Goal: Task Accomplishment & Management: Manage account settings

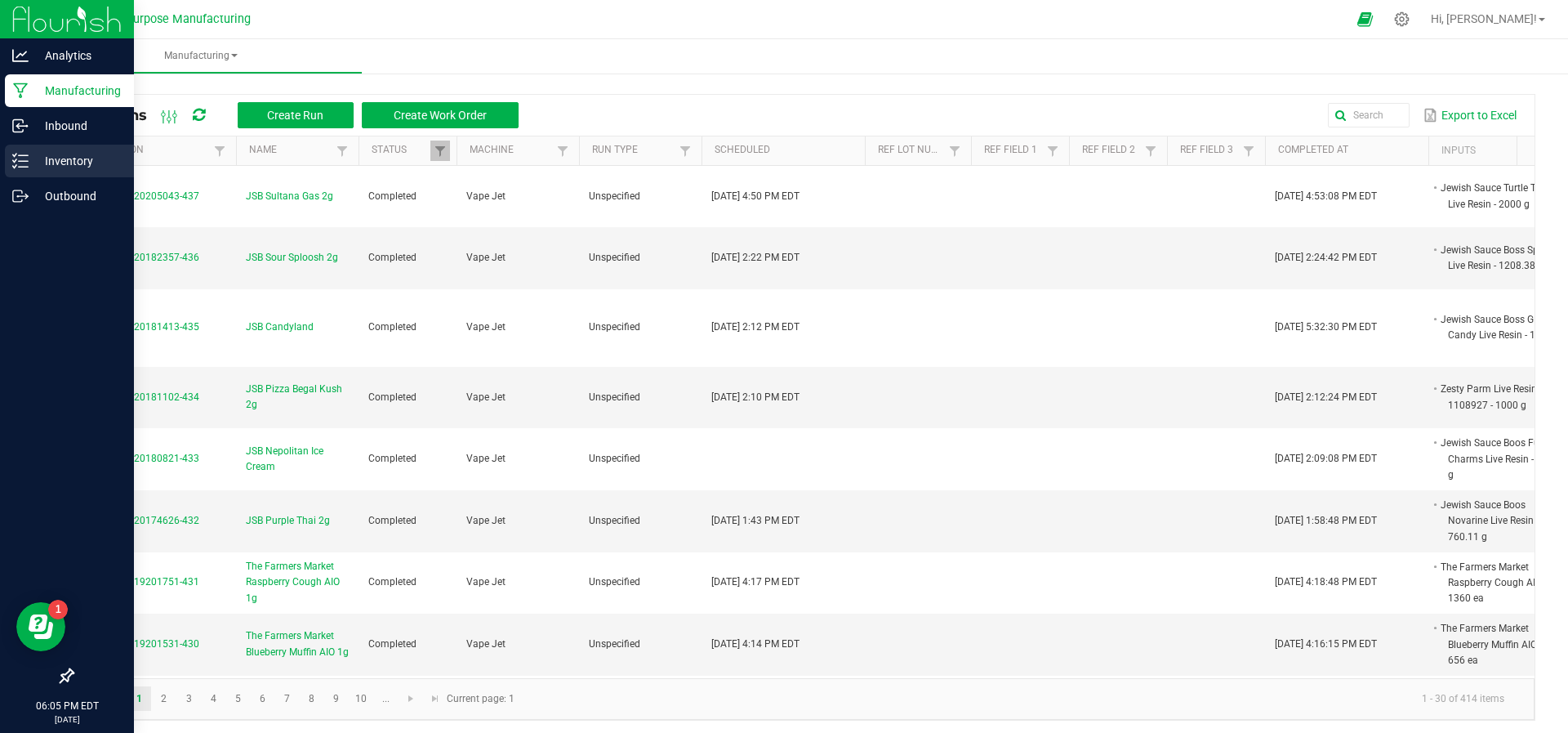
click at [63, 167] on p "Inventory" at bounding box center [77, 161] width 98 height 19
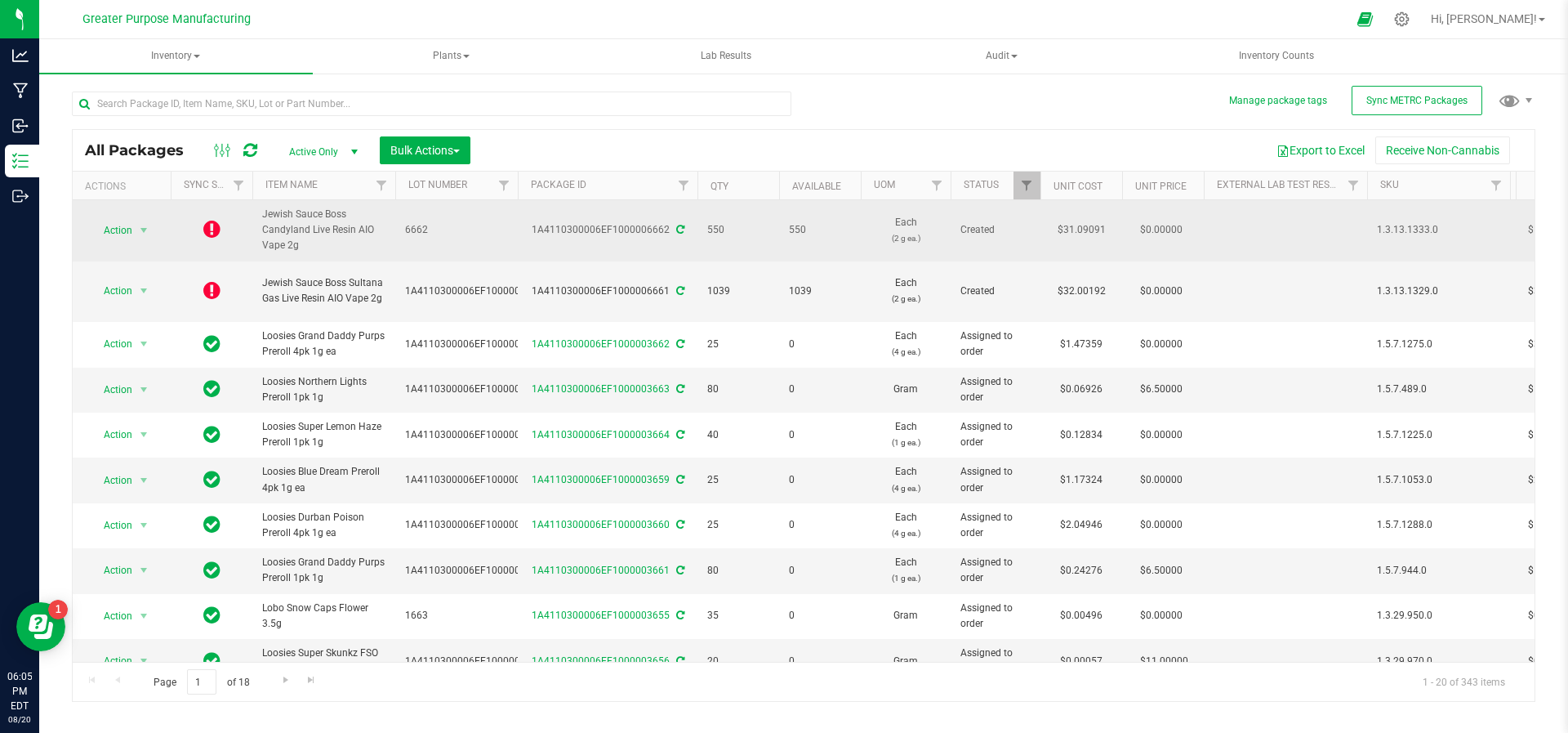
click at [216, 231] on icon at bounding box center [211, 229] width 17 height 19
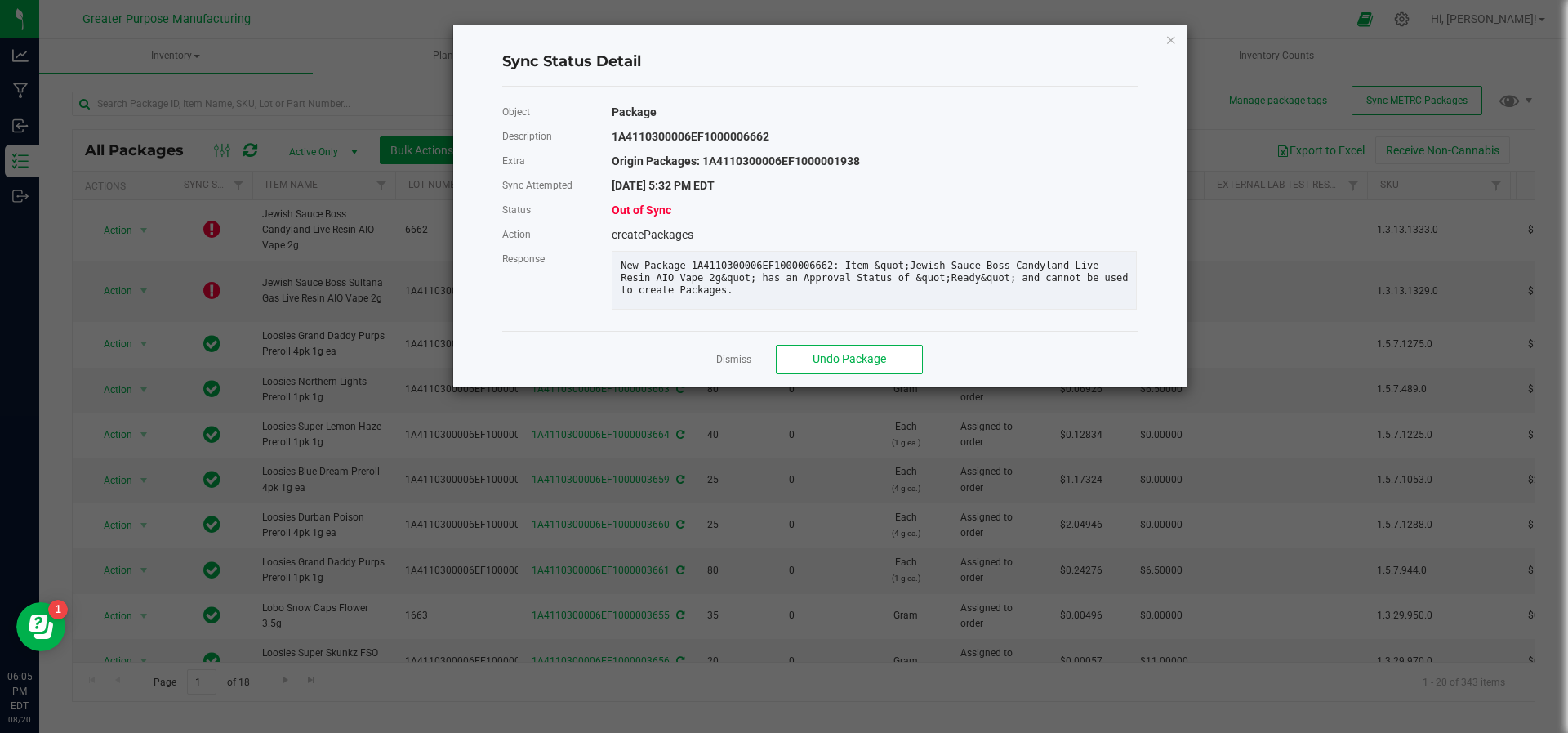
click at [884, 107] on div "Package" at bounding box center [875, 112] width 550 height 25
click at [1173, 36] on icon "Close" at bounding box center [1171, 39] width 11 height 19
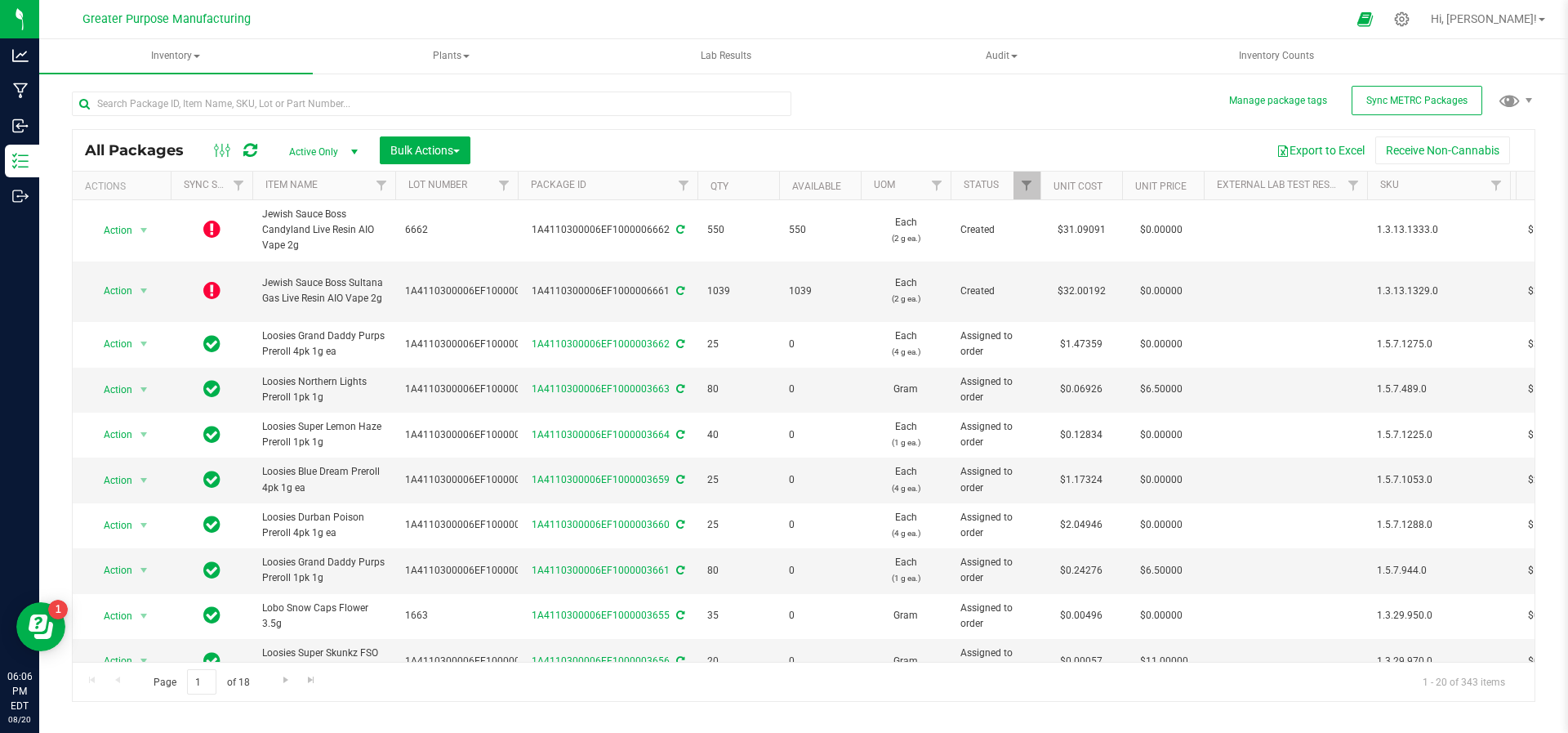
drag, startPoint x: 1171, startPoint y: 19, endPoint x: 630, endPoint y: -70, distance: 548.3
click at [630, 0] on html "Analytics Manufacturing Inbound Inventory Outbound 06:06 PM EDT 08/20/2025 08/2…" at bounding box center [784, 366] width 1568 height 733
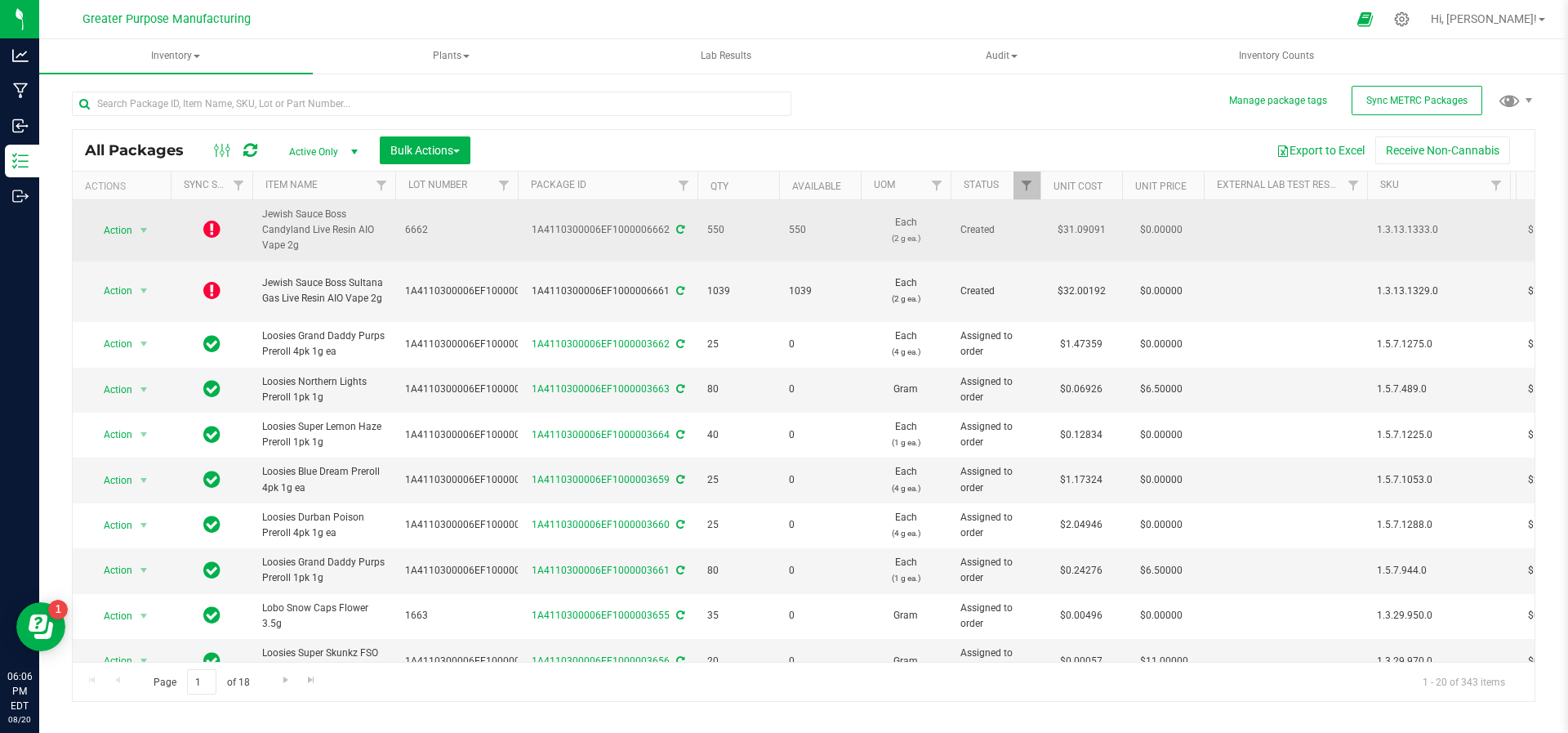
click at [216, 226] on icon at bounding box center [211, 229] width 17 height 19
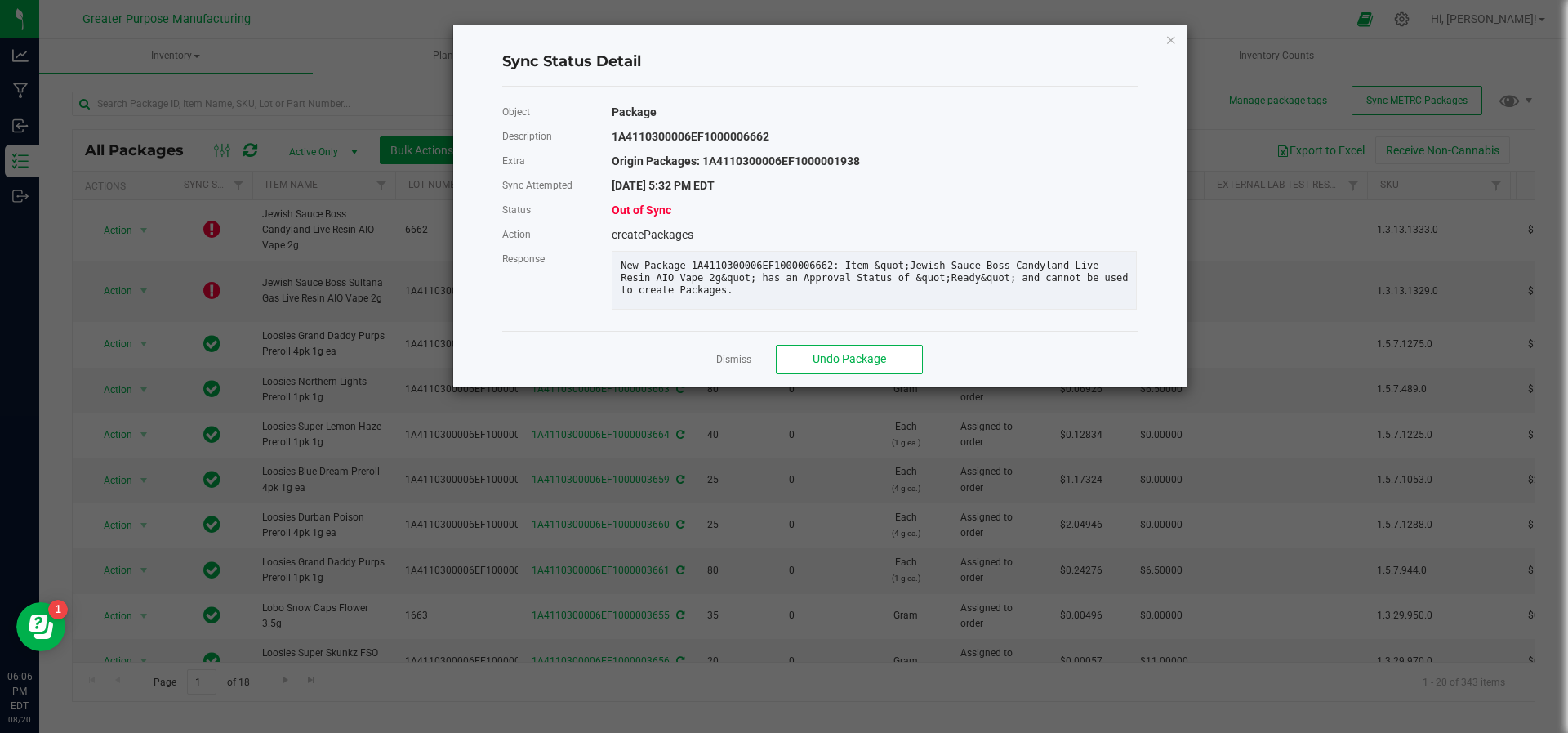
drag, startPoint x: 1169, startPoint y: 43, endPoint x: 1176, endPoint y: 39, distance: 8.1
click at [1176, 39] on div "Sync Status Detail Object Package Description 1A4110300006EF1000006662 Extra Or…" at bounding box center [820, 206] width 734 height 362
click at [1168, 40] on icon "Close" at bounding box center [1171, 39] width 11 height 19
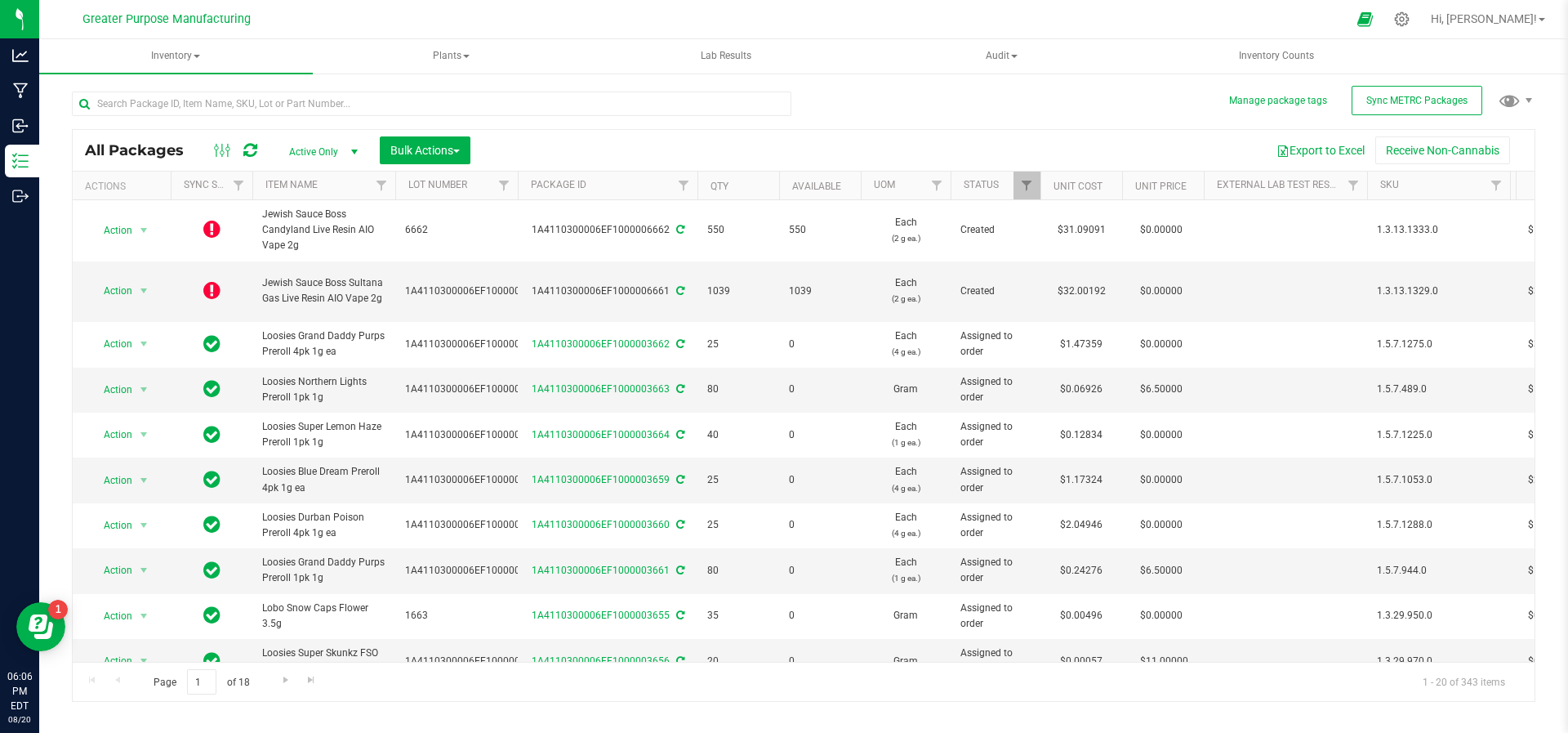
drag, startPoint x: 585, startPoint y: 527, endPoint x: 1127, endPoint y: 78, distance: 703.8
click at [1127, 78] on div "All Packages Active Only Active Only Lab Samples Locked All External Internal B…" at bounding box center [804, 389] width 1464 height 626
click at [150, 185] on div "Actions" at bounding box center [124, 186] width 79 height 11
click at [240, 191] on span "Filter" at bounding box center [238, 185] width 13 height 13
click at [481, 106] on input "text" at bounding box center [432, 104] width 720 height 25
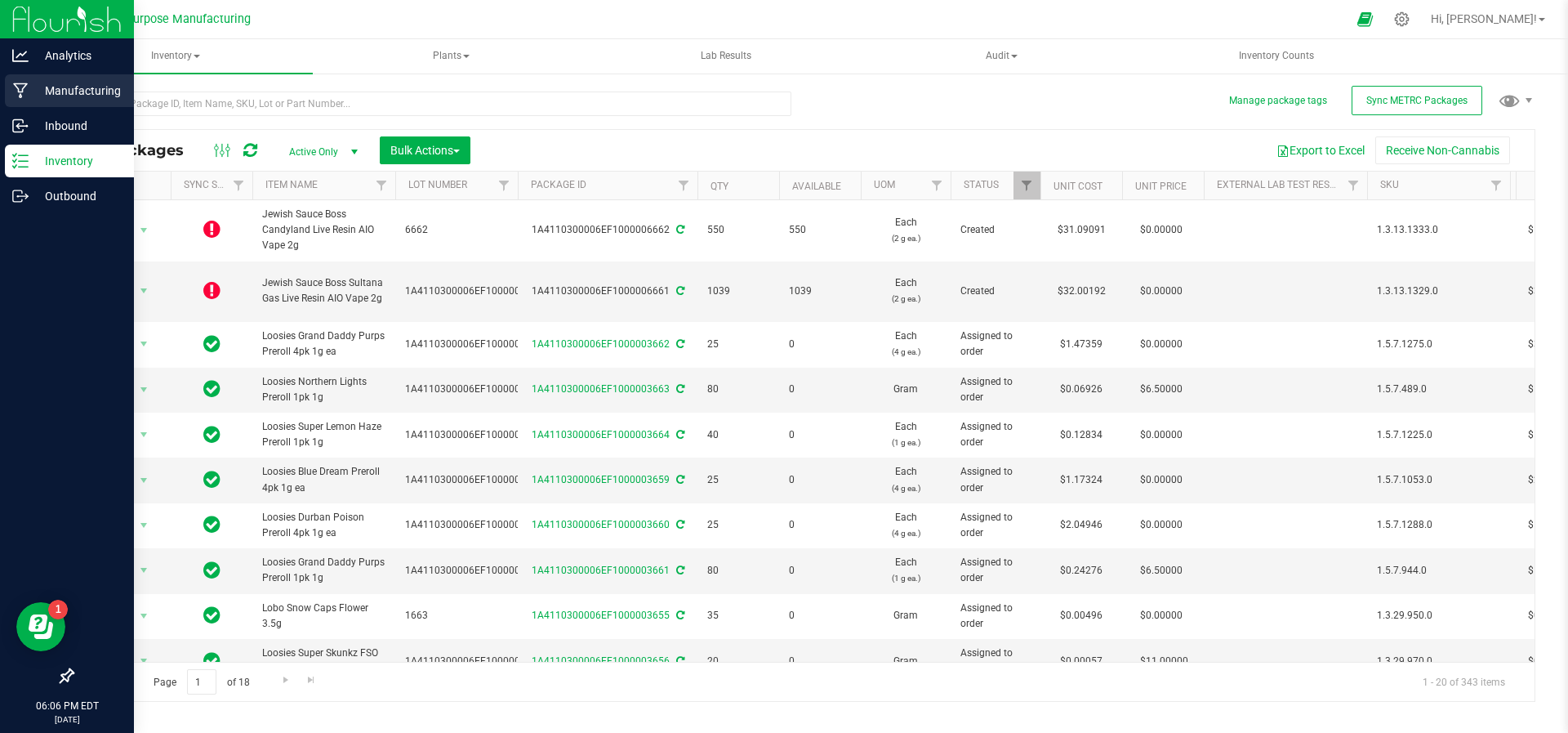
click at [62, 74] on div "Manufacturing" at bounding box center [70, 90] width 129 height 33
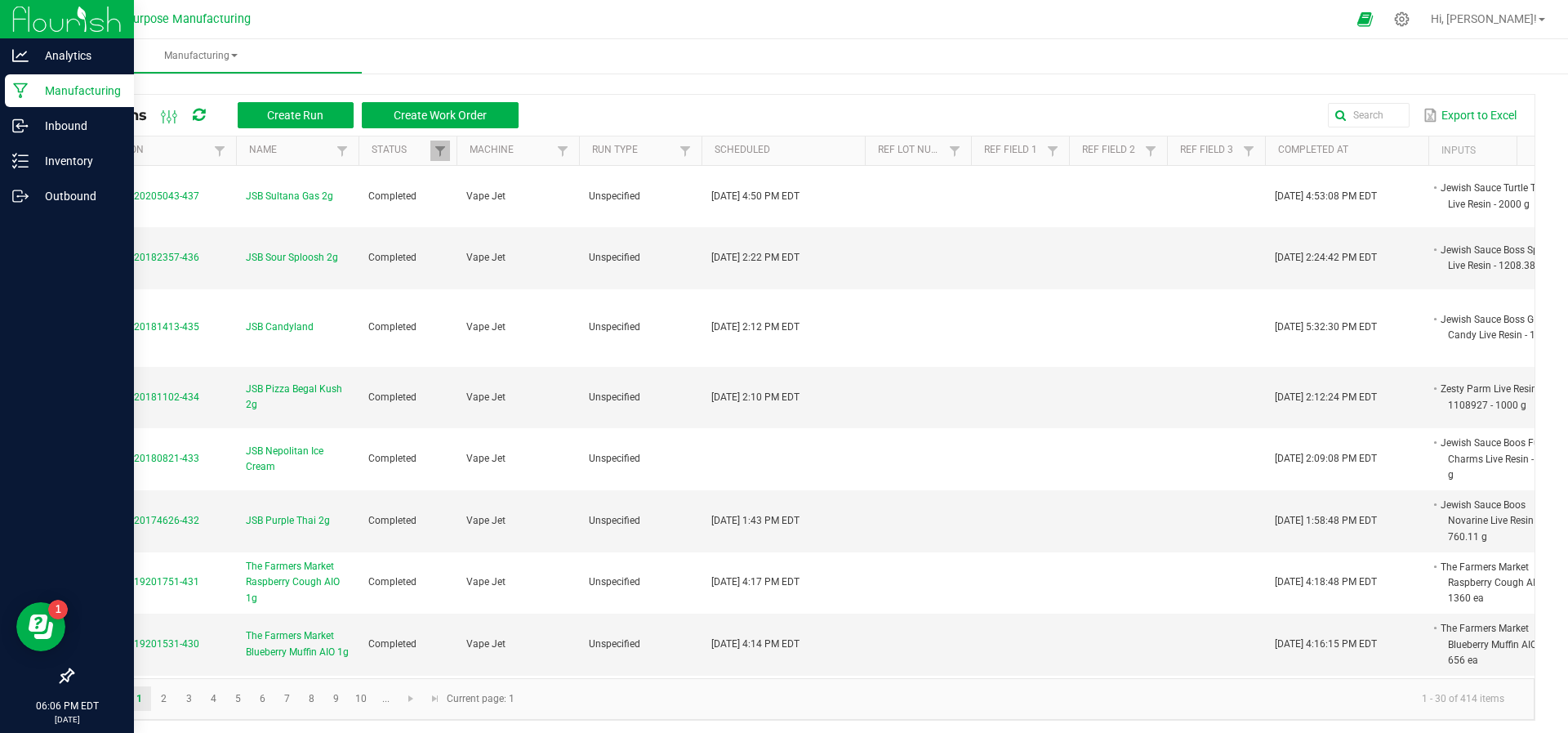
click at [33, 76] on div "Manufacturing" at bounding box center [70, 90] width 129 height 33
click at [41, 152] on p "Inventory" at bounding box center [77, 161] width 98 height 19
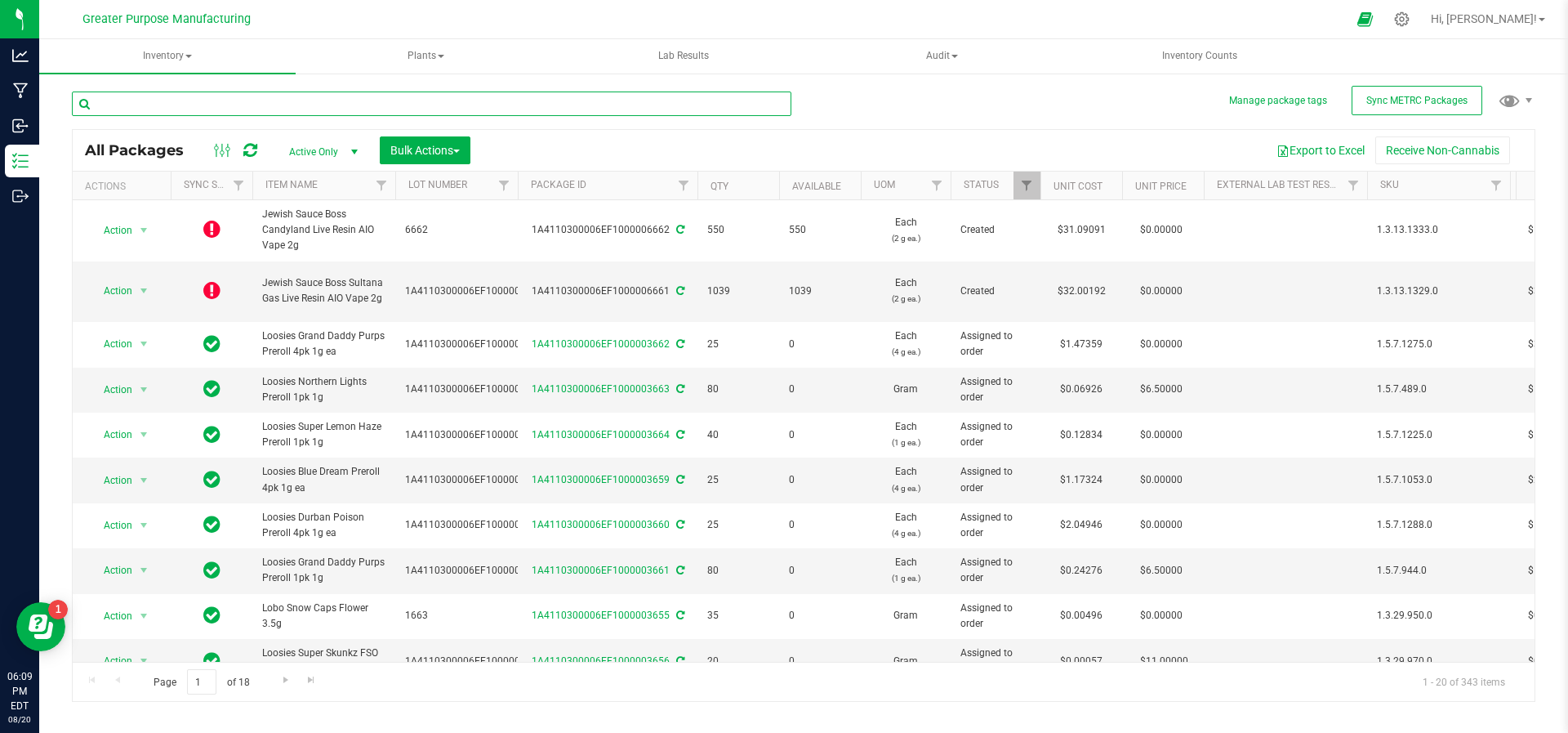
click at [209, 109] on input "text" at bounding box center [432, 104] width 720 height 25
type input "c"
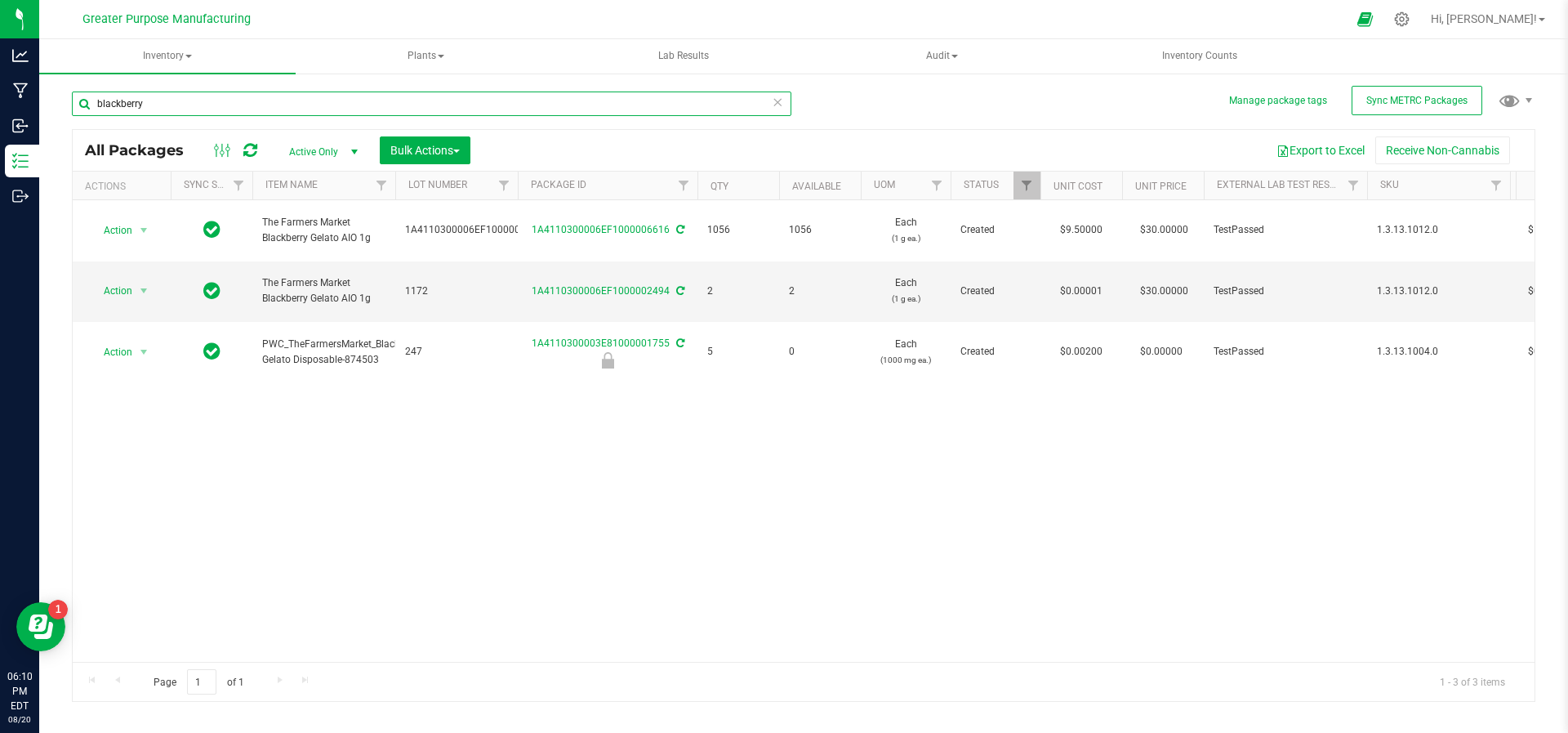
type input "blackberry"
click at [537, 561] on div "Action Action Adjust qty Create package Edit attributes Global inventory Locate…" at bounding box center [804, 431] width 1462 height 462
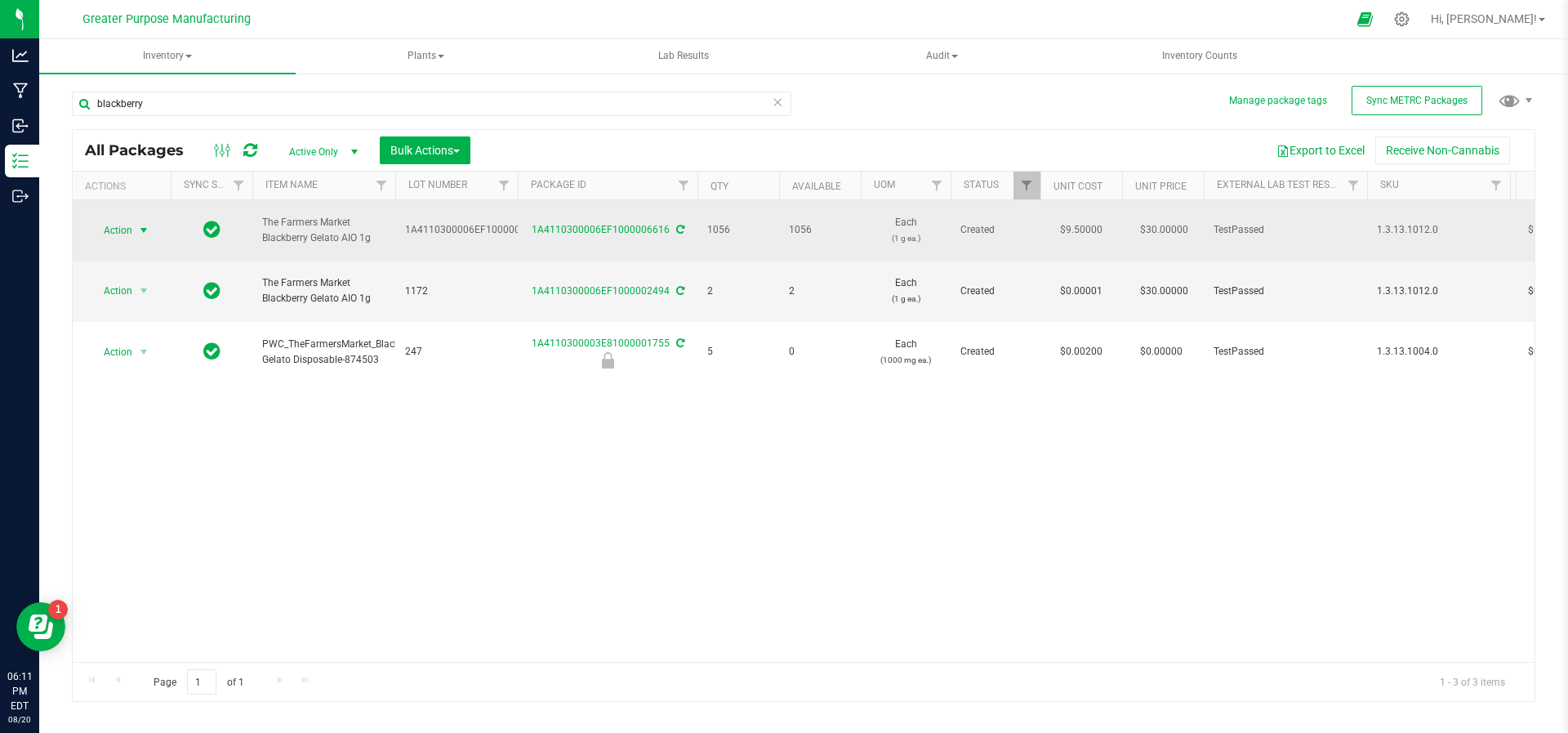
click at [142, 226] on span "select" at bounding box center [144, 230] width 13 height 13
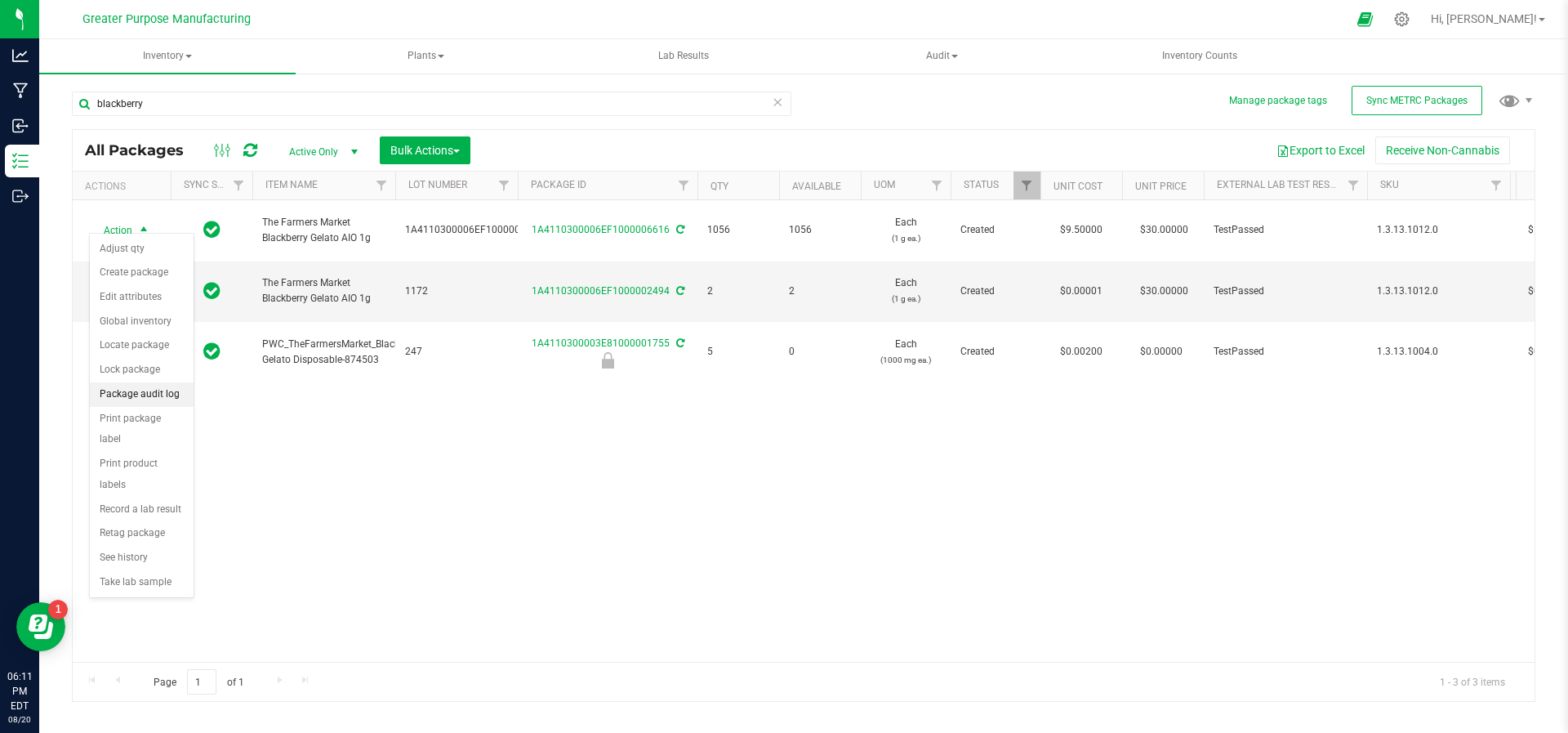
click at [122, 389] on li "Package audit log" at bounding box center [142, 395] width 104 height 25
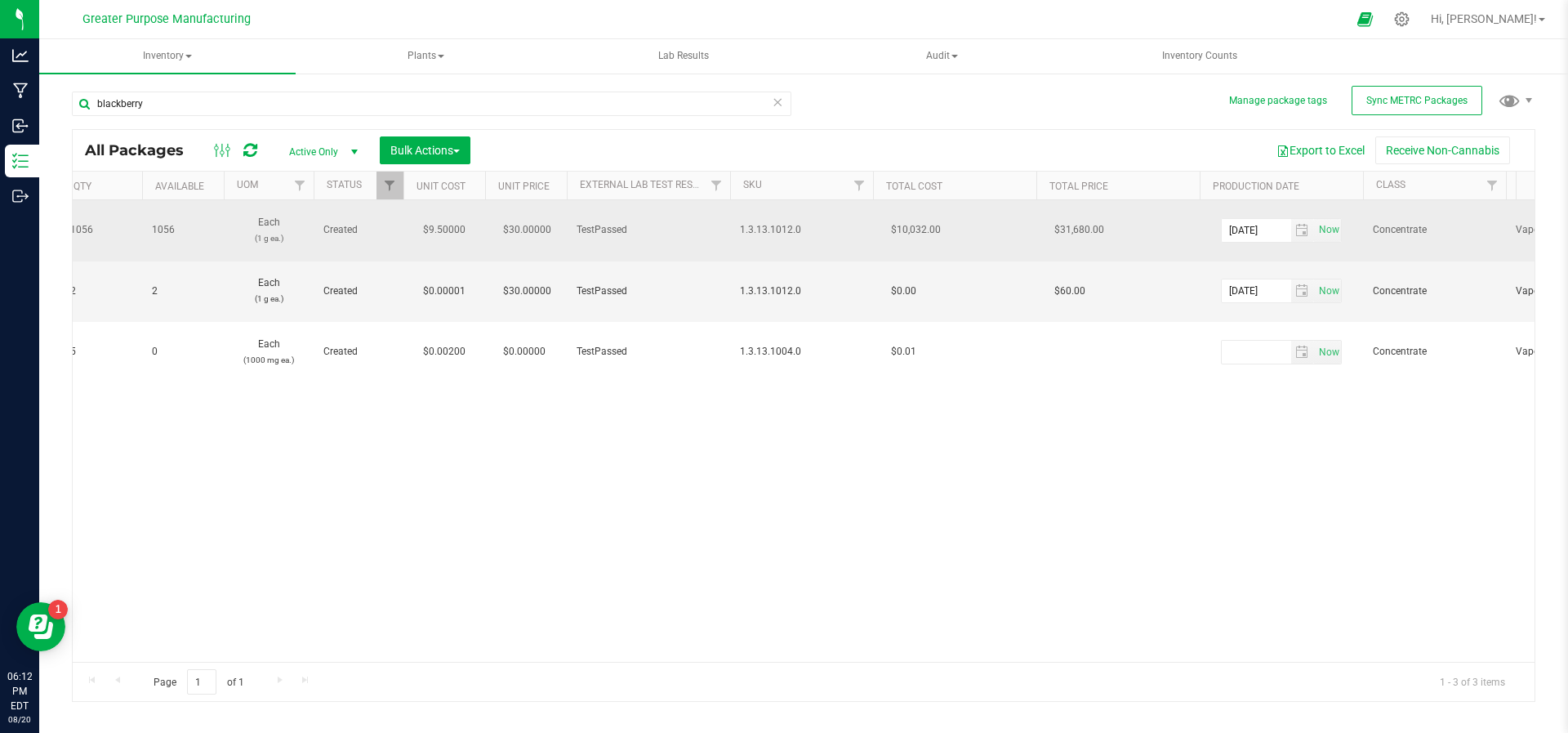
click at [607, 222] on span "TestPassed" at bounding box center [648, 230] width 144 height 16
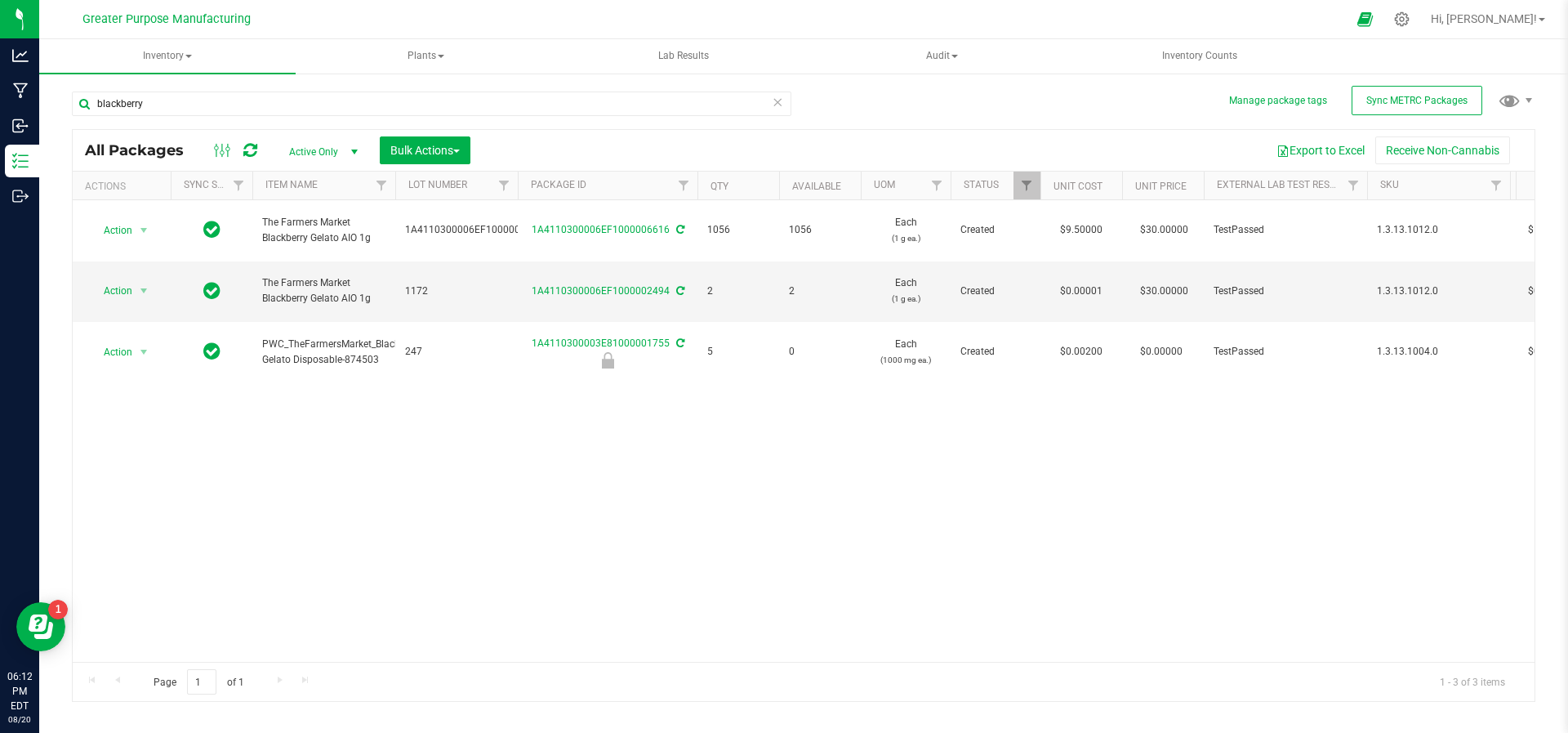
click at [593, 440] on div "Action Action Adjust qty Create package Edit attributes Global inventory Locate…" at bounding box center [804, 431] width 1462 height 462
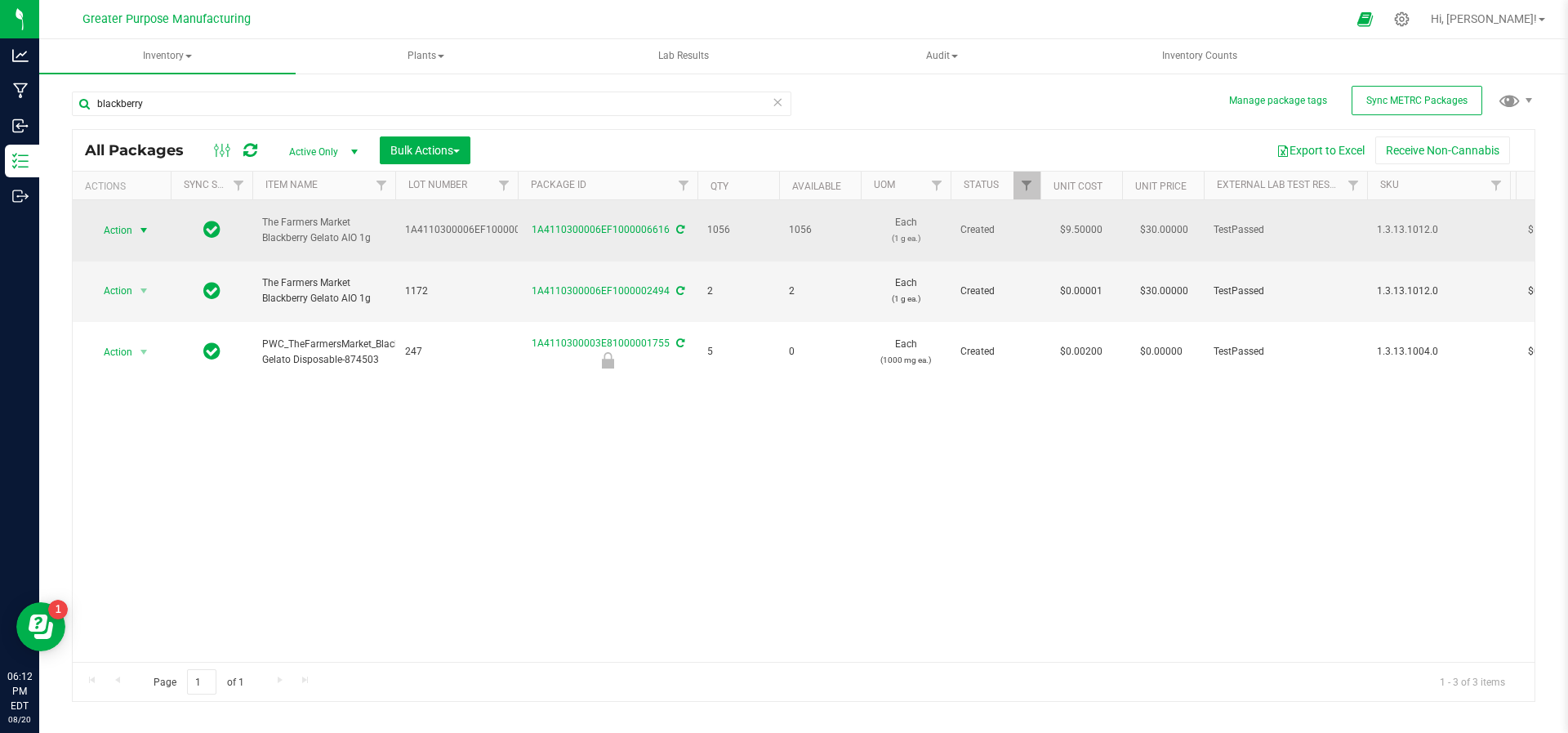
click at [142, 224] on span "select" at bounding box center [144, 230] width 13 height 13
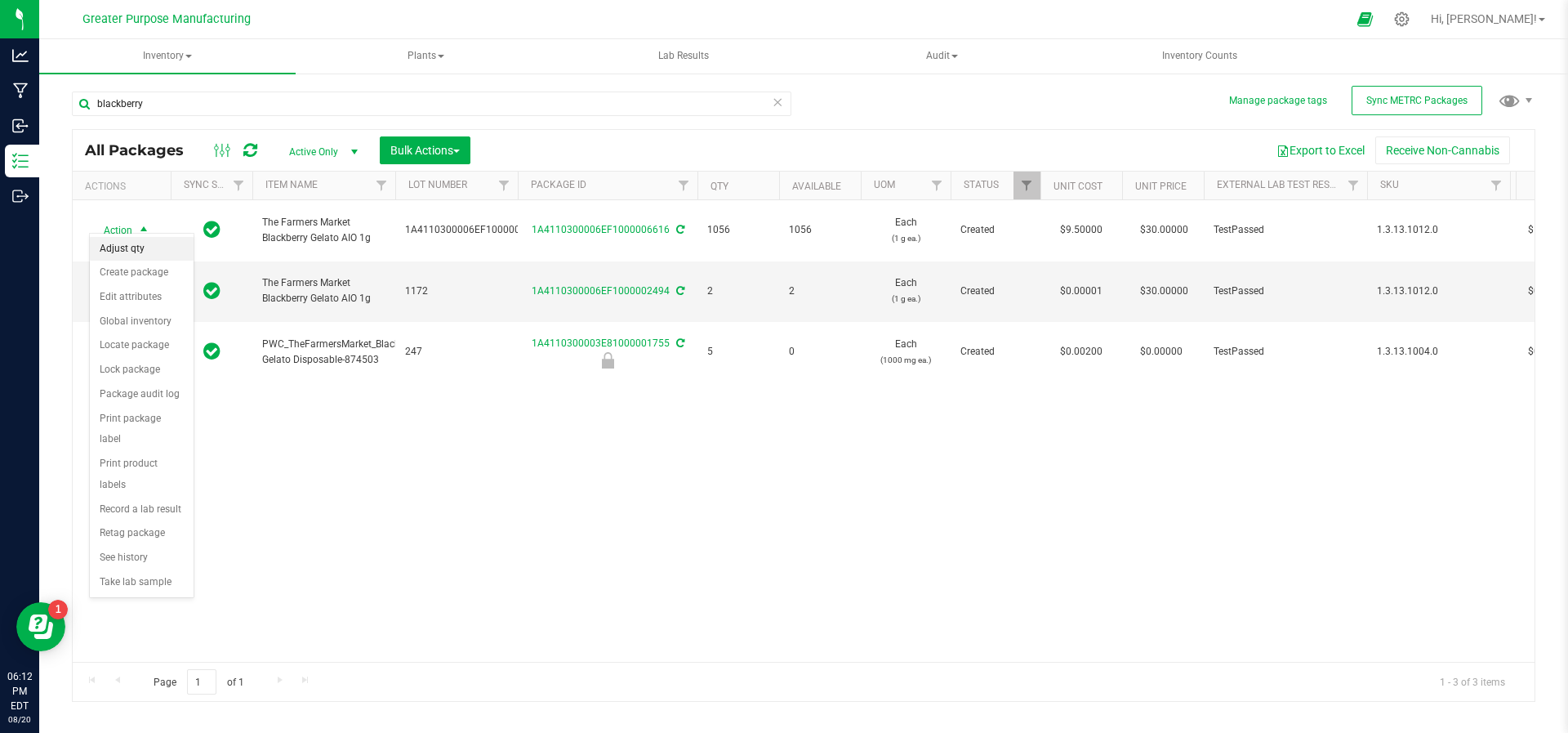
click at [141, 242] on li "Adjust qty" at bounding box center [142, 249] width 104 height 25
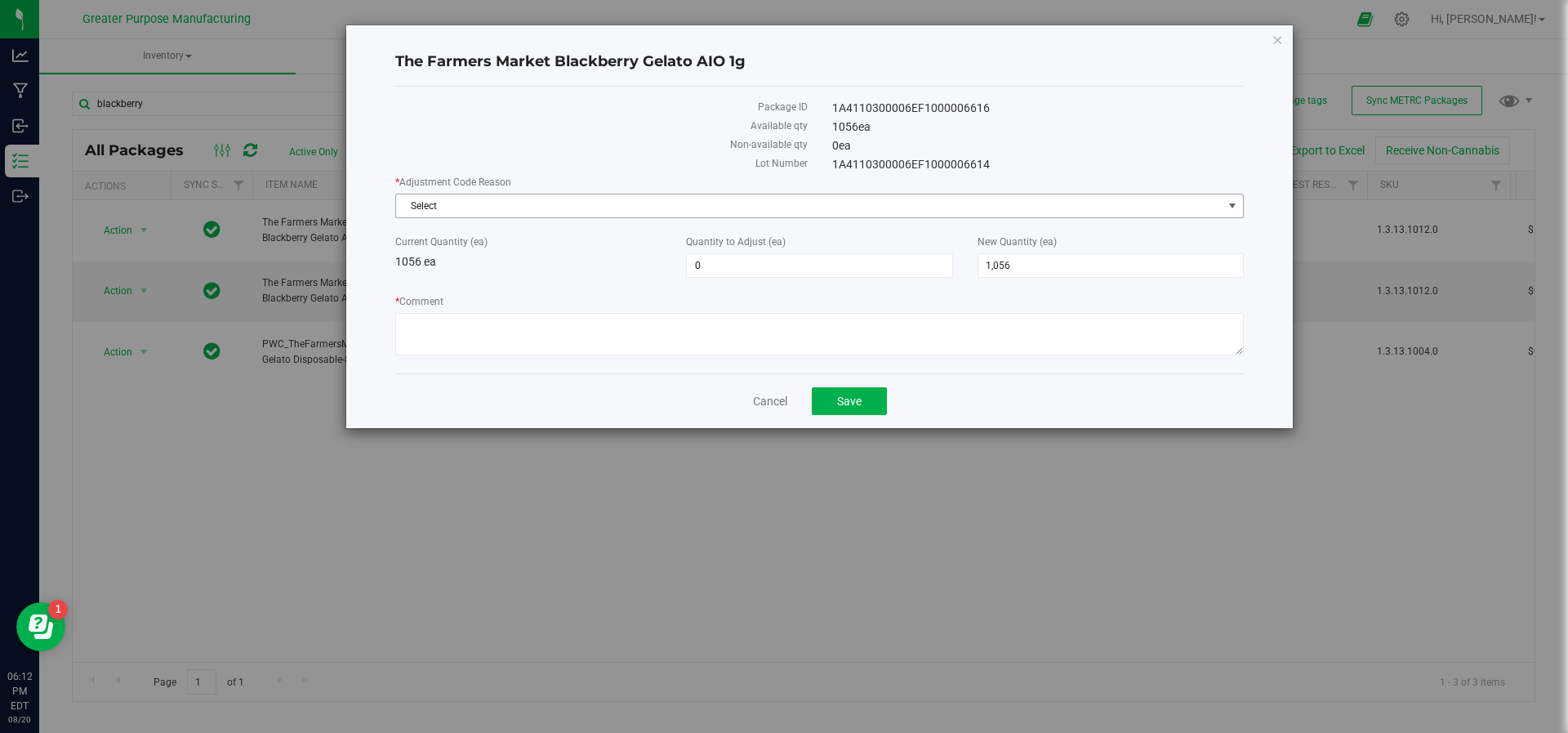
click at [718, 208] on span "Select" at bounding box center [810, 206] width 826 height 23
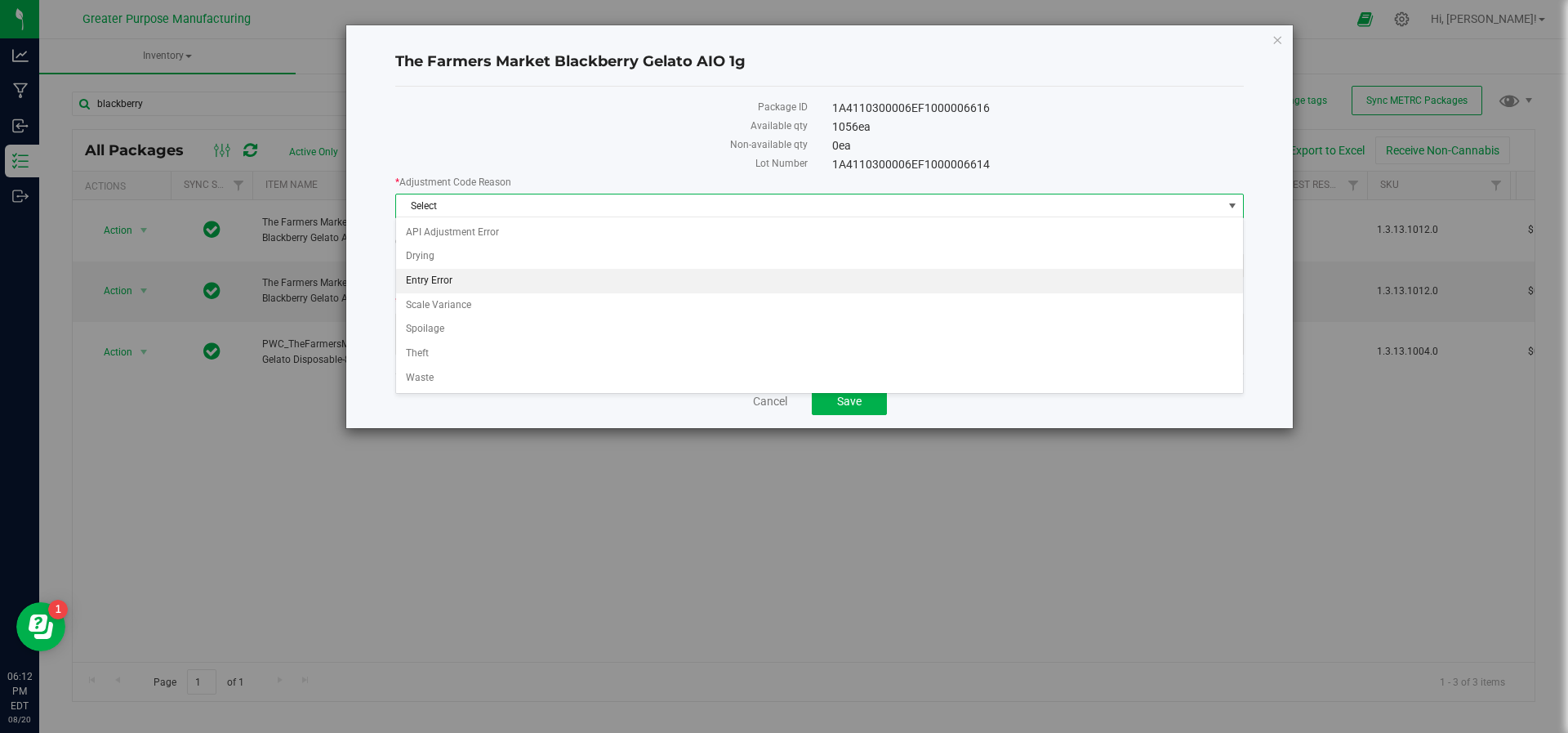
click at [631, 280] on li "Entry Error" at bounding box center [820, 281] width 847 height 25
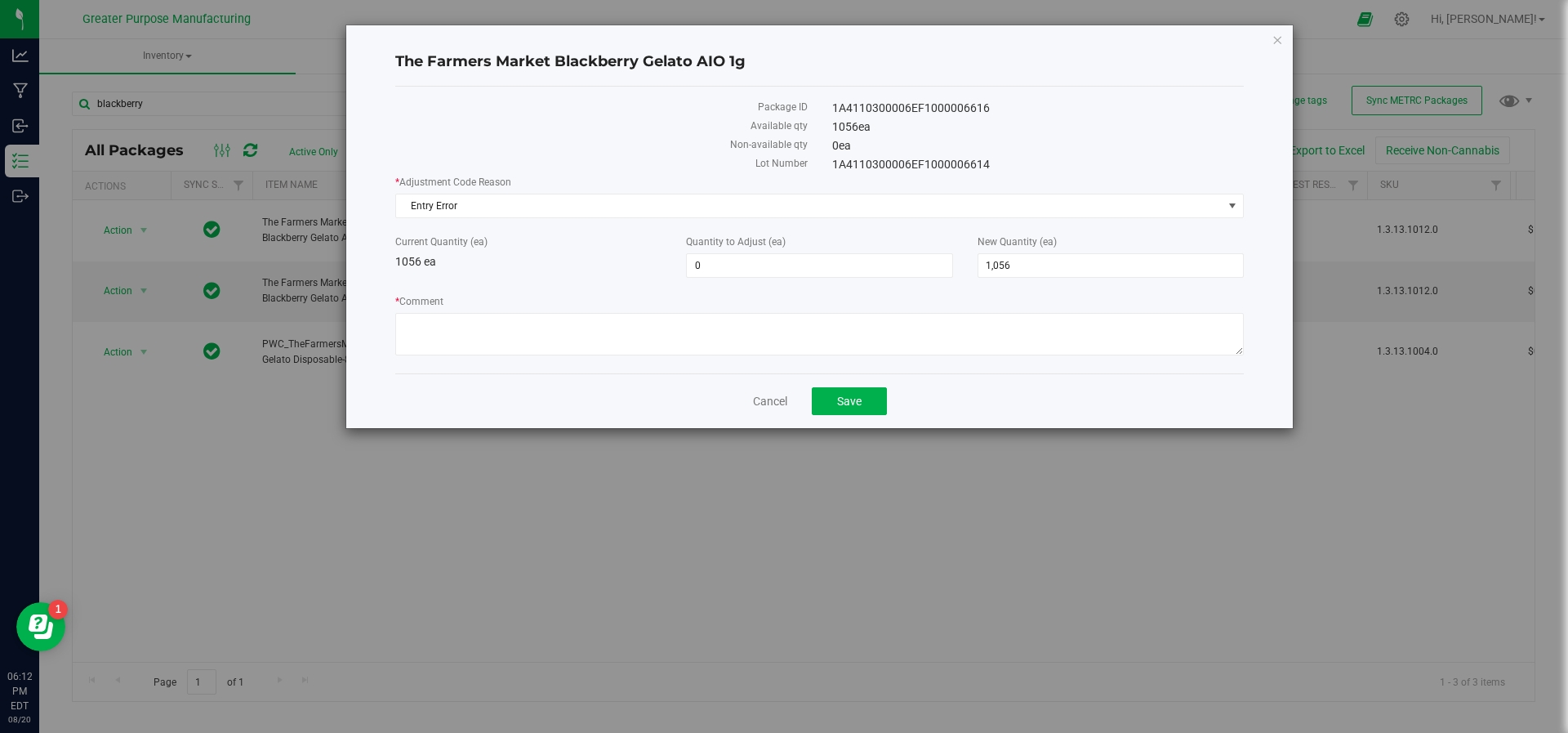
click at [631, 280] on div "* Adjustment Code Reason Entry Error Select API Adjustment Error Drying Entry E…" at bounding box center [819, 267] width 848 height 185
click at [748, 273] on span "0 0" at bounding box center [819, 265] width 266 height 25
type input "1045"
type input "1,045"
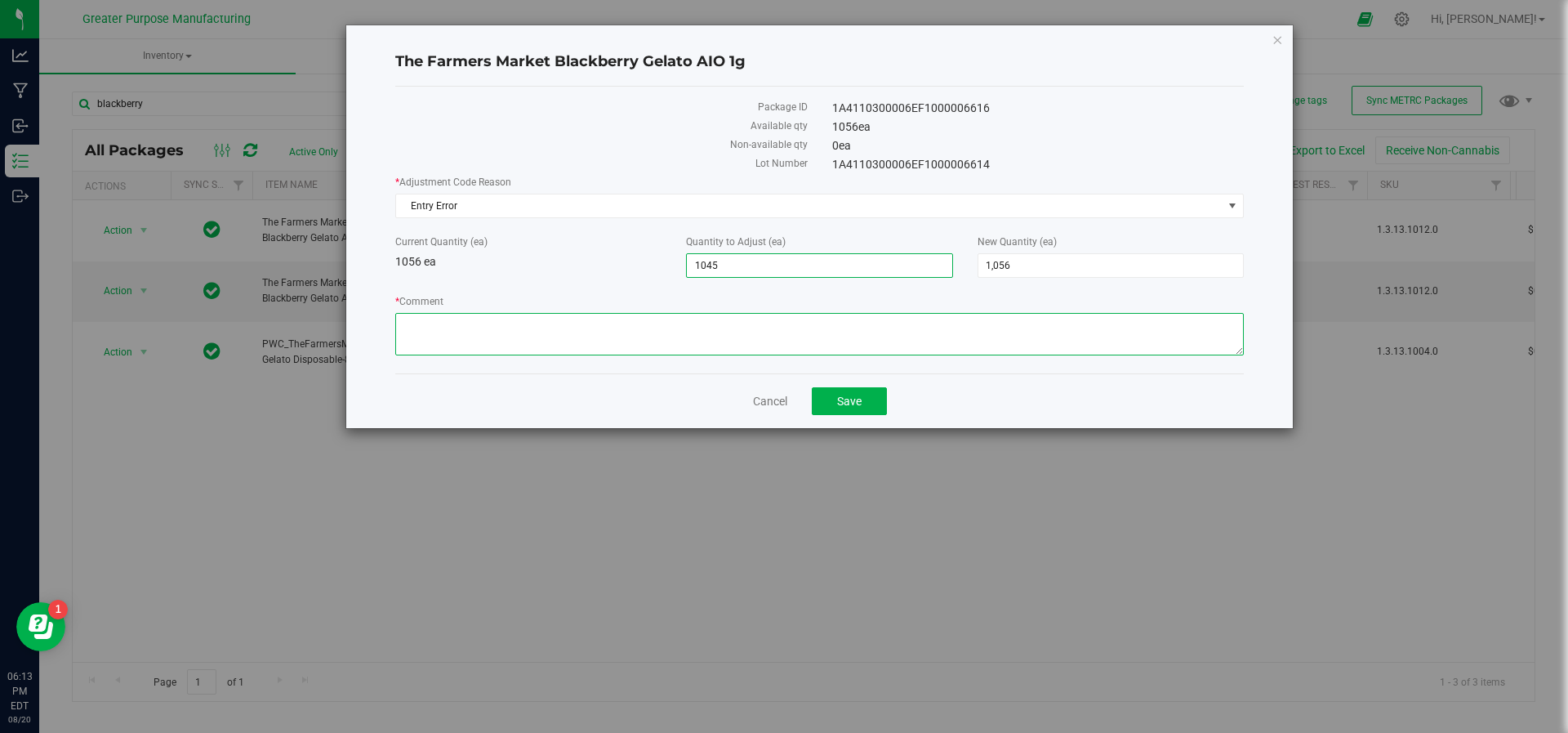
type input "2,101"
click at [679, 345] on textarea "* Comment" at bounding box center [819, 334] width 848 height 42
type textarea "Adjusted during final inventory count. 08/20/2025 js/hv"
click at [841, 410] on button "Save" at bounding box center [849, 402] width 75 height 28
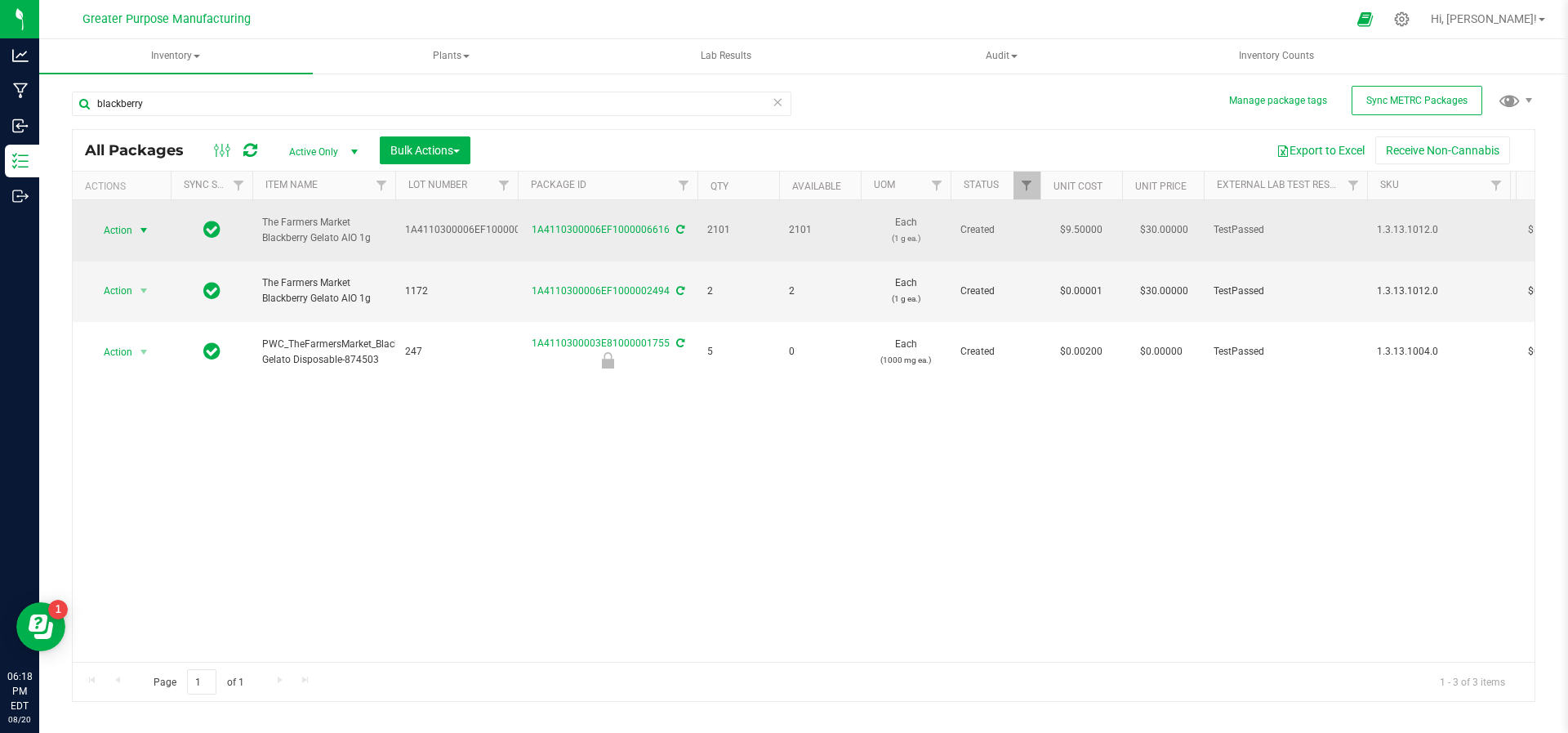
click at [142, 226] on span "select" at bounding box center [144, 230] width 13 height 13
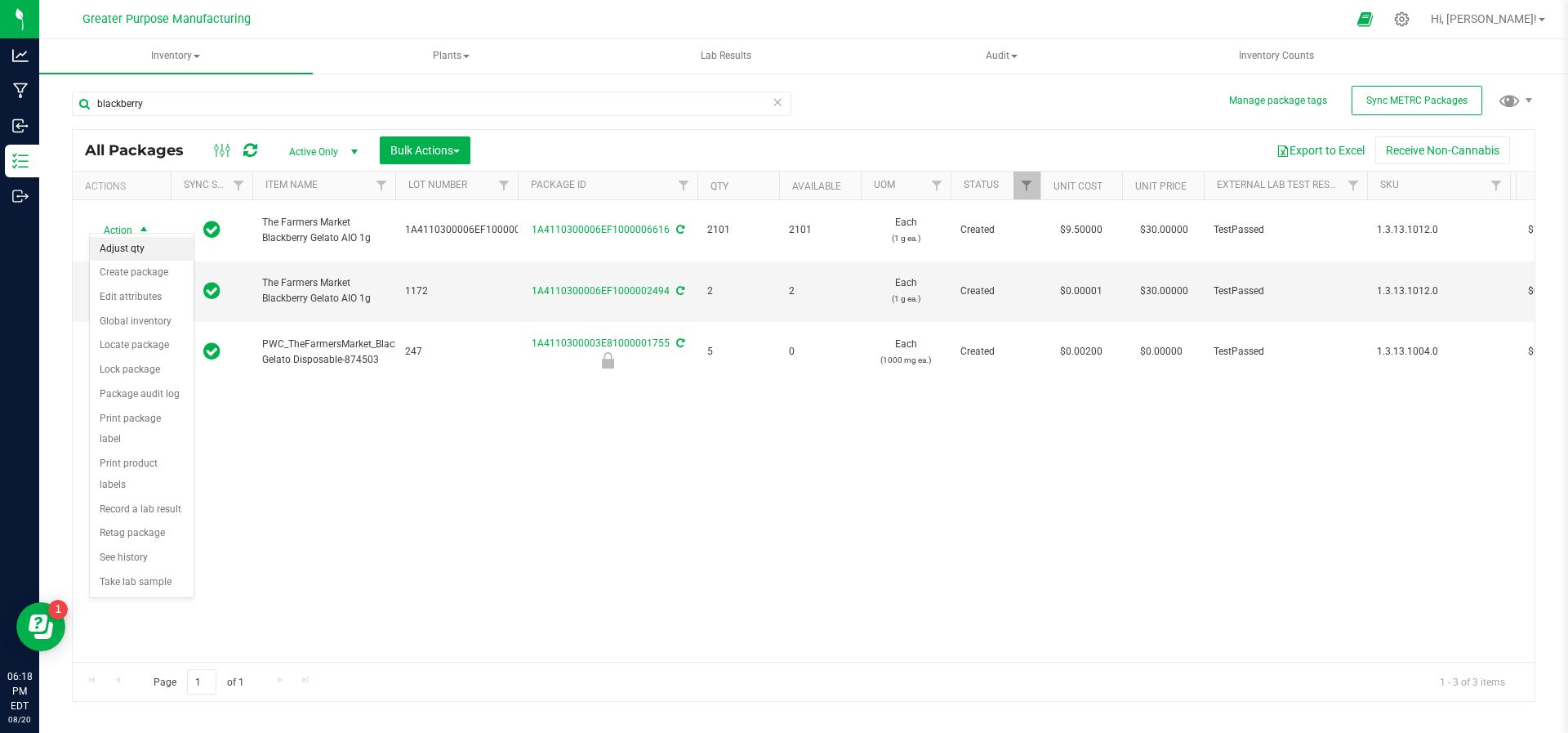
click at [135, 242] on li "Adjust qty" at bounding box center [142, 249] width 104 height 25
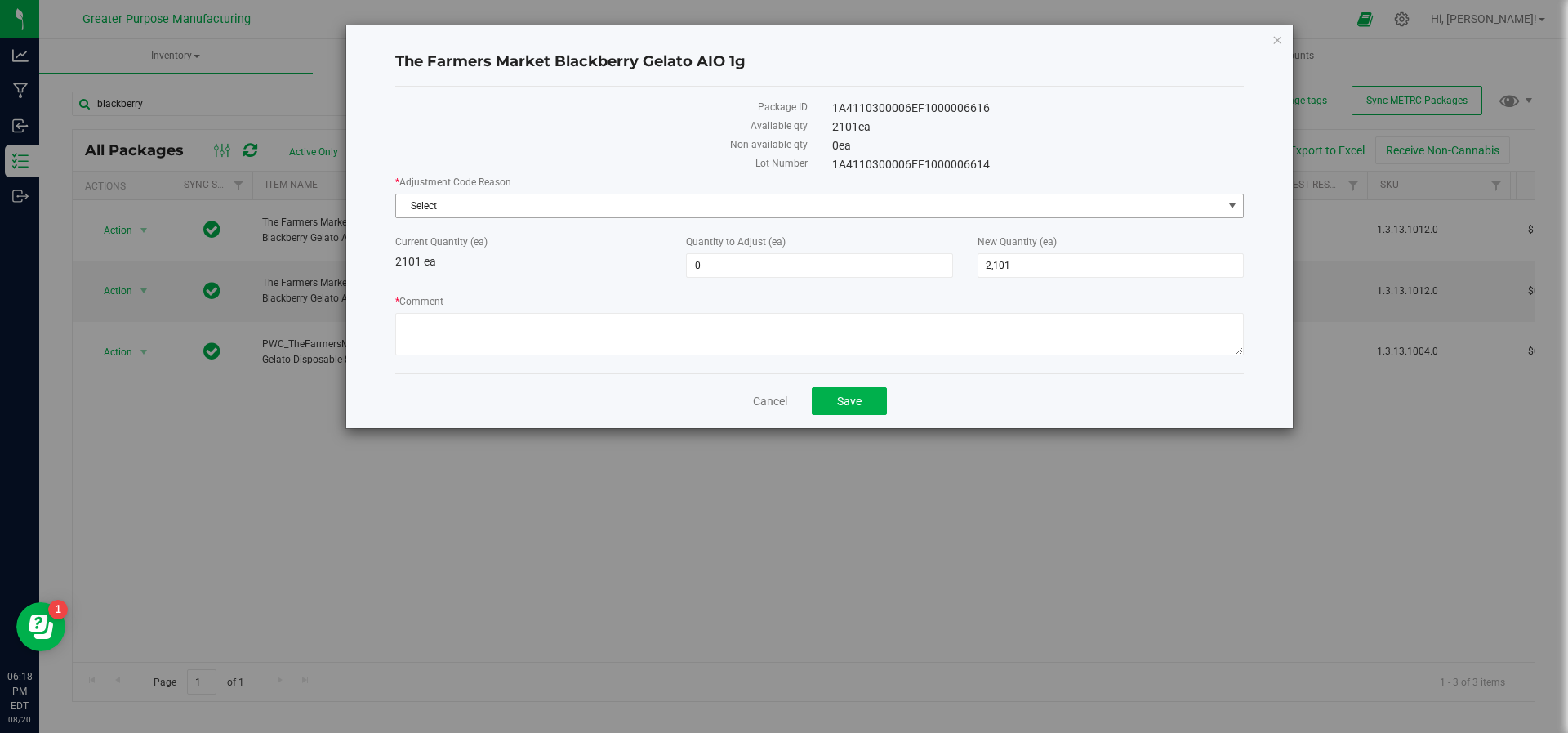
click at [566, 203] on span "Select" at bounding box center [810, 206] width 826 height 23
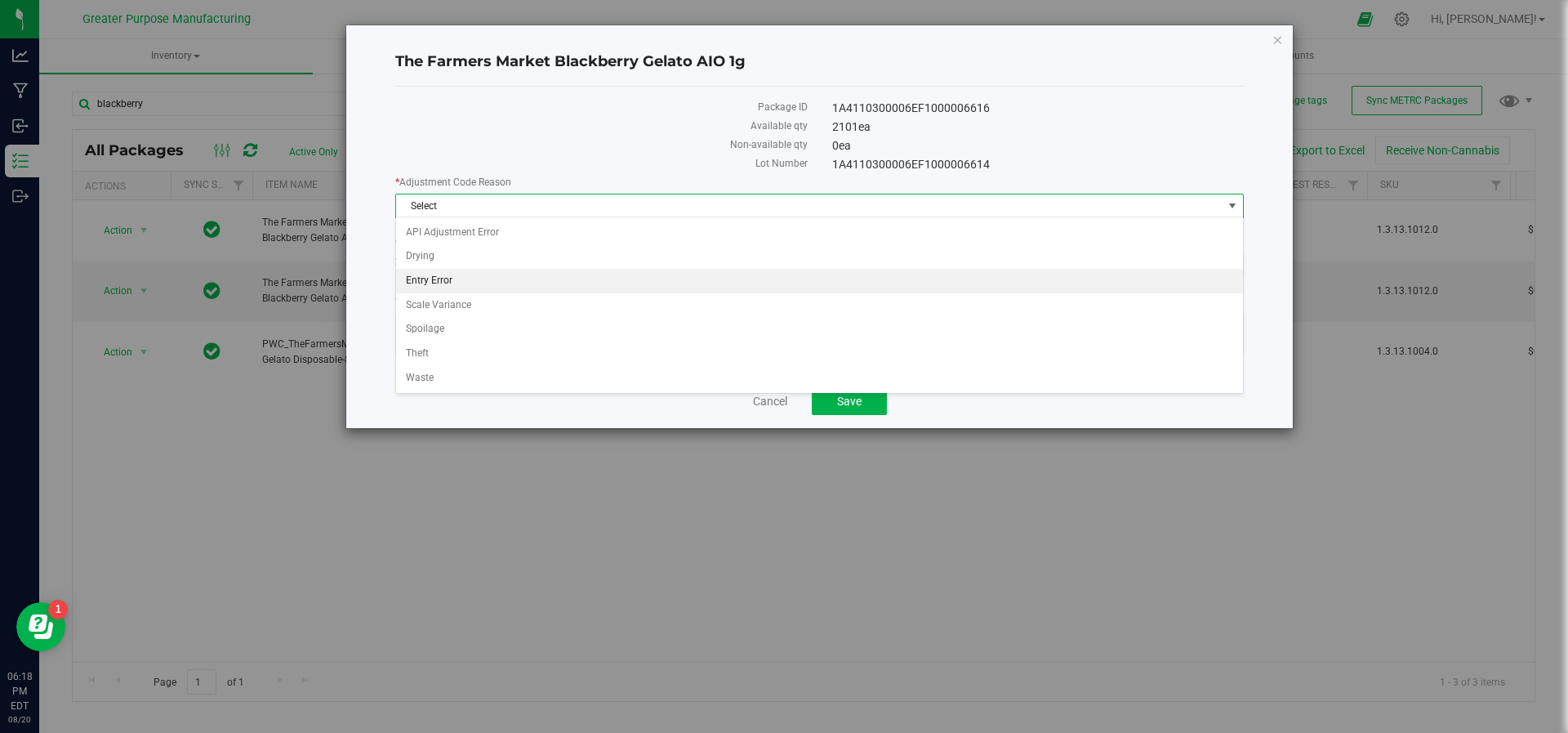
click at [522, 275] on li "Entry Error" at bounding box center [820, 281] width 847 height 25
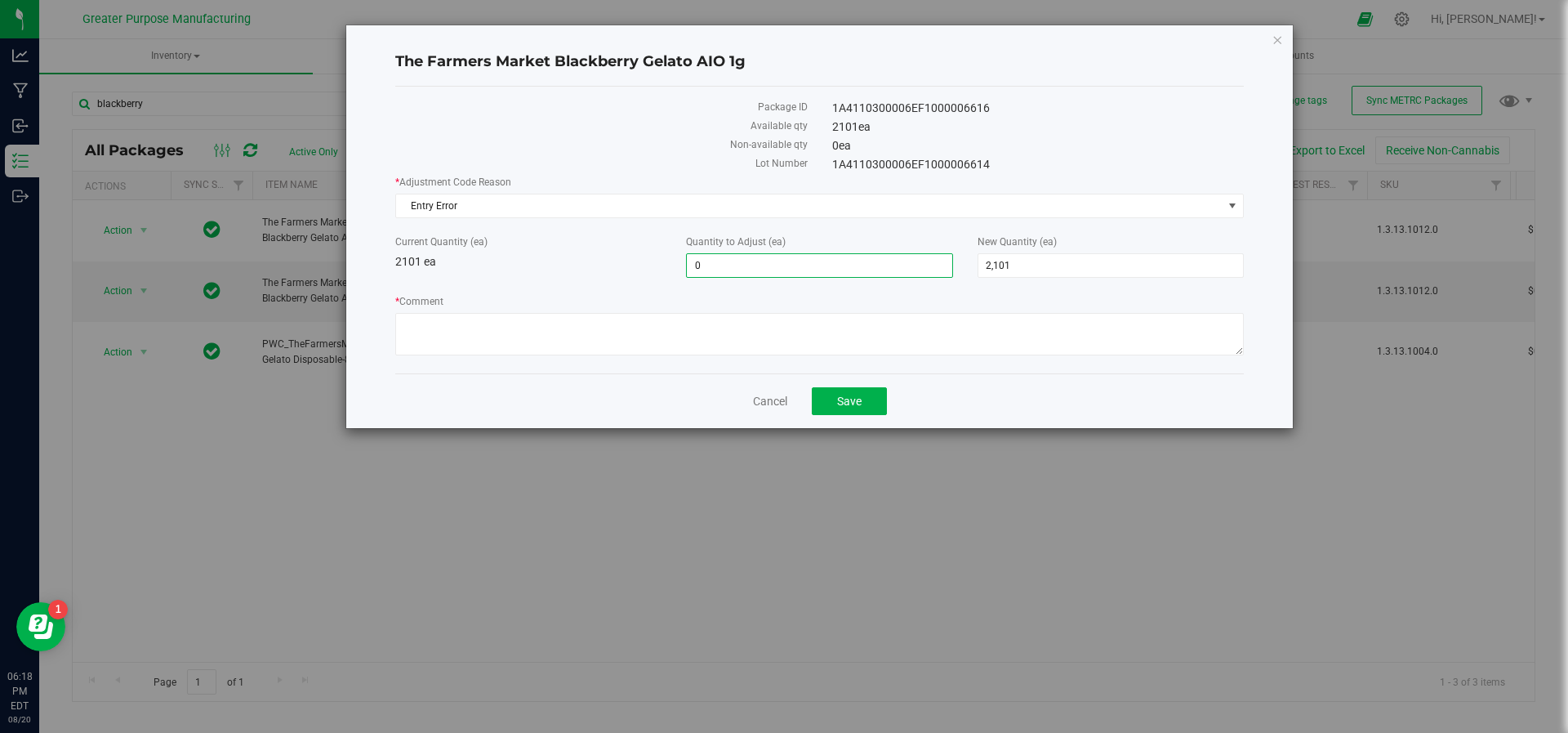
click at [753, 268] on span "0 0" at bounding box center [819, 265] width 266 height 25
click at [1024, 272] on span "2,101 2101" at bounding box center [1111, 265] width 266 height 25
type input "2"
type input "1045"
type input "-1,056"
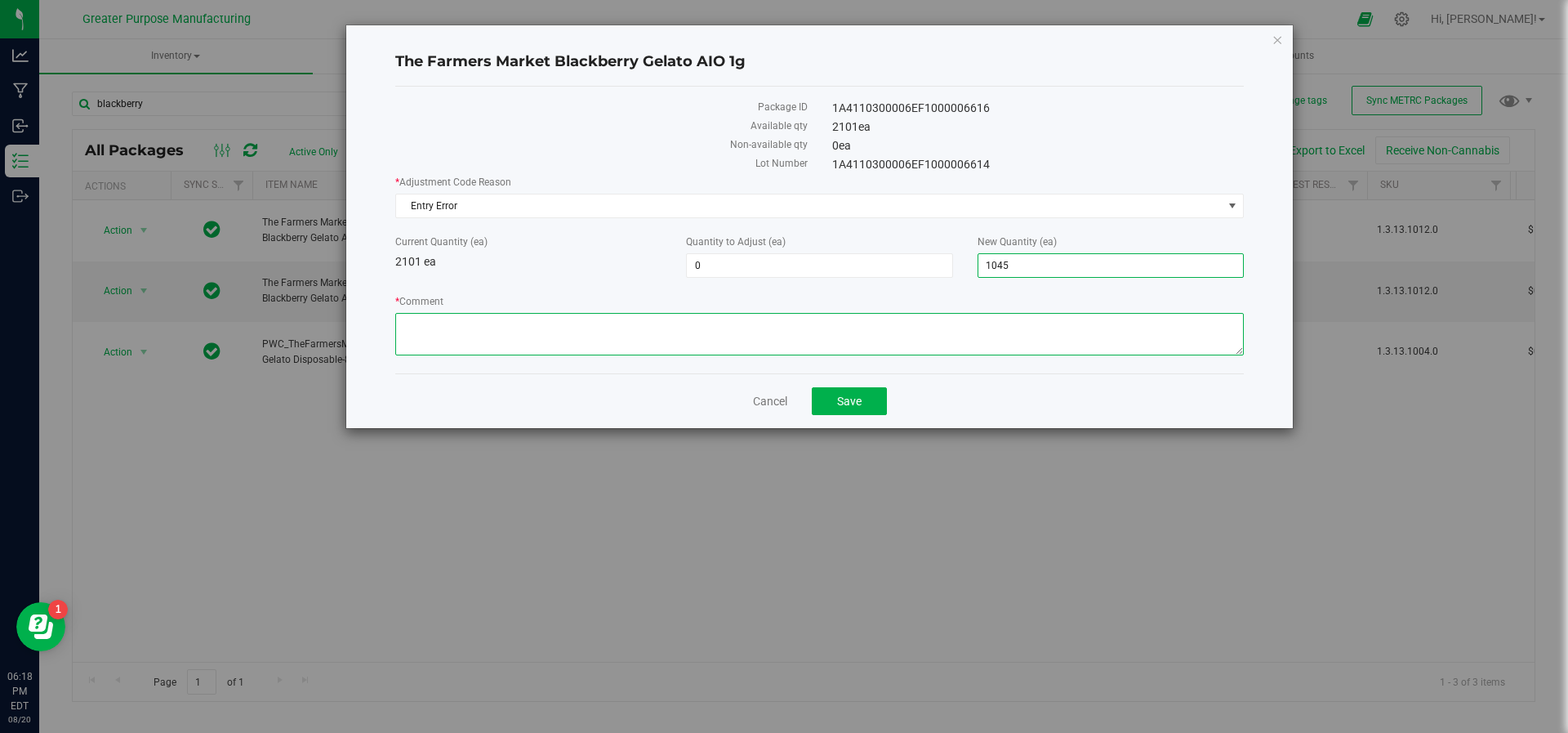
type input "1,045"
click at [973, 331] on textarea "* Comment" at bounding box center [819, 334] width 848 height 42
type textarea "Wrong adjustment earlier. JS/HV 08/20/25"
click at [839, 395] on span "Save" at bounding box center [849, 401] width 25 height 13
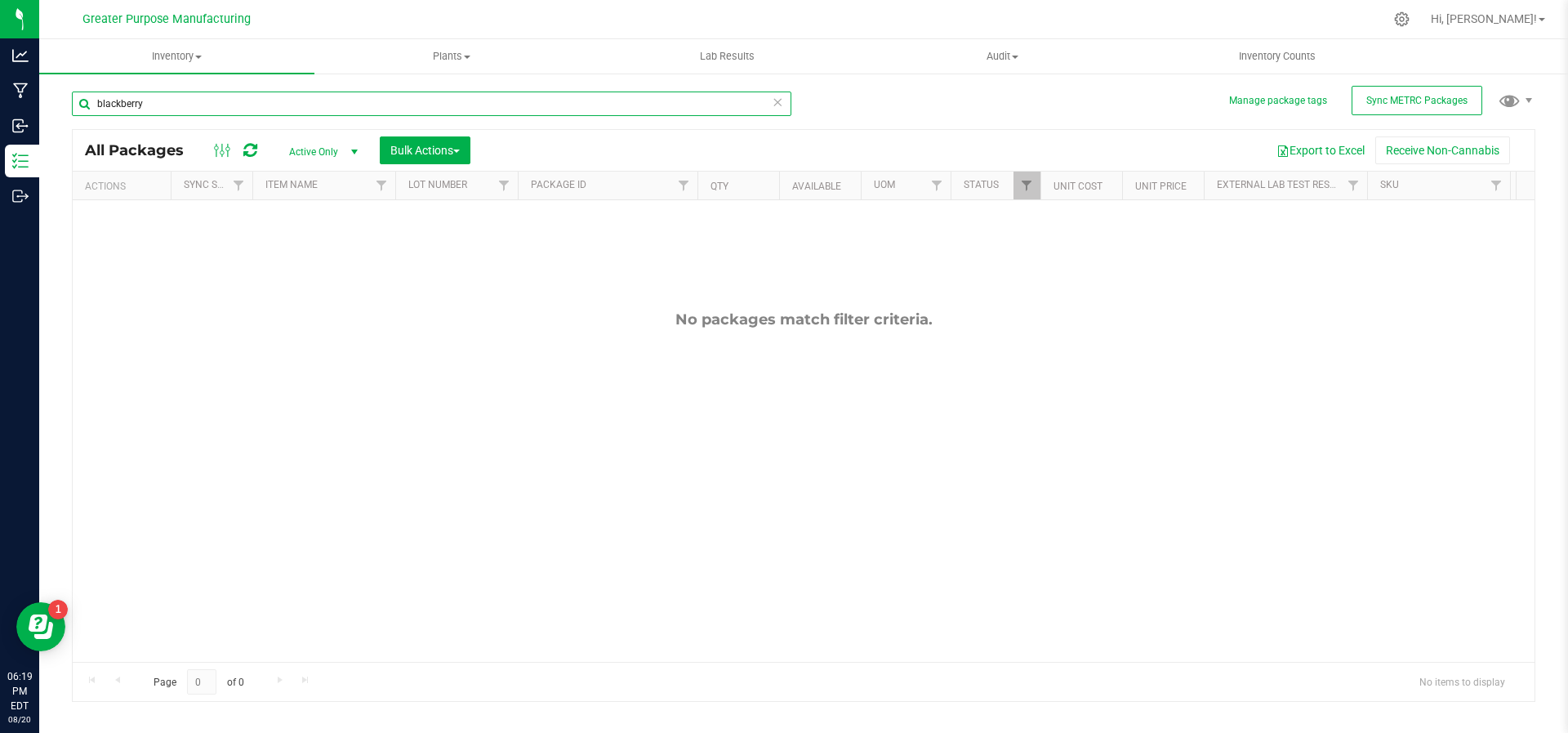
click at [309, 103] on input "blackberry" at bounding box center [432, 104] width 720 height 25
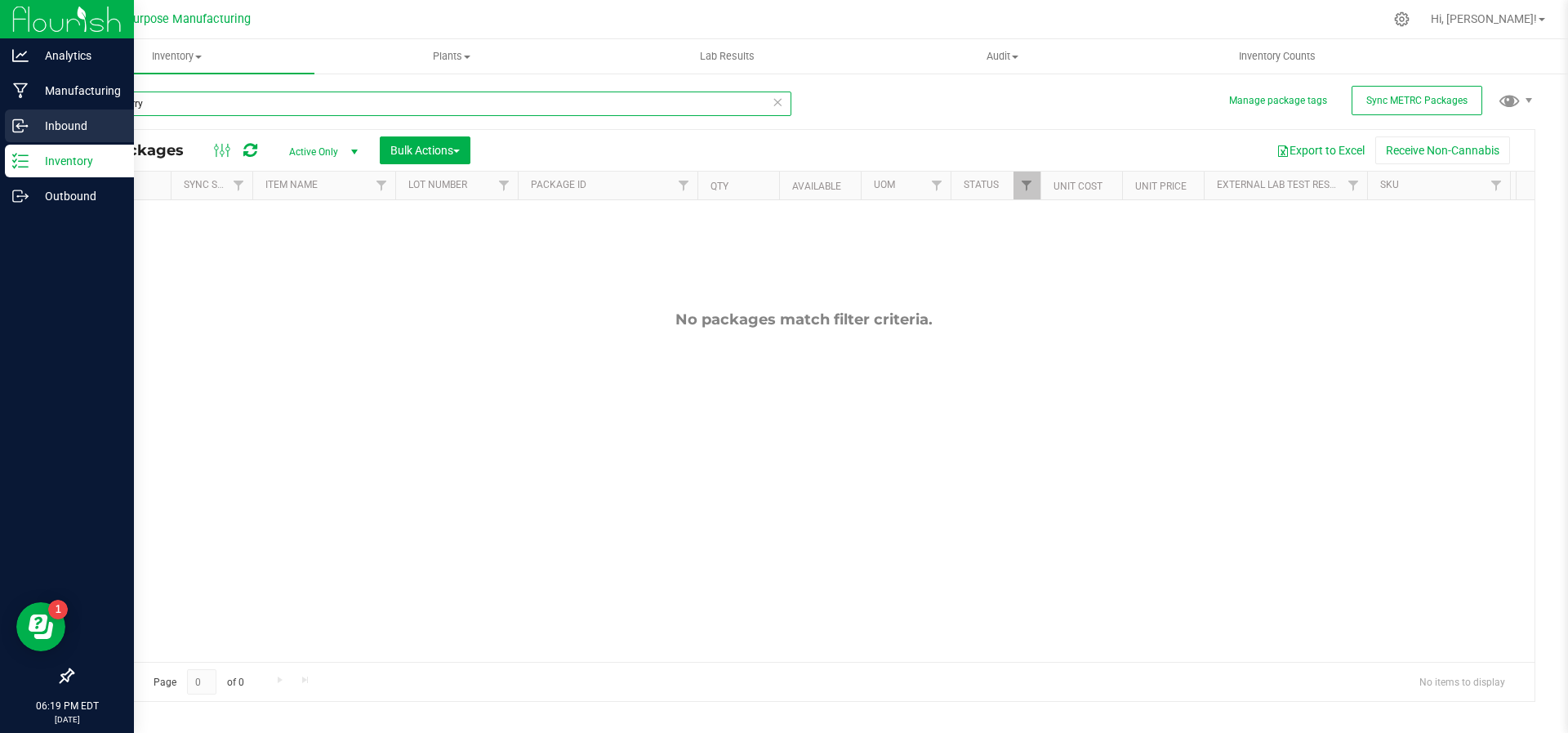
drag, startPoint x: 309, startPoint y: 103, endPoint x: 0, endPoint y: 118, distance: 309.4
click at [0, 118] on div "Analytics Manufacturing Inbound Inventory Outbound 06:19 PM EDT [DATE] 08/20 Gr…" at bounding box center [784, 366] width 1568 height 733
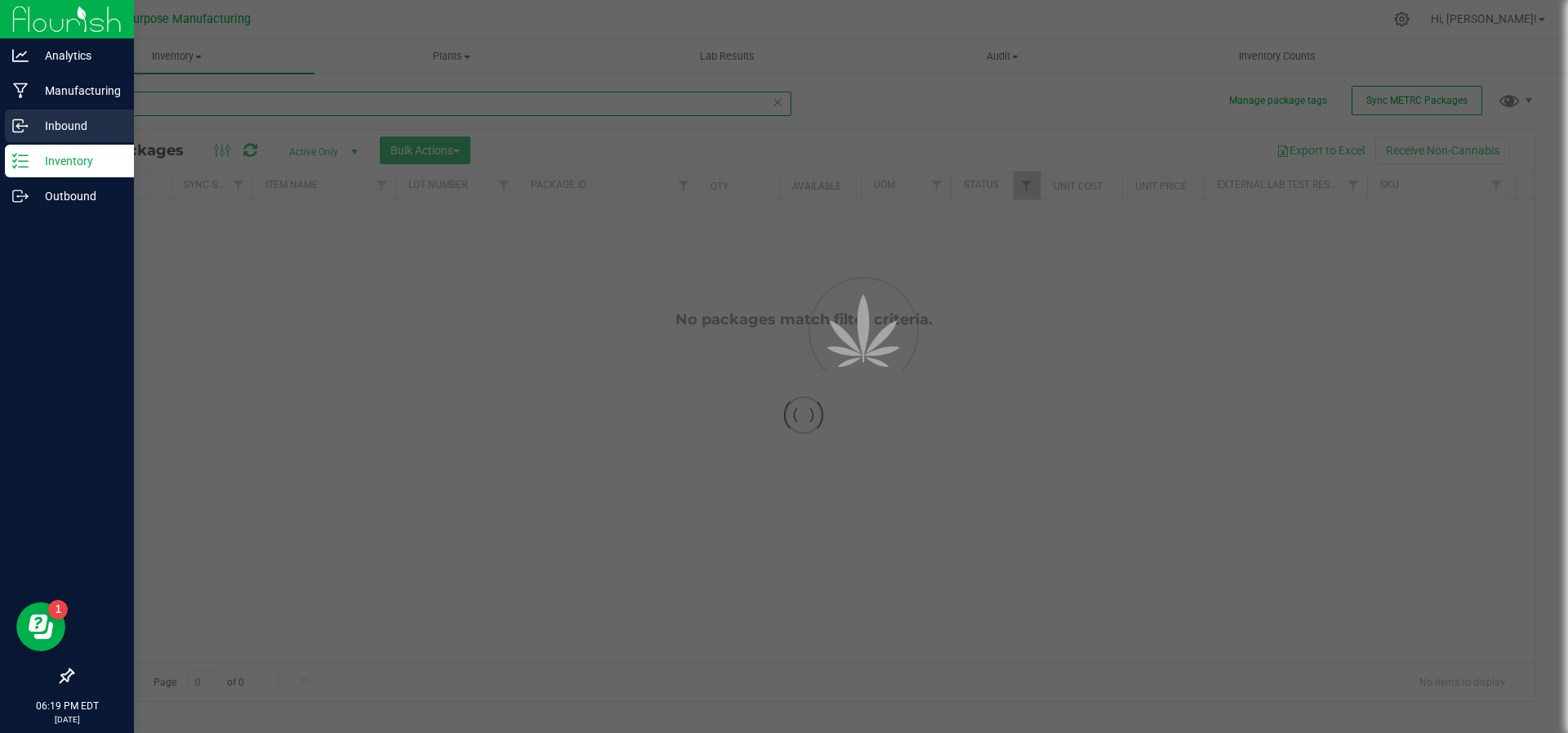
type input "black"
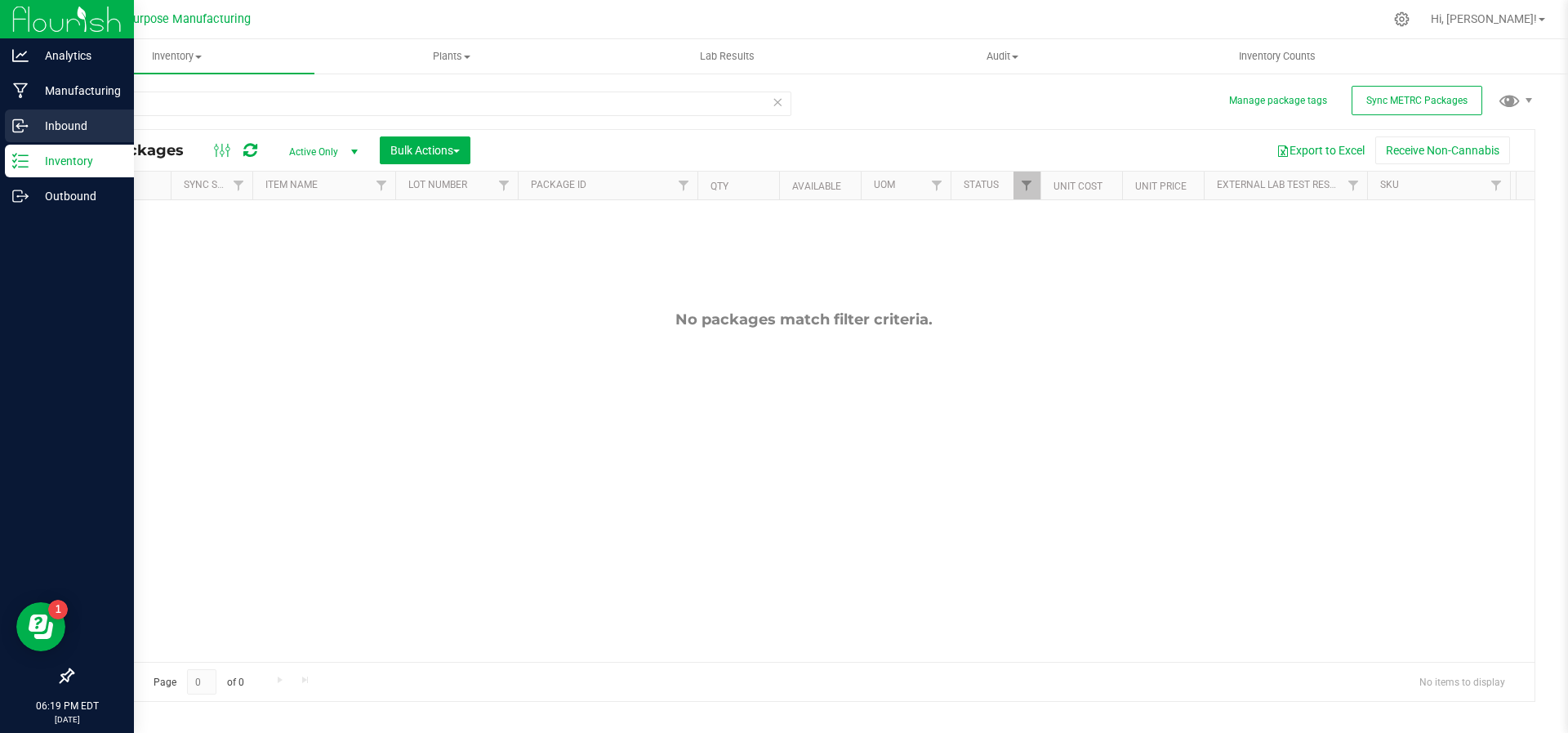
click at [17, 125] on icon at bounding box center [20, 126] width 17 height 17
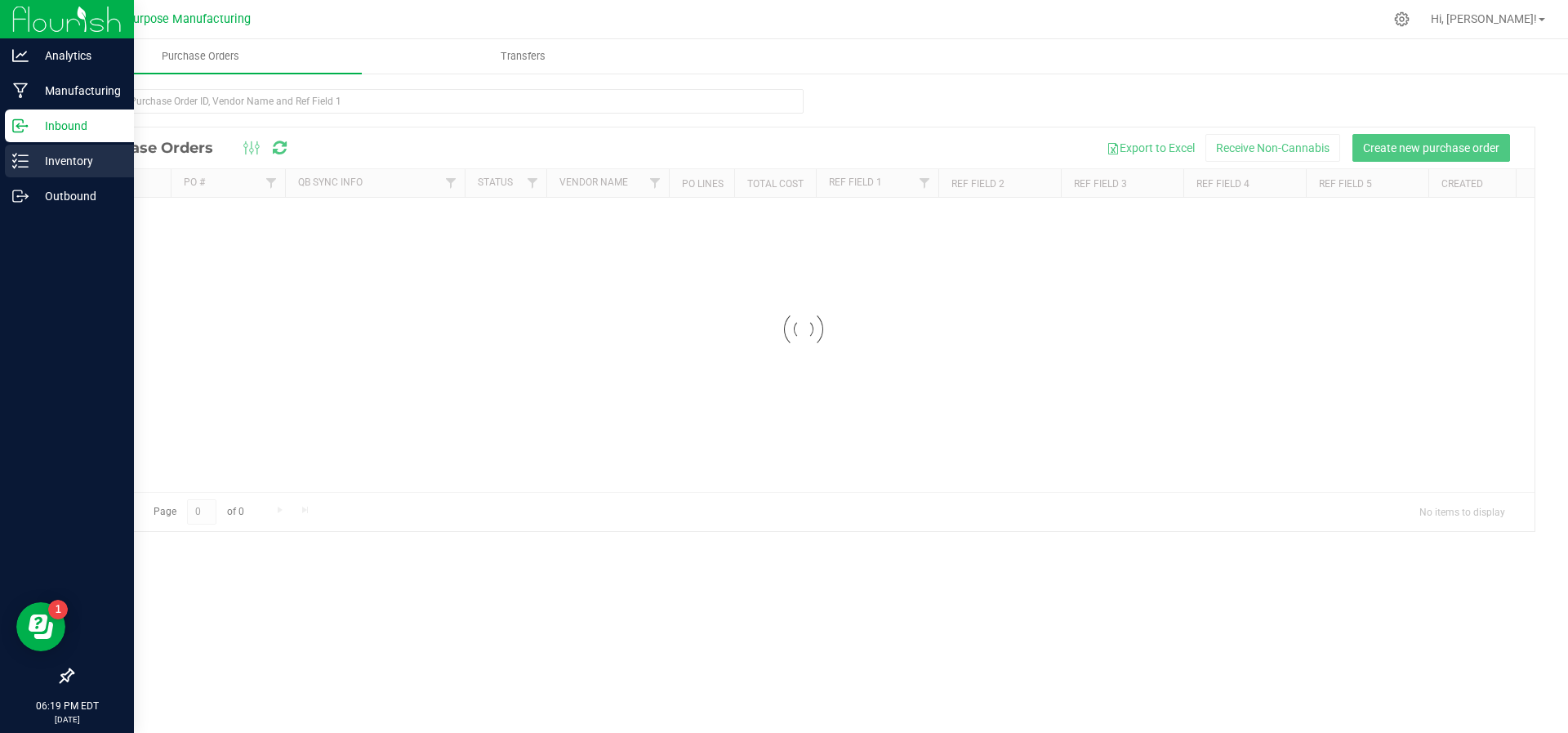
click at [24, 155] on line at bounding box center [23, 155] width 9 height 0
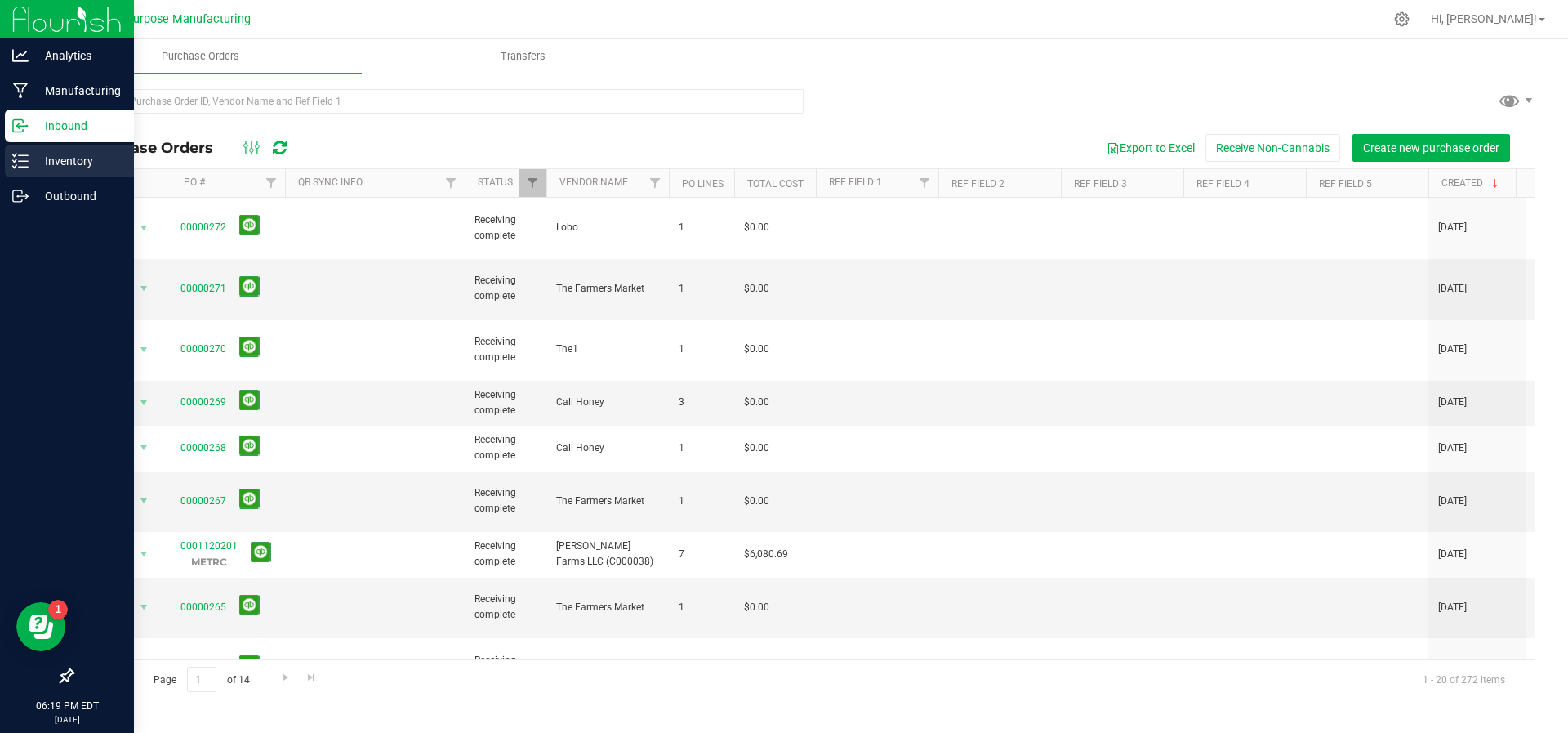
click at [27, 162] on icon at bounding box center [20, 160] width 17 height 17
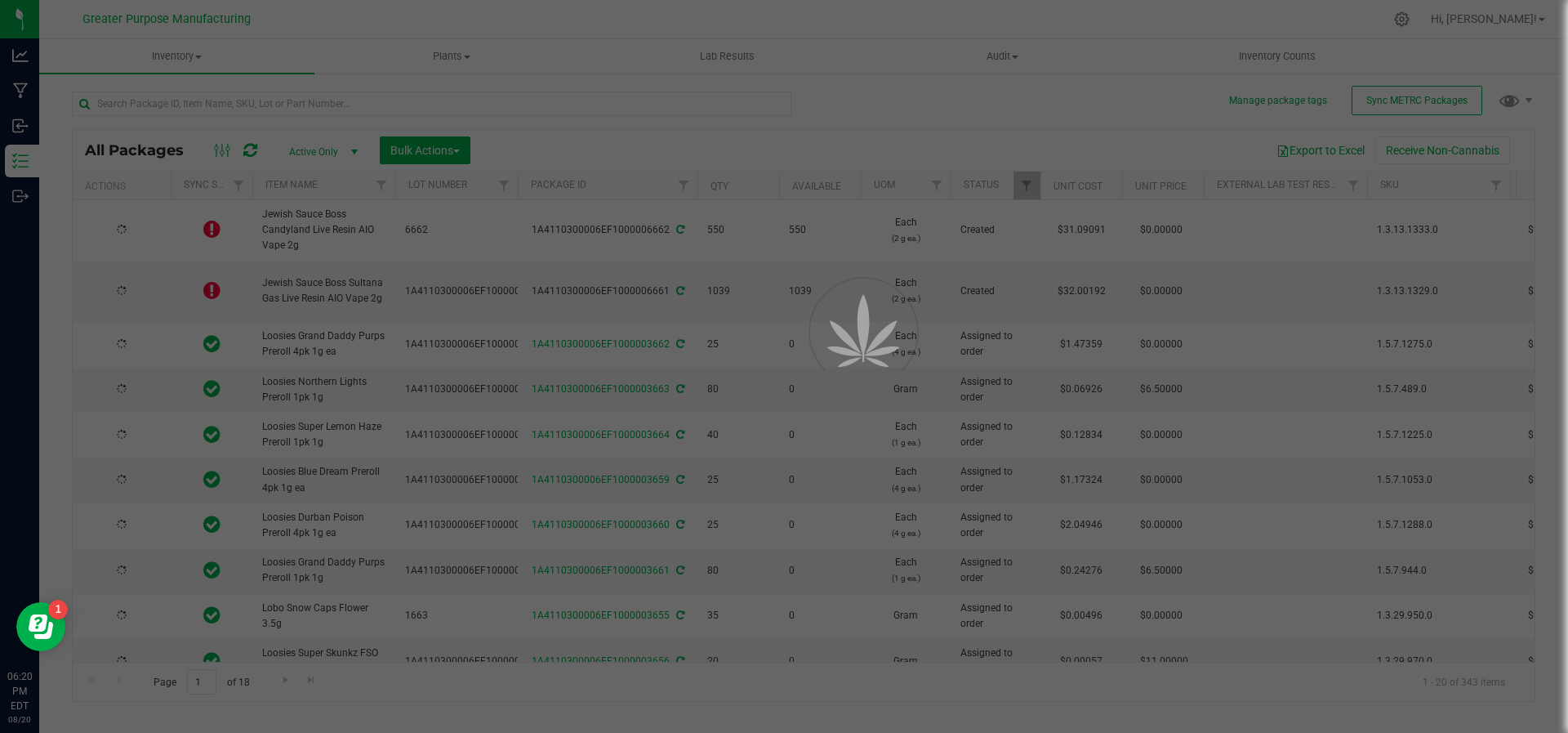
click at [240, 103] on div at bounding box center [784, 366] width 1568 height 733
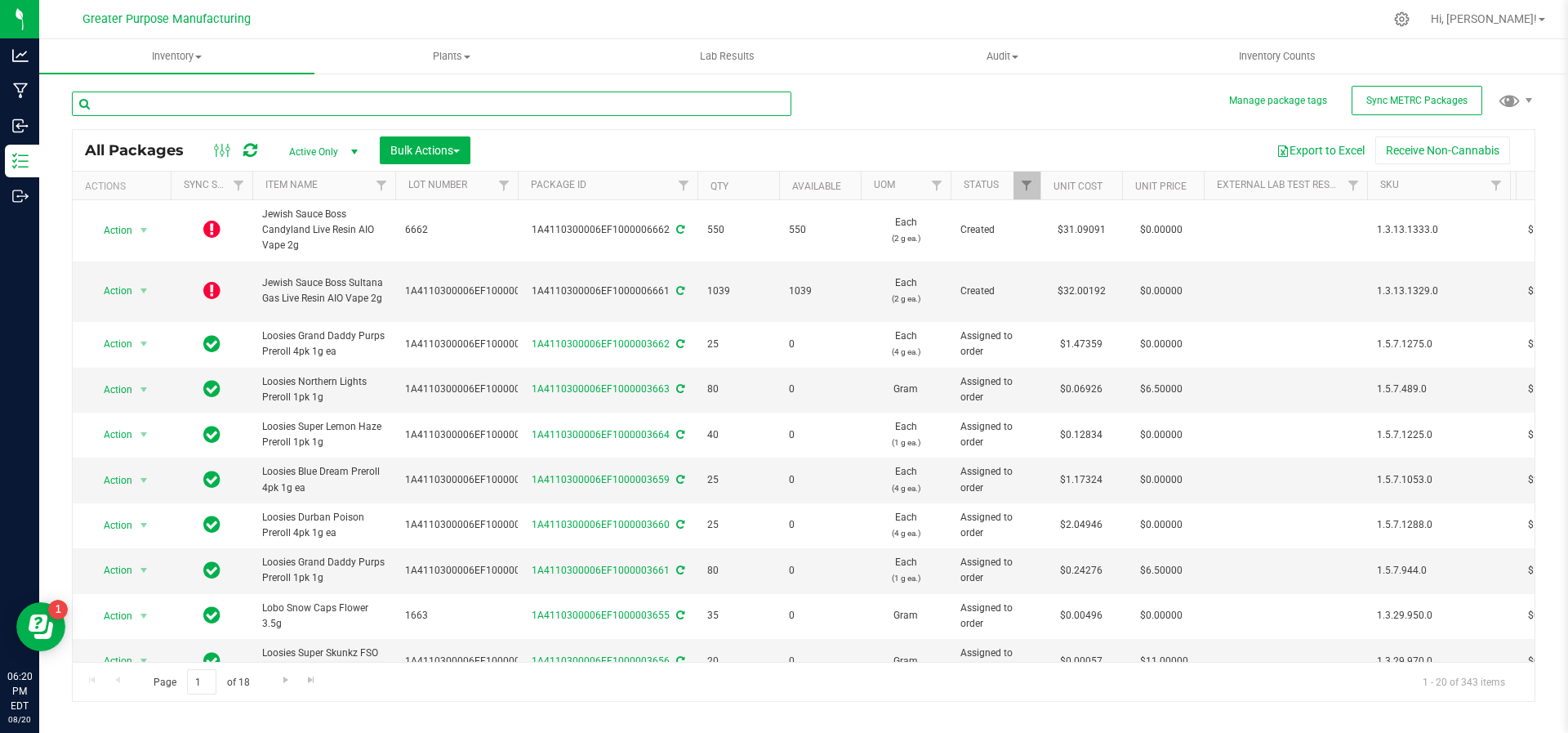
click at [240, 103] on input "text" at bounding box center [432, 104] width 720 height 25
click at [209, 148] on span at bounding box center [222, 150] width 29 height 19
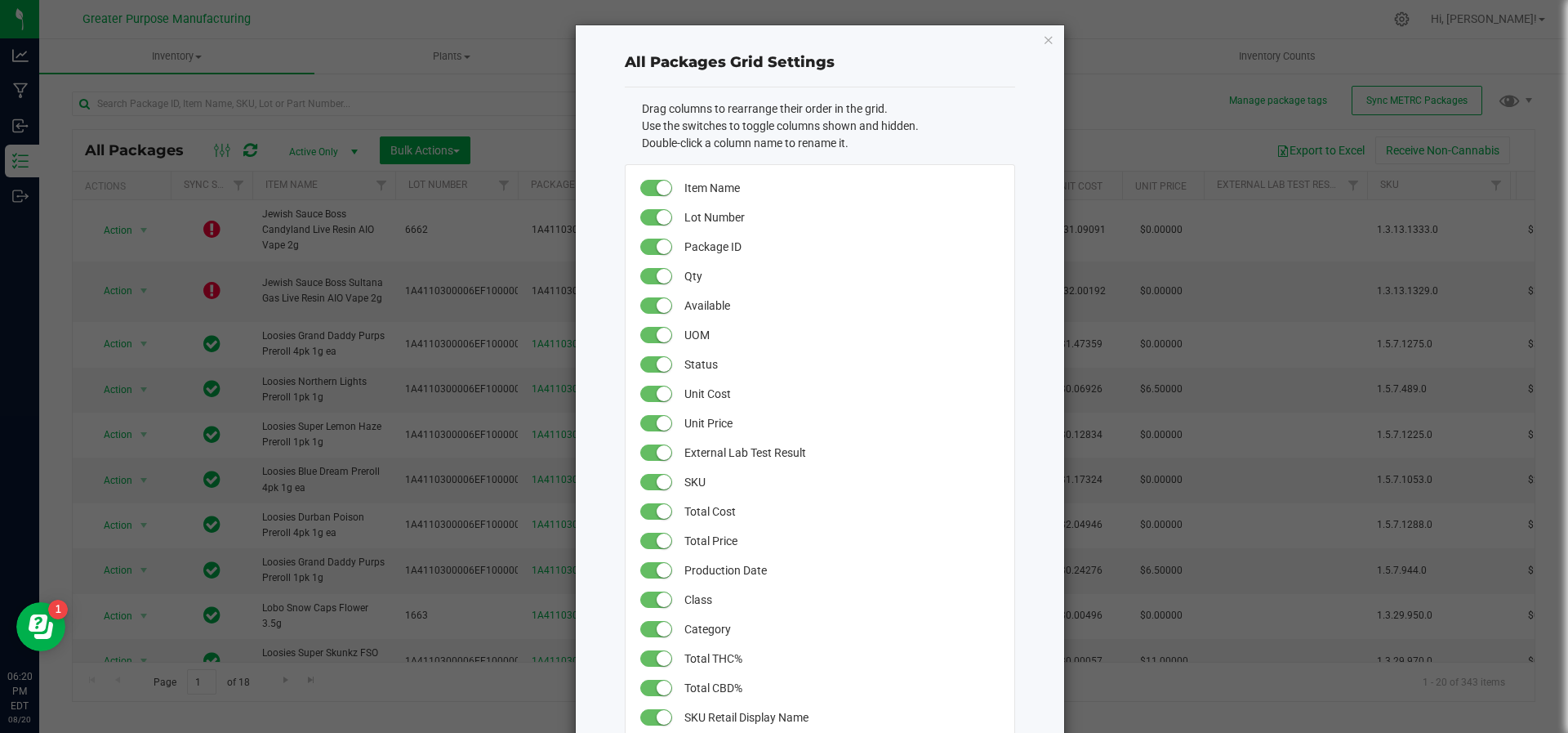
click at [363, 93] on ngb-modal-window "All Packages Grid Settings Drag columns to rearrange their order in the grid. U…" at bounding box center [790, 366] width 1580 height 733
click at [1043, 32] on icon "button" at bounding box center [1048, 39] width 11 height 19
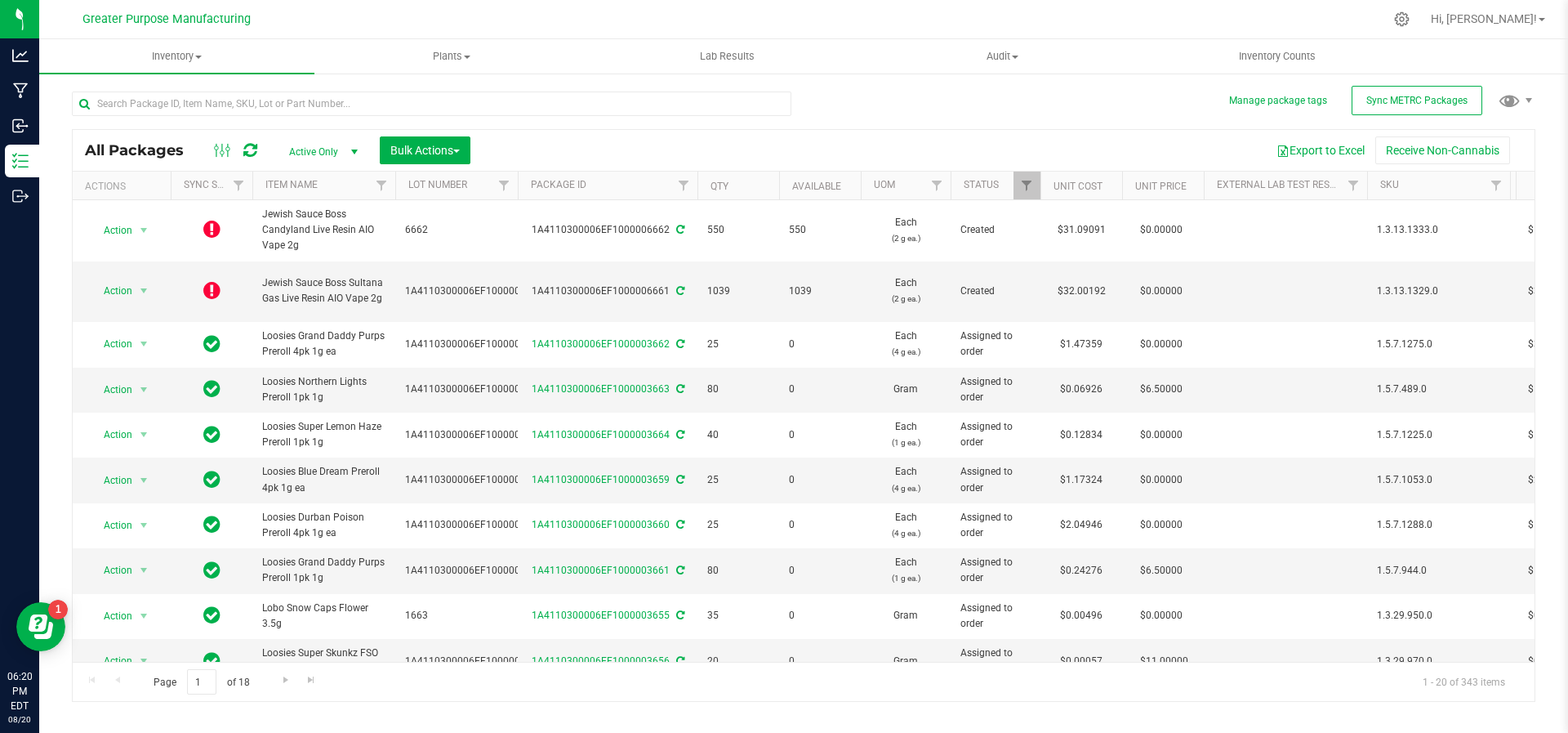
click at [249, 190] on div at bounding box center [253, 186] width 7 height 28
click at [247, 189] on link "Filter" at bounding box center [239, 186] width 27 height 28
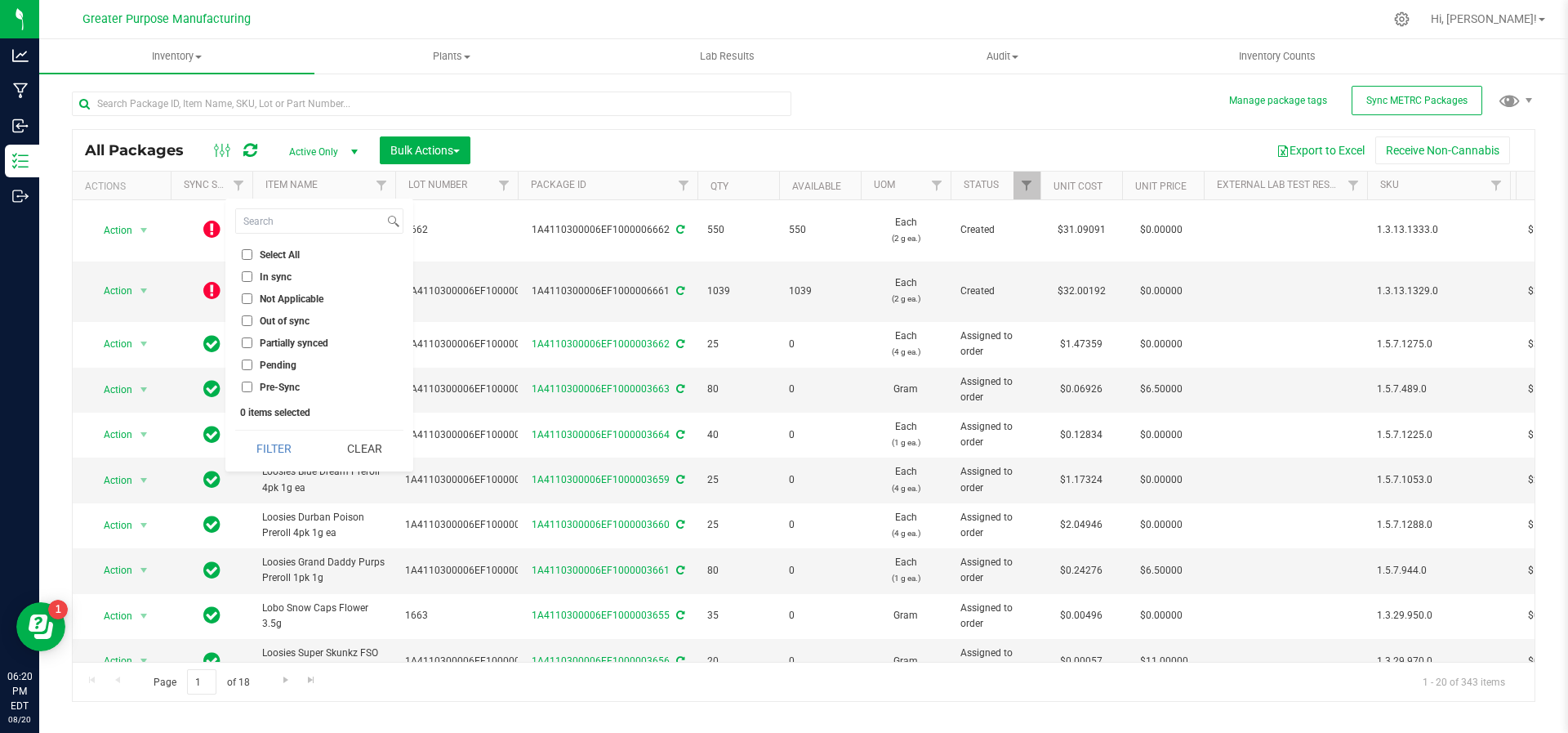
click at [242, 310] on ul "Select All In sync Not Applicable Out of sync Partially synced Pending Pre-Sync" at bounding box center [319, 321] width 168 height 150
click at [242, 320] on input "Out of sync" at bounding box center [247, 321] width 11 height 11
checkbox input "true"
click at [282, 448] on button "Filter" at bounding box center [274, 448] width 78 height 36
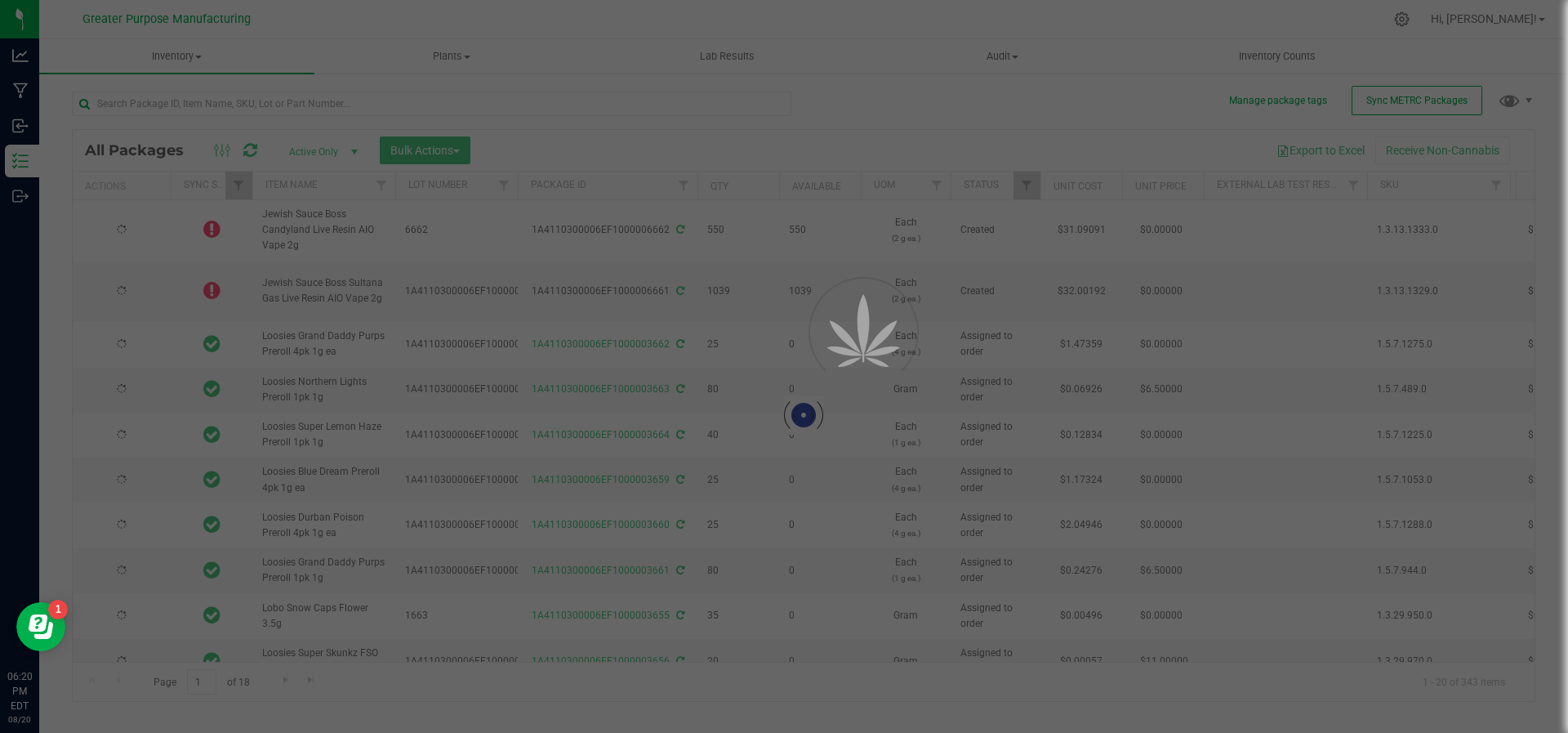
type input "[DATE]"
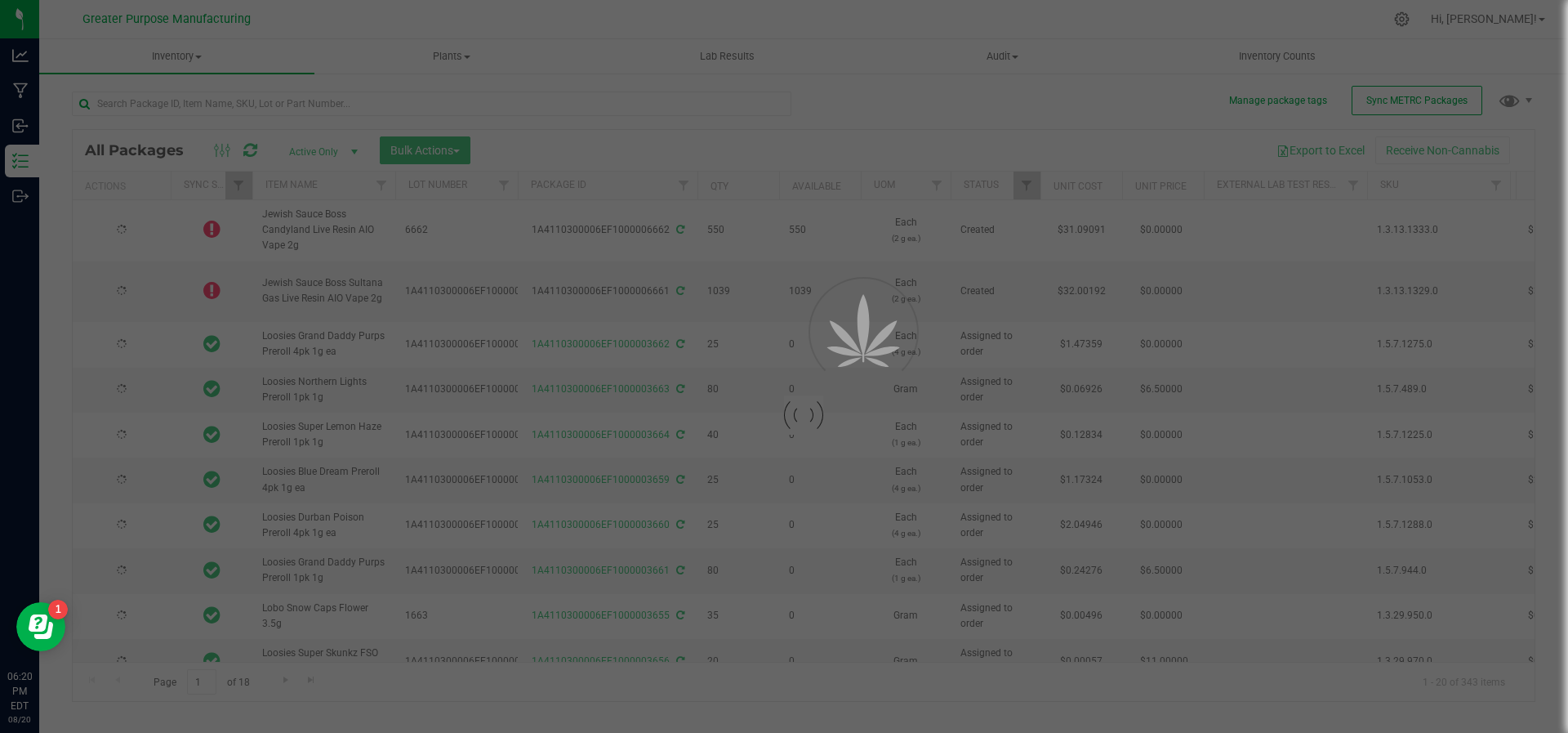
type input "[DATE]"
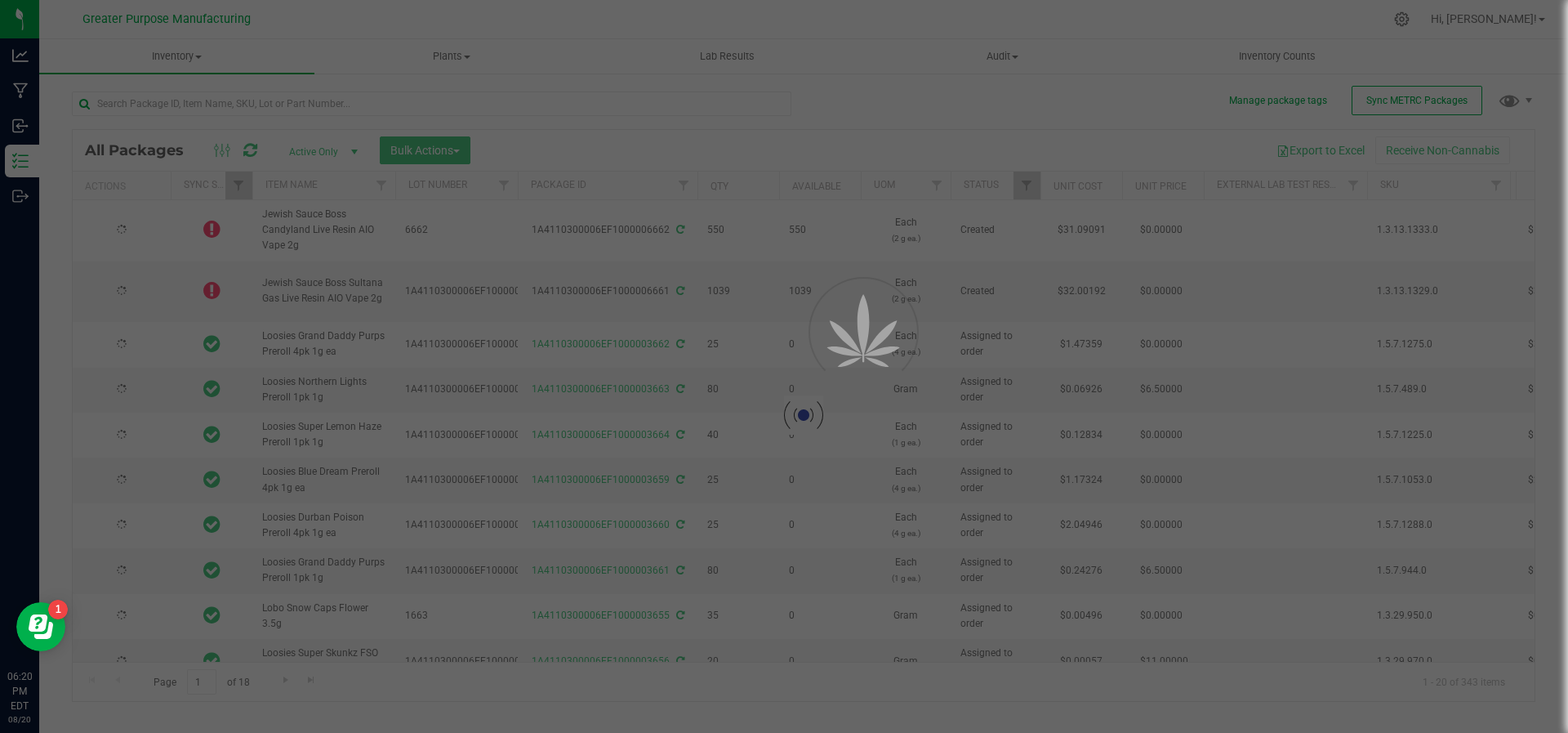
type input "[DATE]"
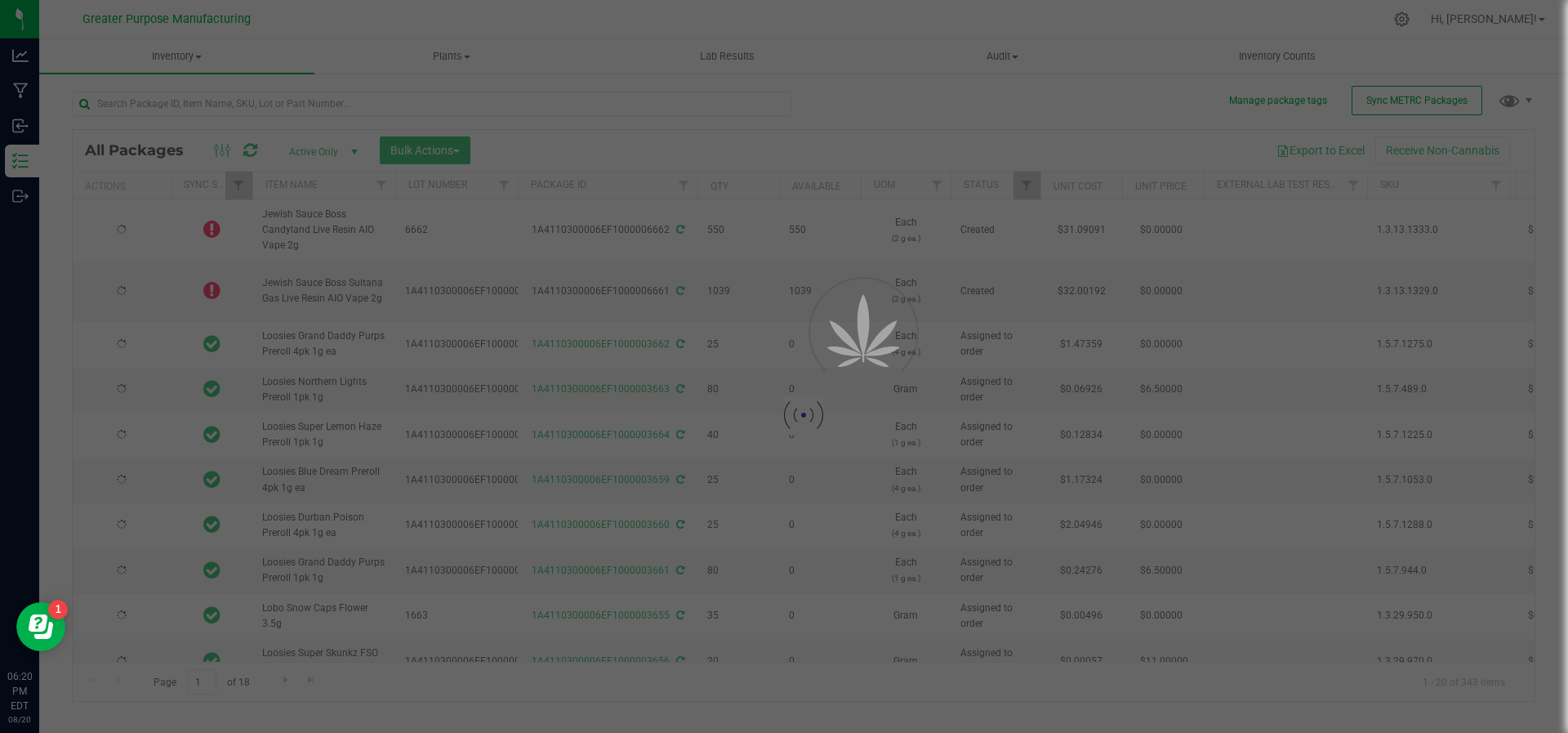
type input "[DATE]"
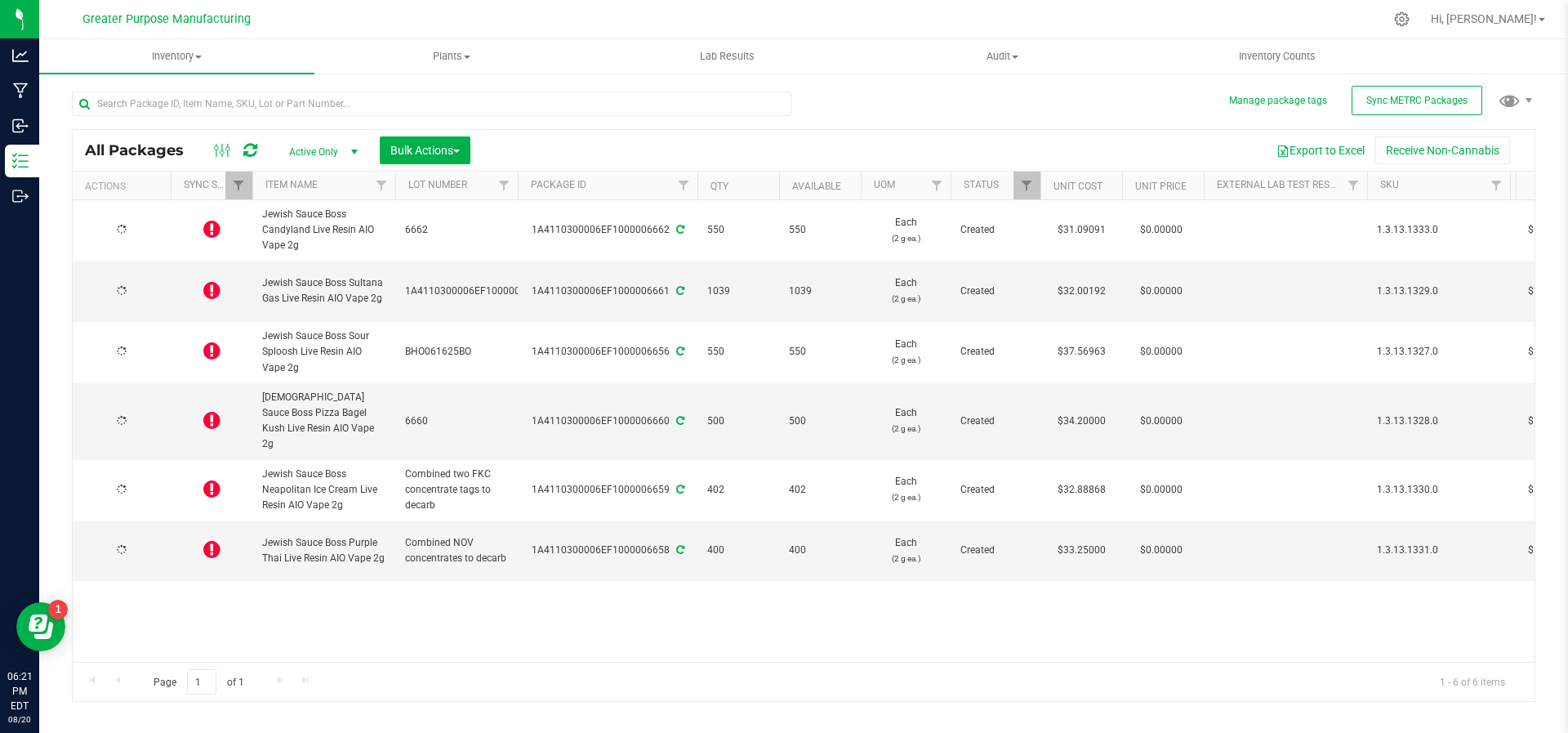
type input "[DATE]"
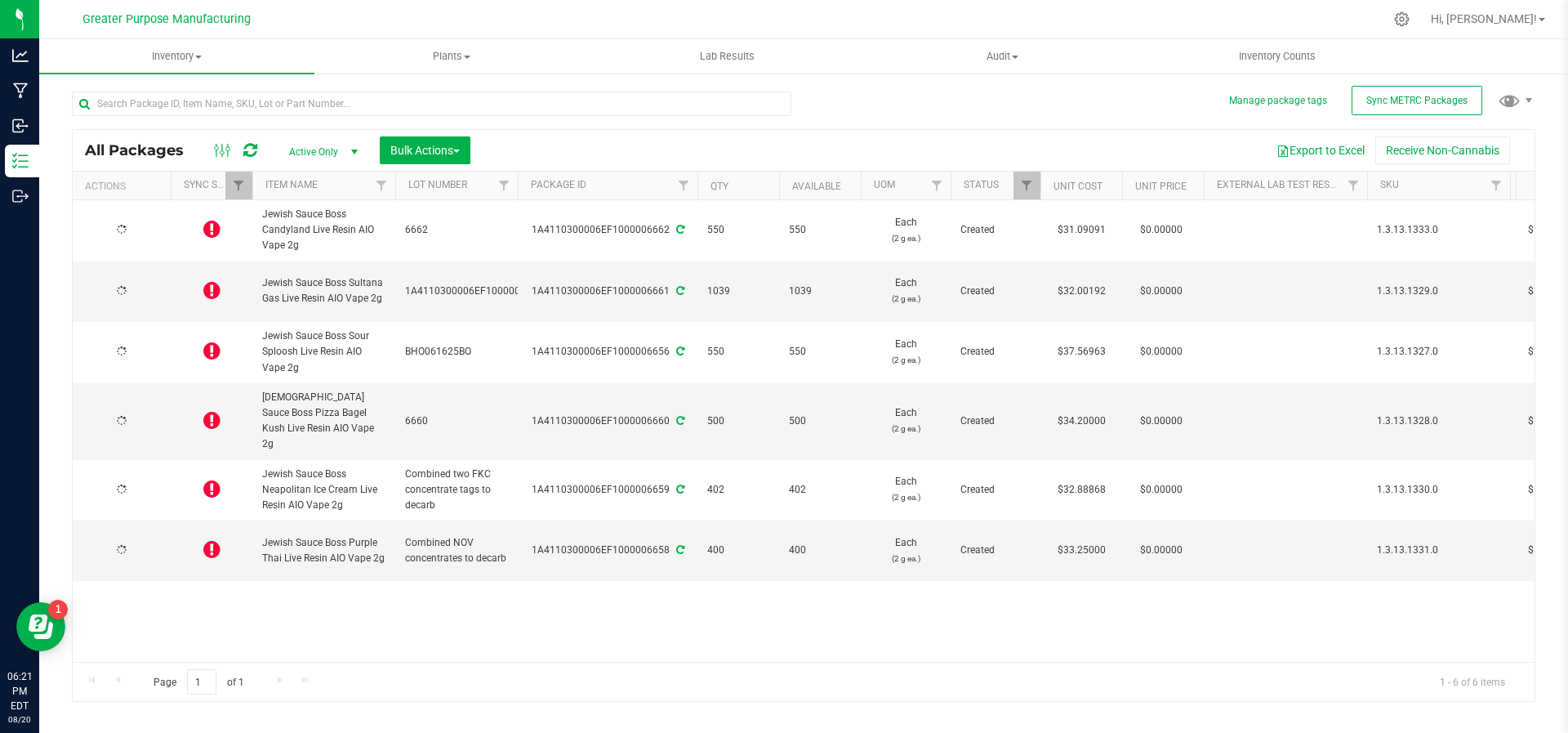
type input "[DATE]"
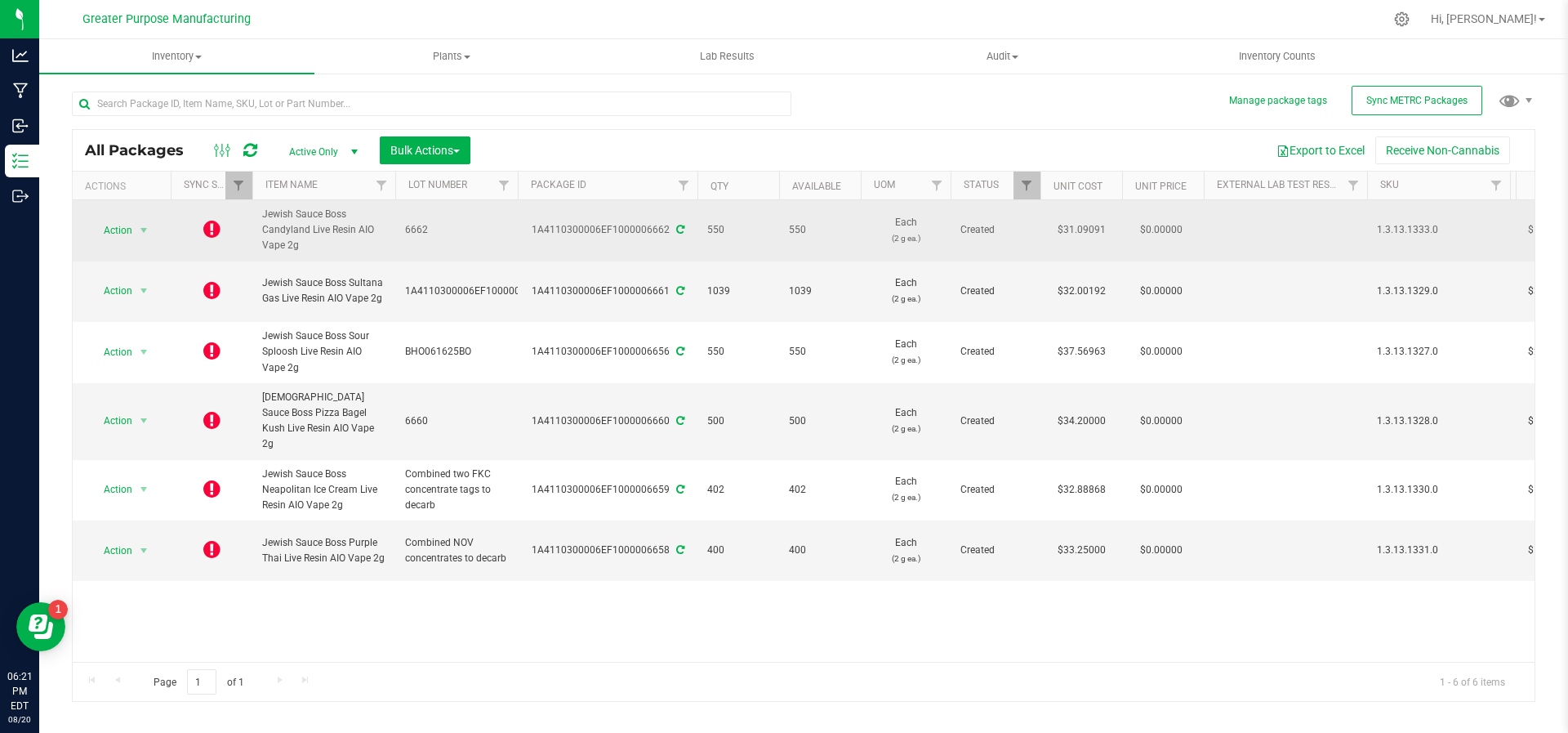
click at [310, 253] on td "Jewish Sauce Boss Candyland Live Resin AIO Vape 2g" at bounding box center [324, 231] width 143 height 62
click at [270, 216] on span "Jewish Sauce Boss Candyland Live Resin AIO Vape 2g" at bounding box center [324, 231] width 123 height 48
drag, startPoint x: 264, startPoint y: 211, endPoint x: 318, endPoint y: 248, distance: 65.5
click at [318, 248] on span "Jewish Sauce Boss Candyland Live Resin AIO Vape 2g" at bounding box center [324, 231] width 123 height 48
copy span "Jewish Sauce Boss Candyland Live Resin AIO Vape 2g"
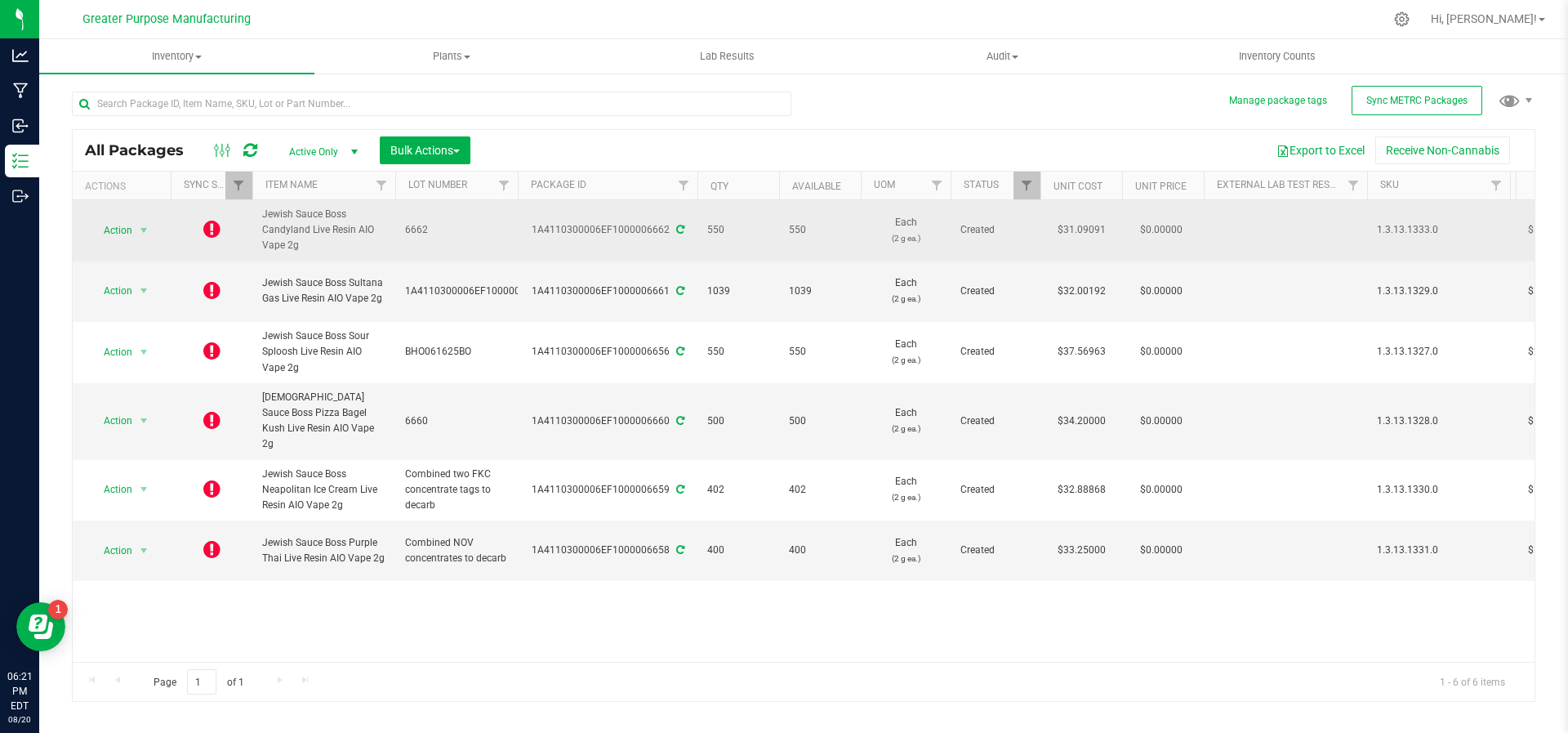
click at [307, 218] on span "Jewish Sauce Boss Candyland Live Resin AIO Vape 2g" at bounding box center [324, 231] width 123 height 48
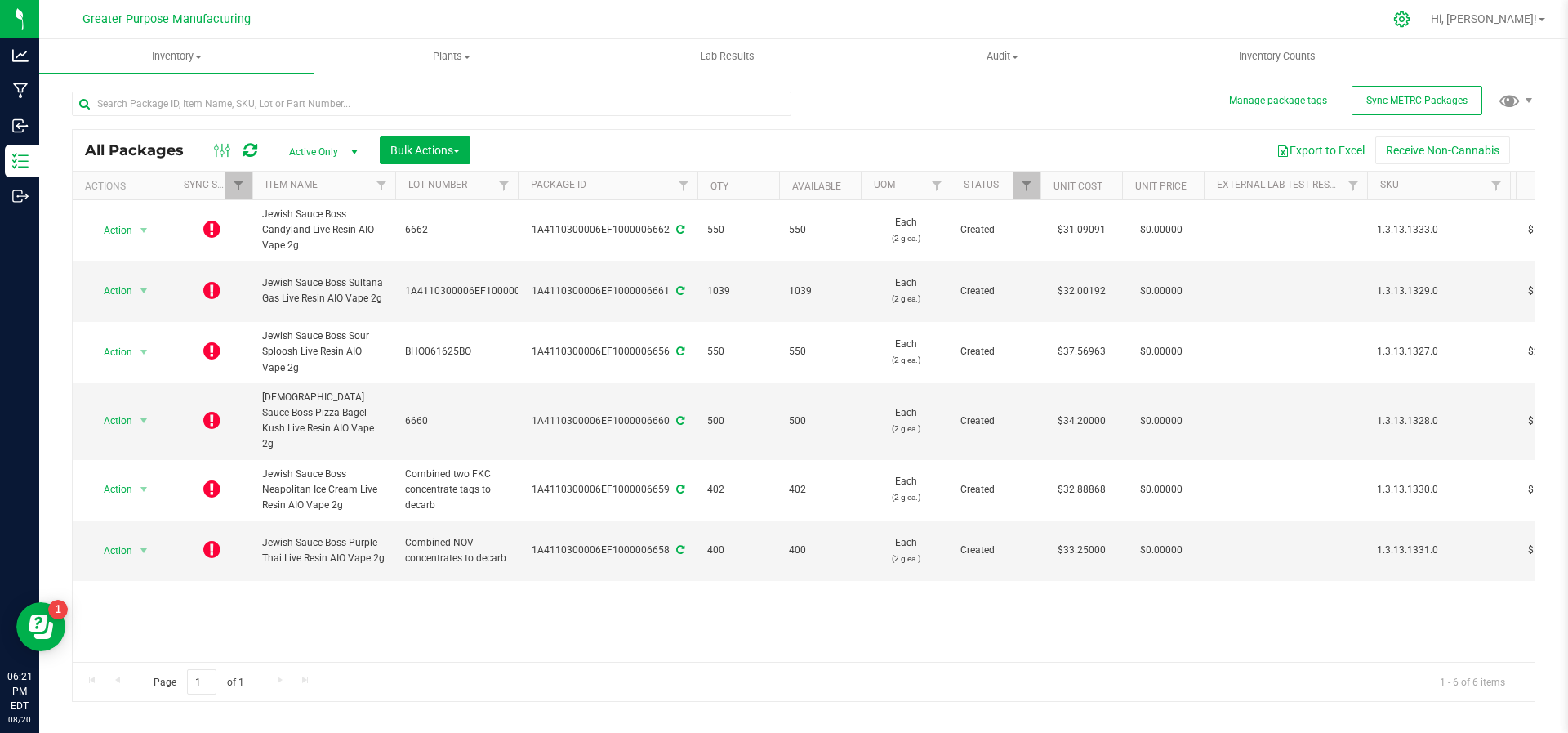
click at [1410, 20] on icon at bounding box center [1402, 19] width 17 height 17
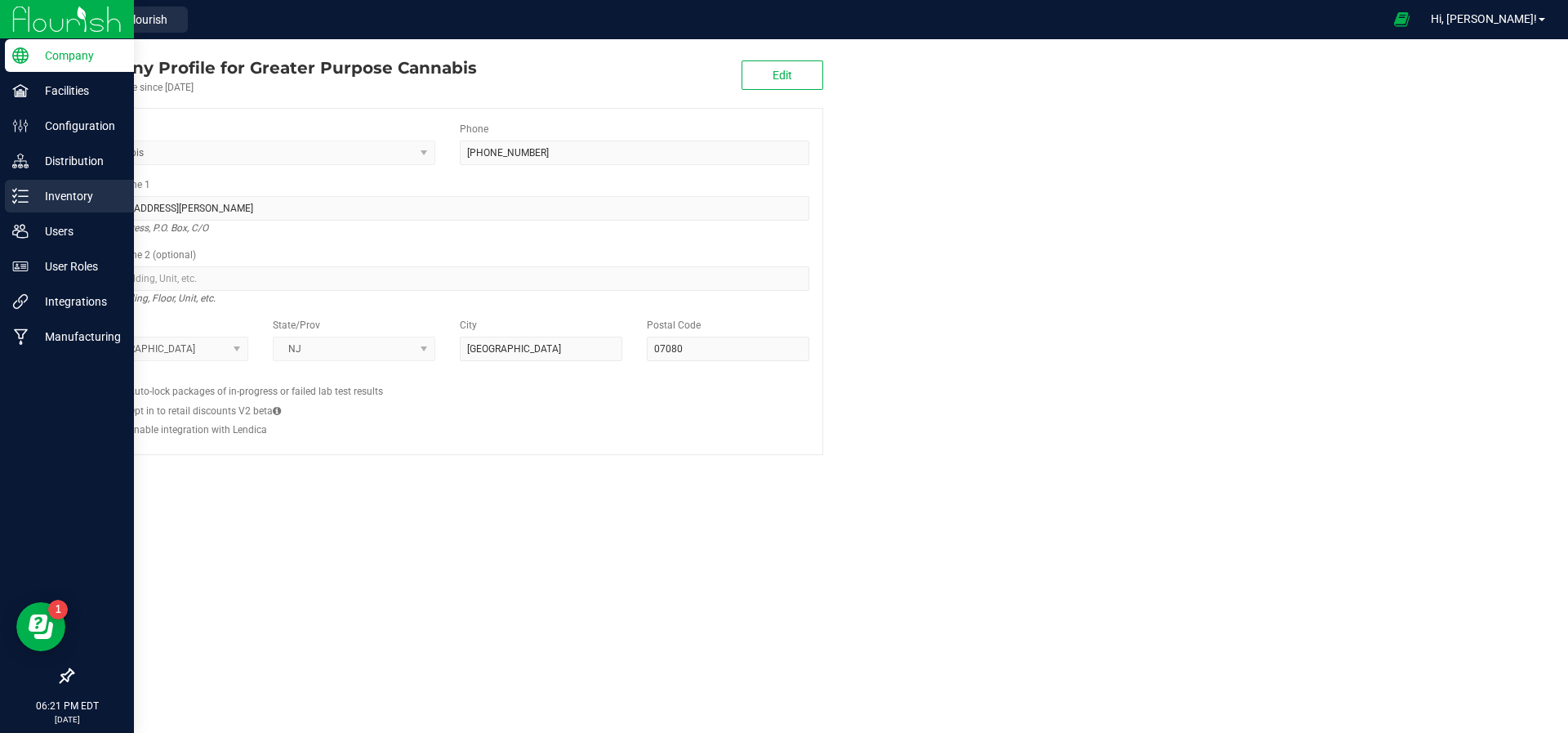
click at [50, 203] on p "Inventory" at bounding box center [77, 196] width 98 height 19
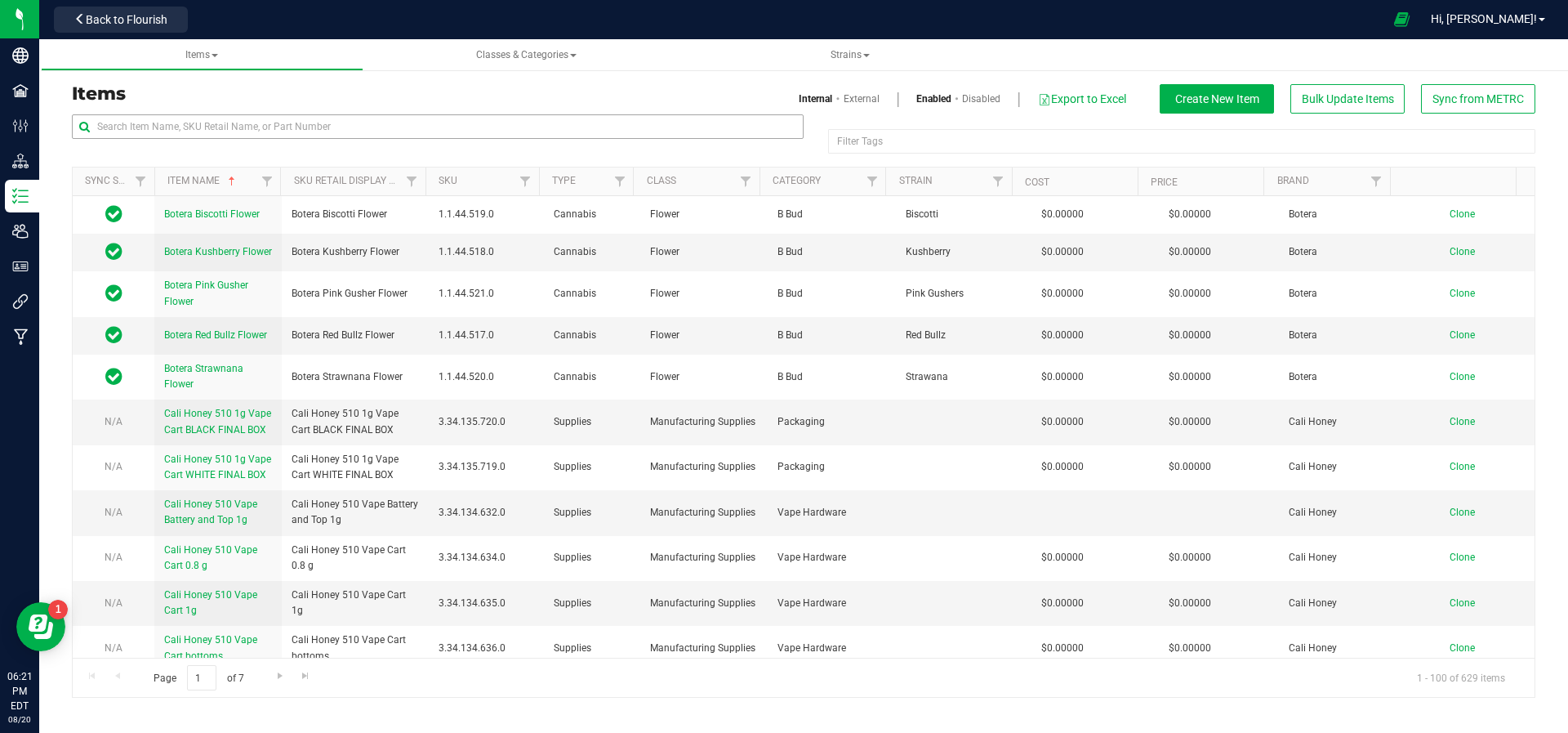
drag, startPoint x: 477, startPoint y: 144, endPoint x: 459, endPoint y: 130, distance: 22.8
click at [459, 130] on div at bounding box center [438, 133] width 732 height 38
click at [459, 130] on input "text" at bounding box center [438, 127] width 732 height 25
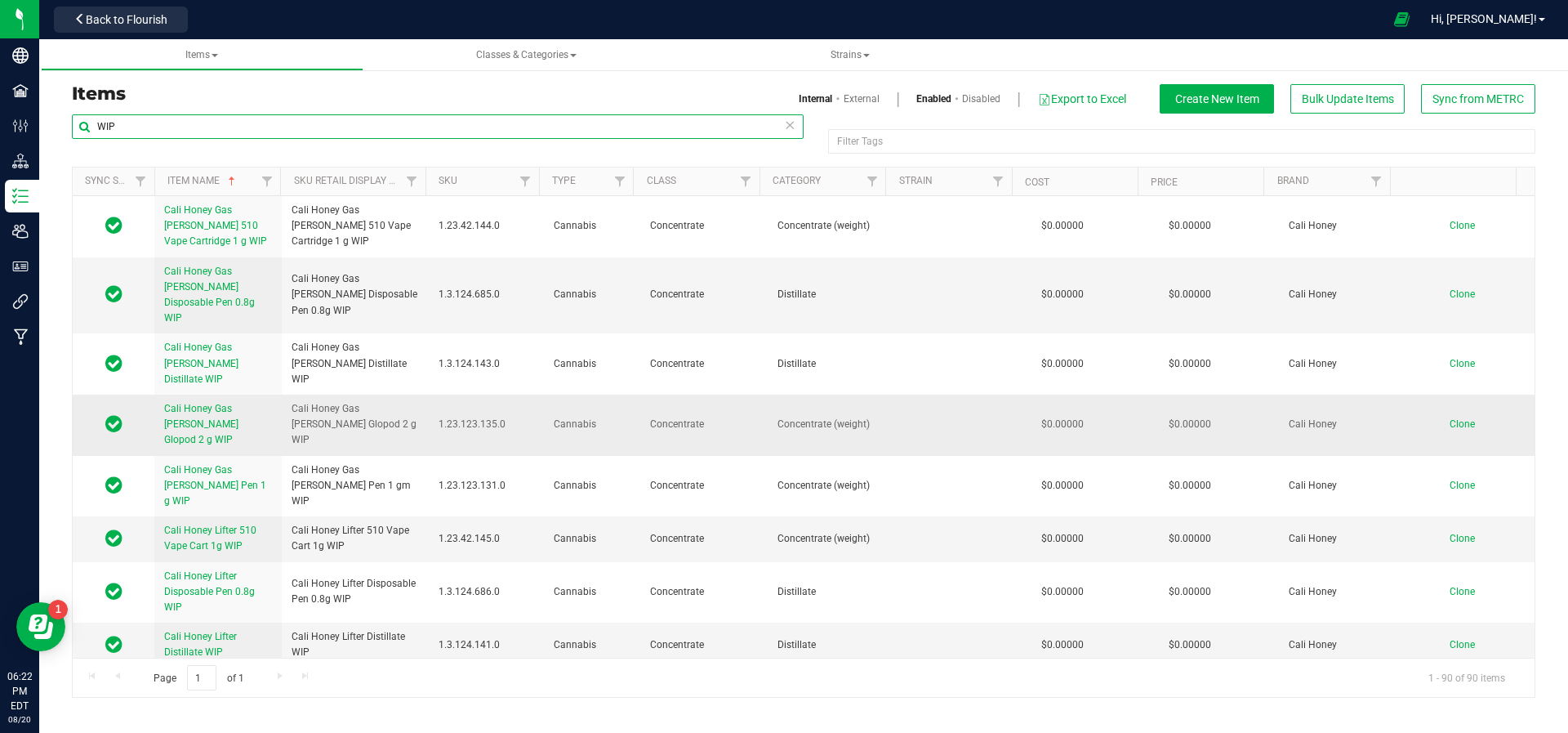
type input "WIP"
click at [1433, 395] on td "Clone" at bounding box center [1471, 426] width 129 height 62
click at [1450, 418] on span "Clone" at bounding box center [1462, 424] width 26 height 11
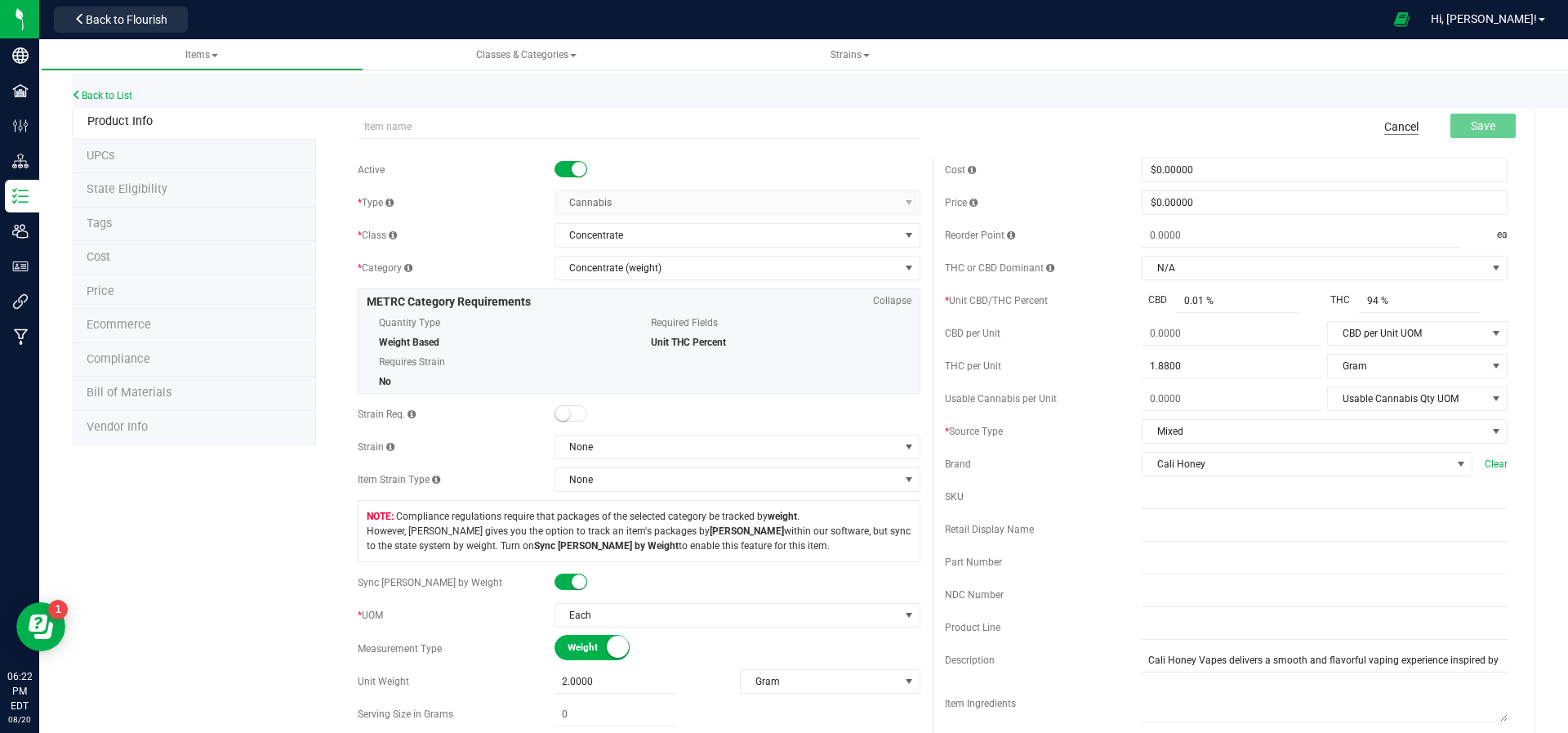
click at [1385, 123] on link "Cancel" at bounding box center [1402, 126] width 34 height 17
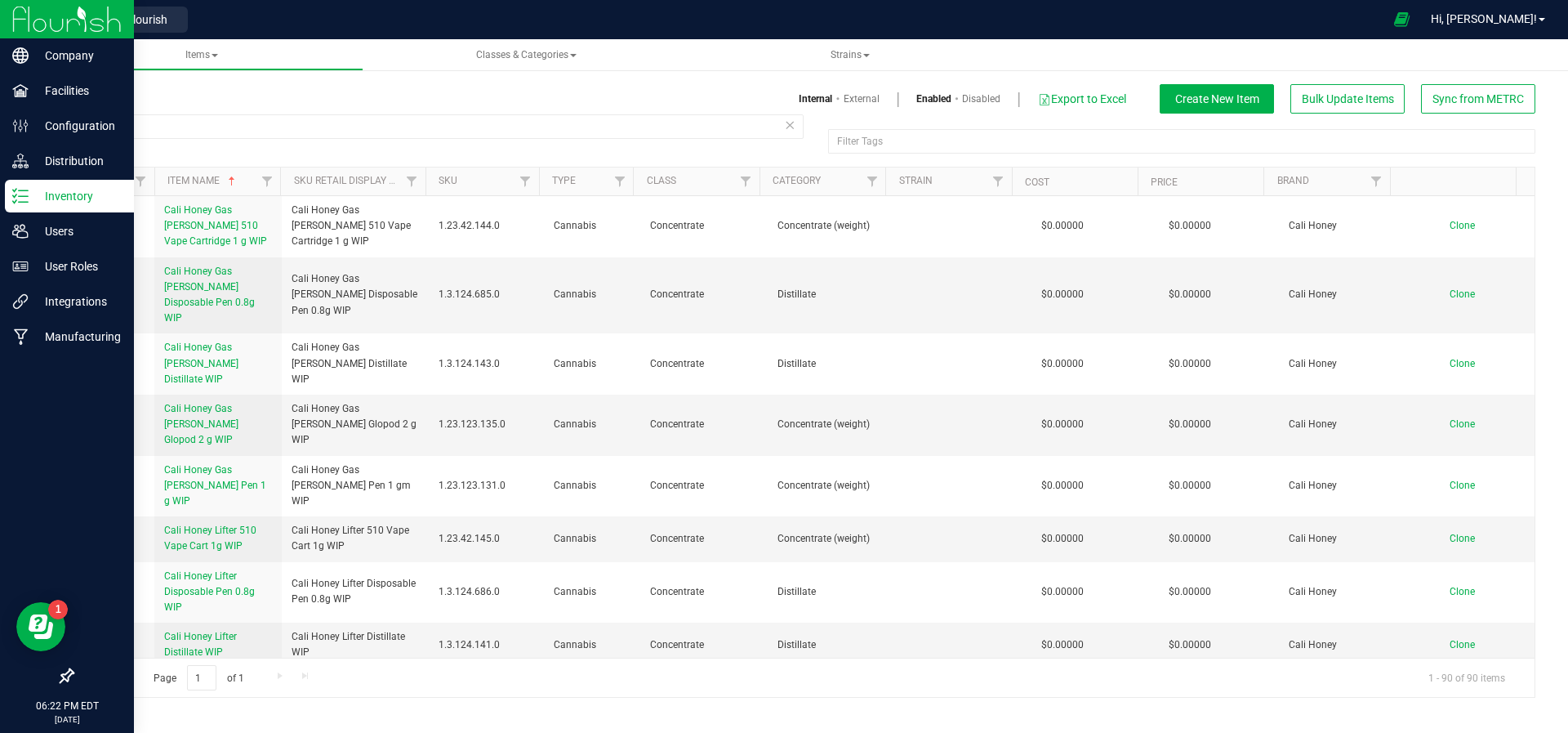
click at [33, 194] on p "Inventory" at bounding box center [77, 196] width 98 height 19
click at [54, 194] on p "Inventory" at bounding box center [77, 196] width 98 height 19
click at [18, 16] on img at bounding box center [67, 19] width 109 height 39
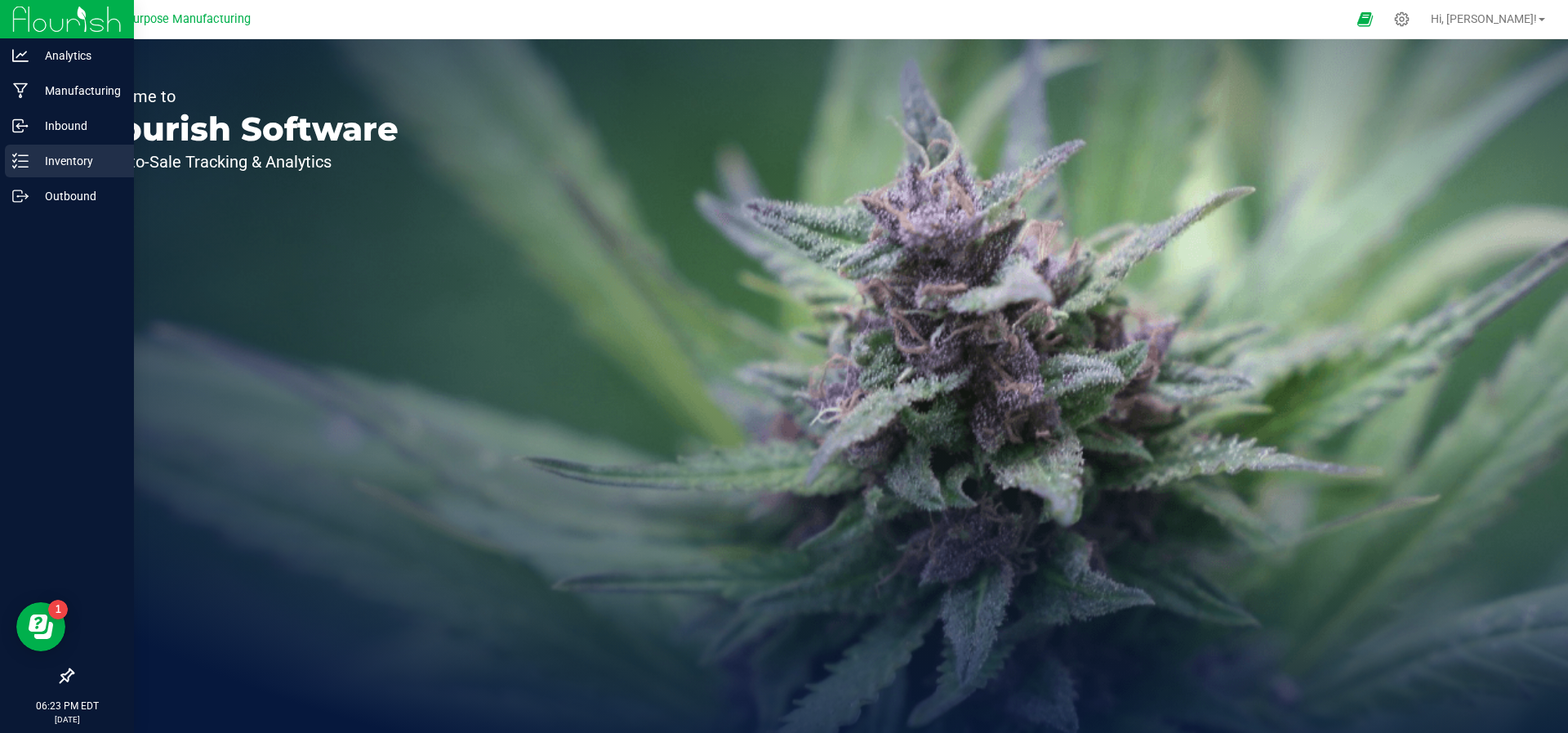
click at [81, 152] on p "Inventory" at bounding box center [77, 161] width 98 height 19
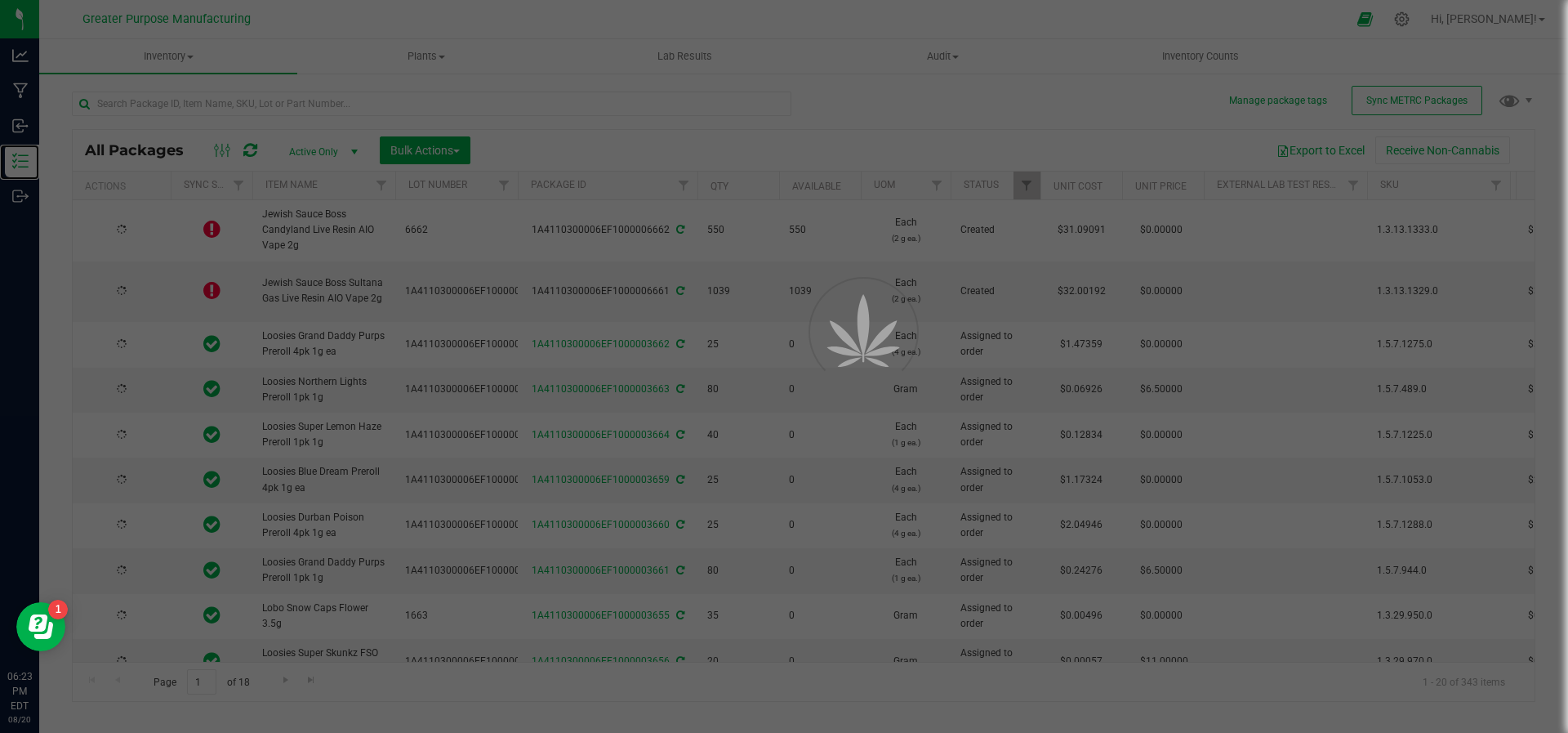
type input "[DATE]"
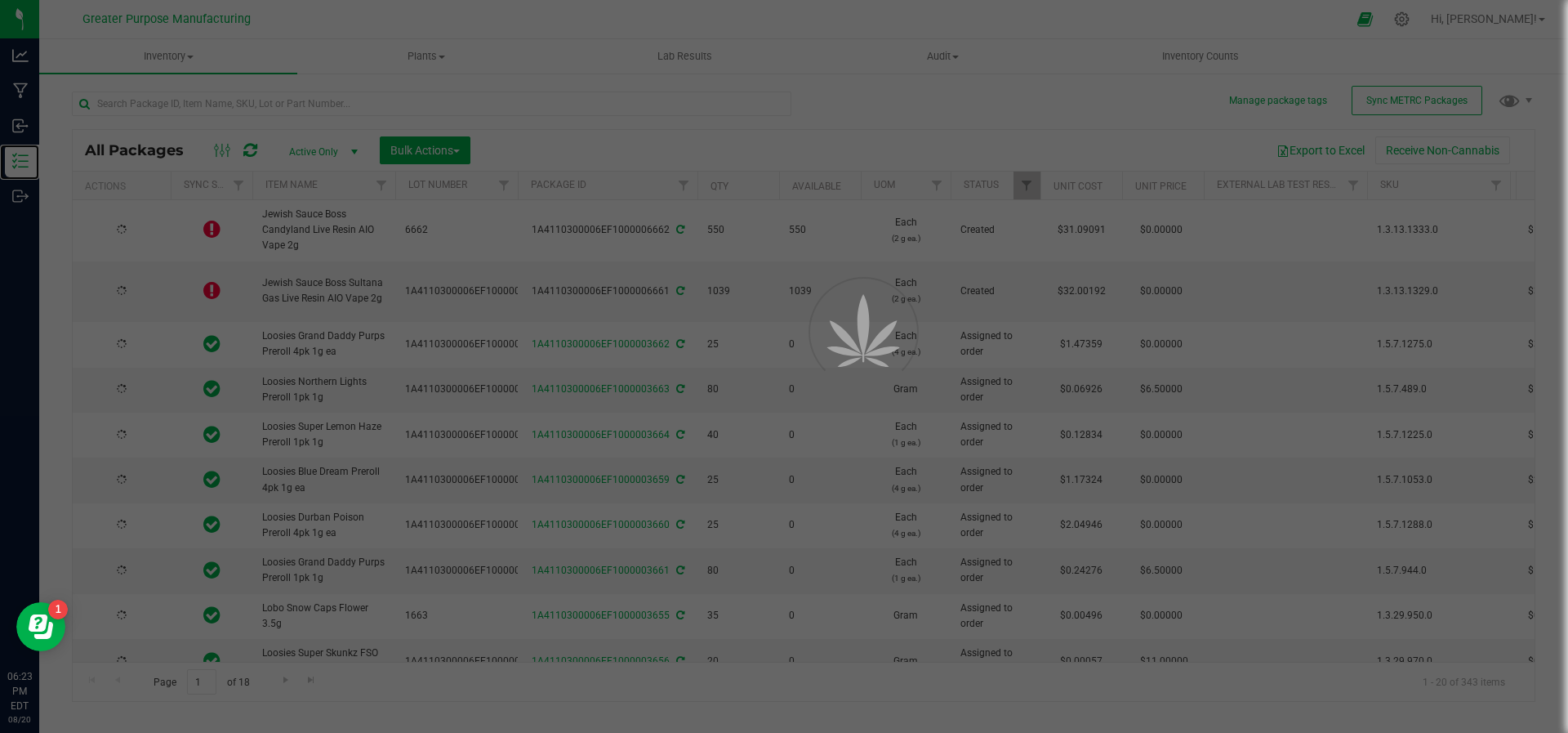
type input "[DATE]"
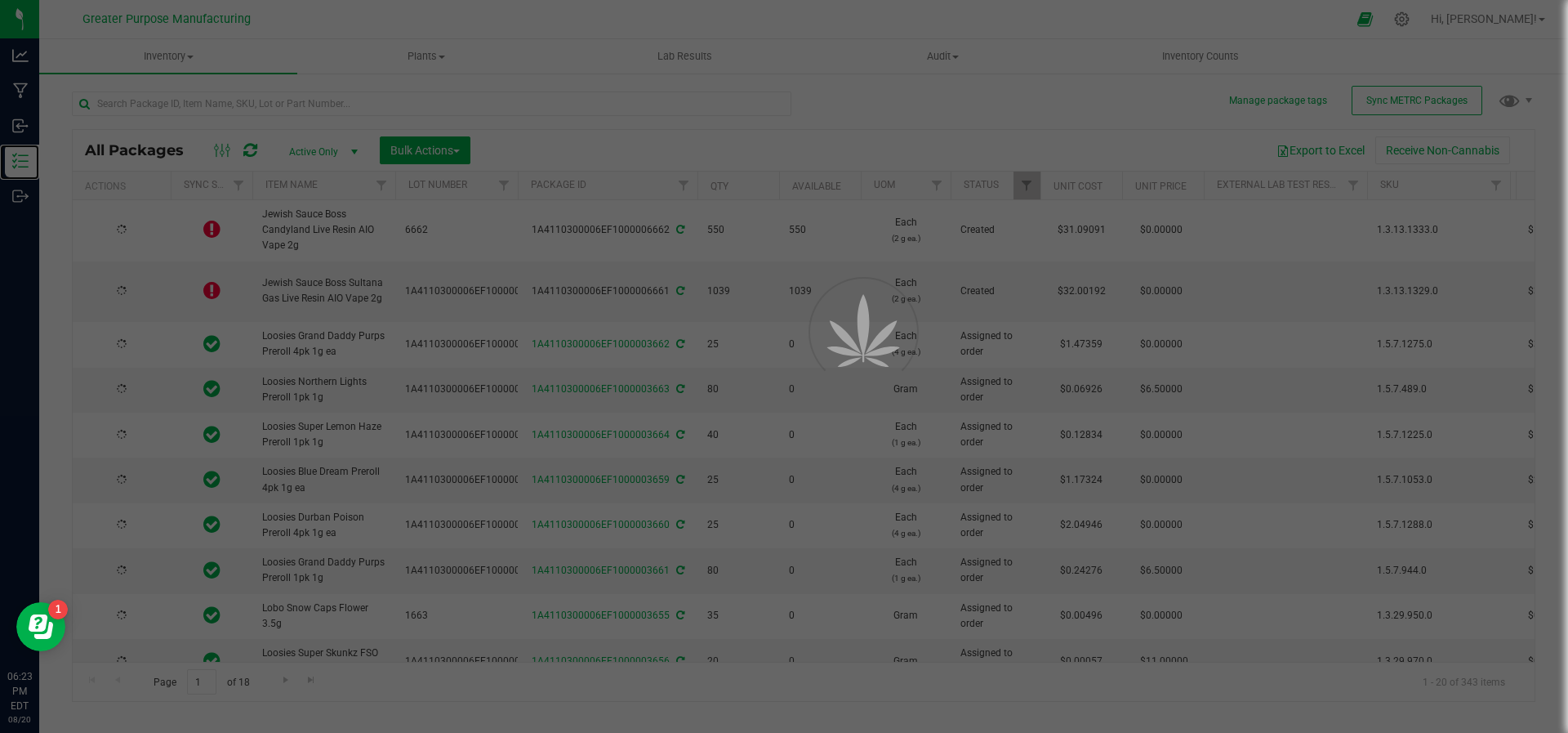
type input "[DATE]"
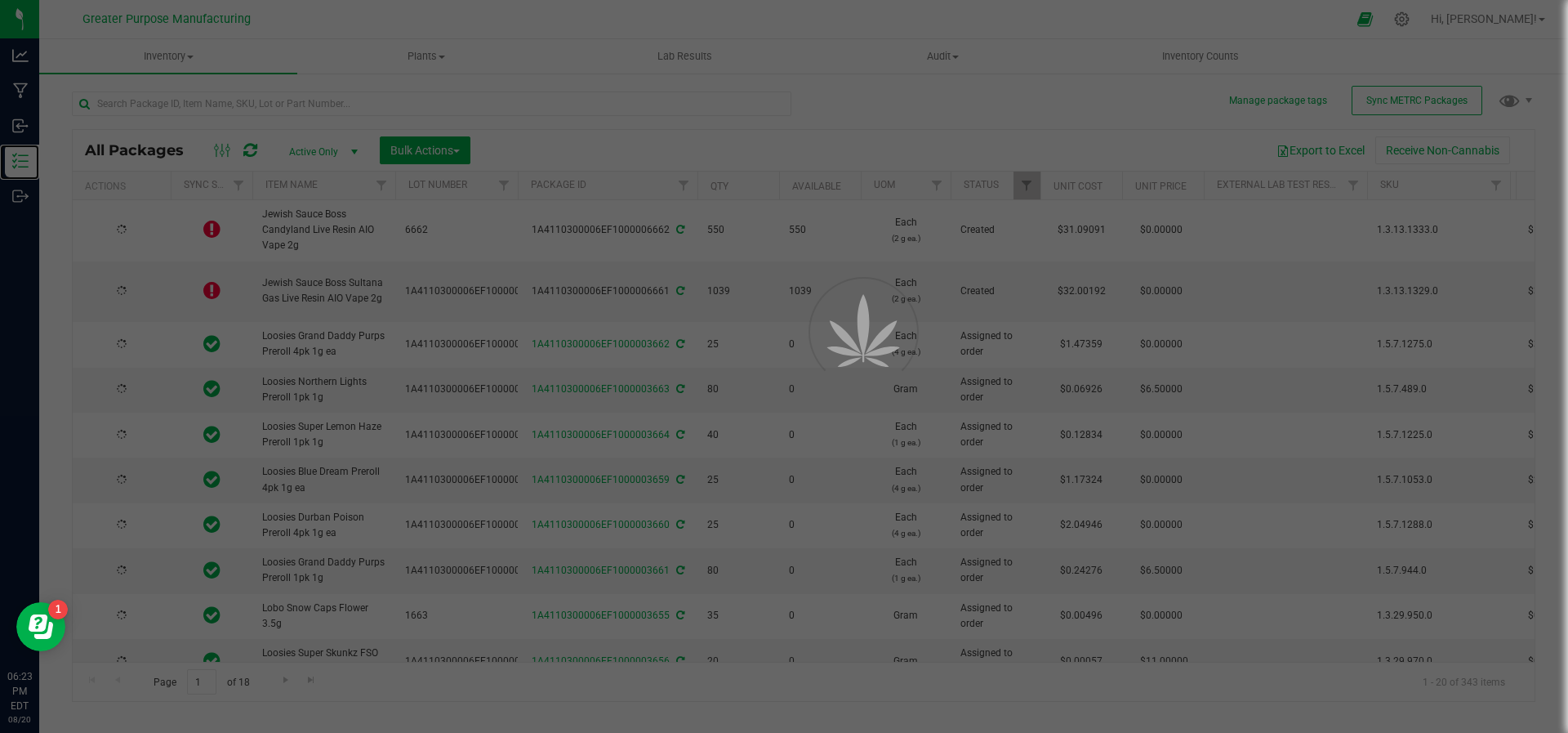
type input "[DATE]"
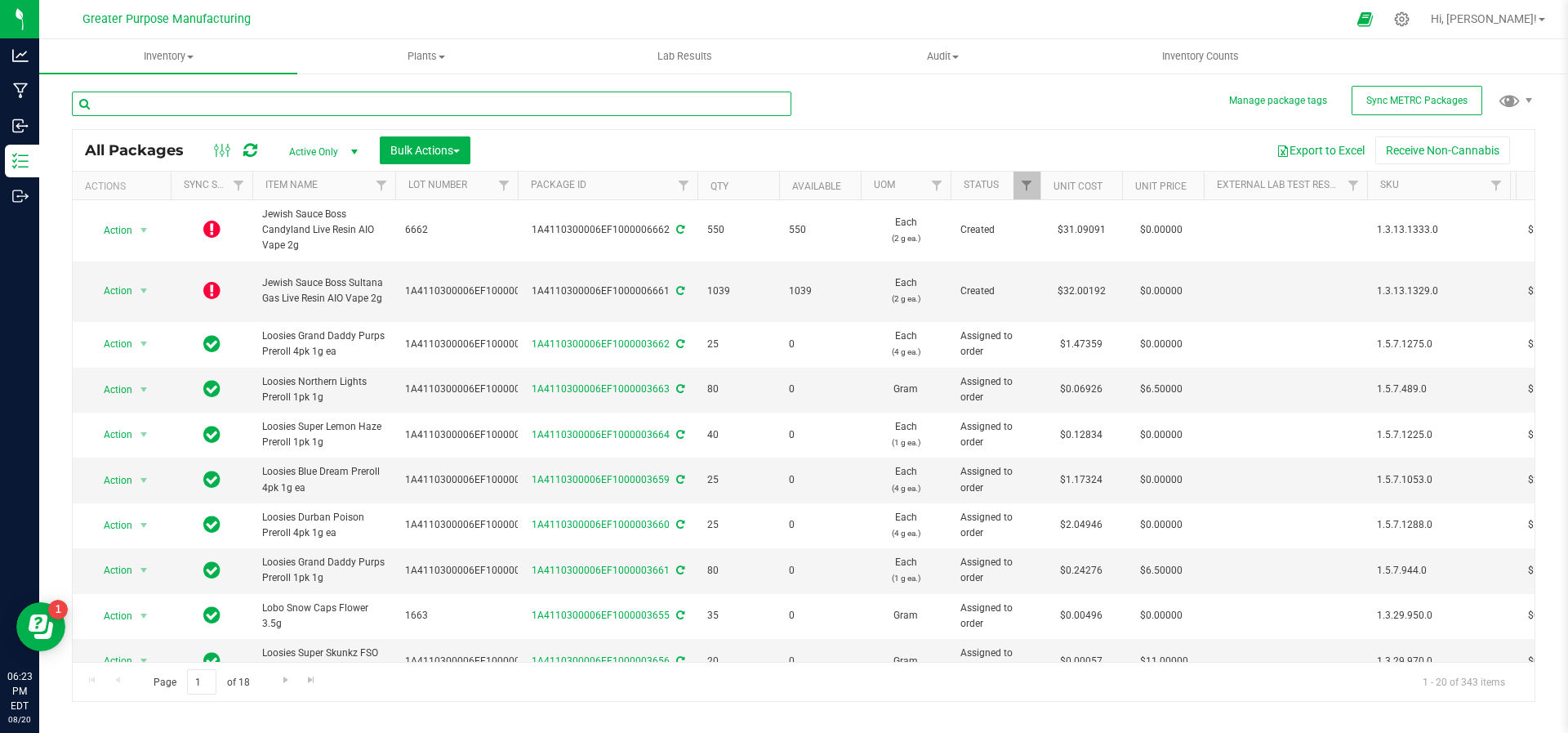
click at [262, 92] on input "text" at bounding box center [432, 104] width 720 height 25
type input "Blackberry"
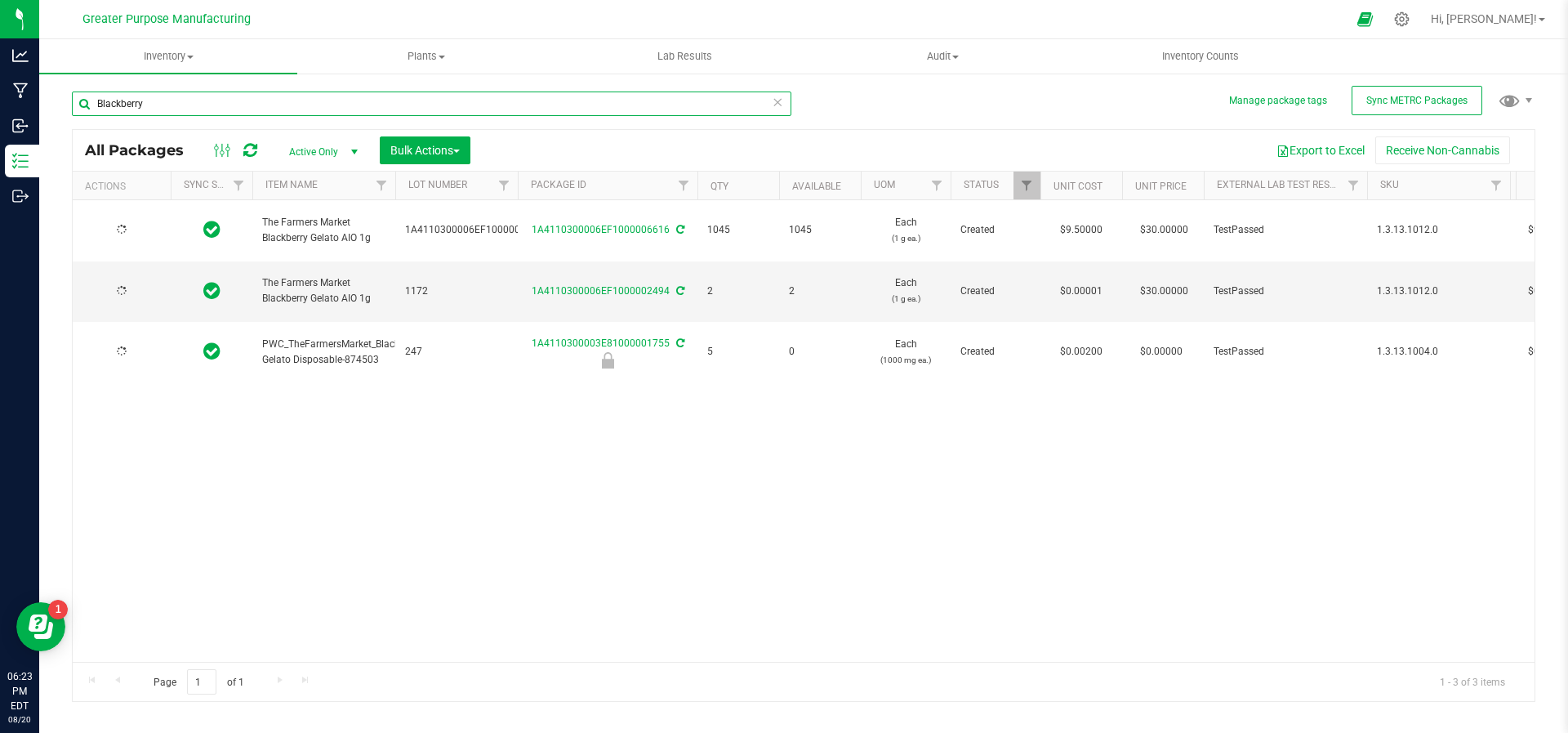
type input "[DATE]"
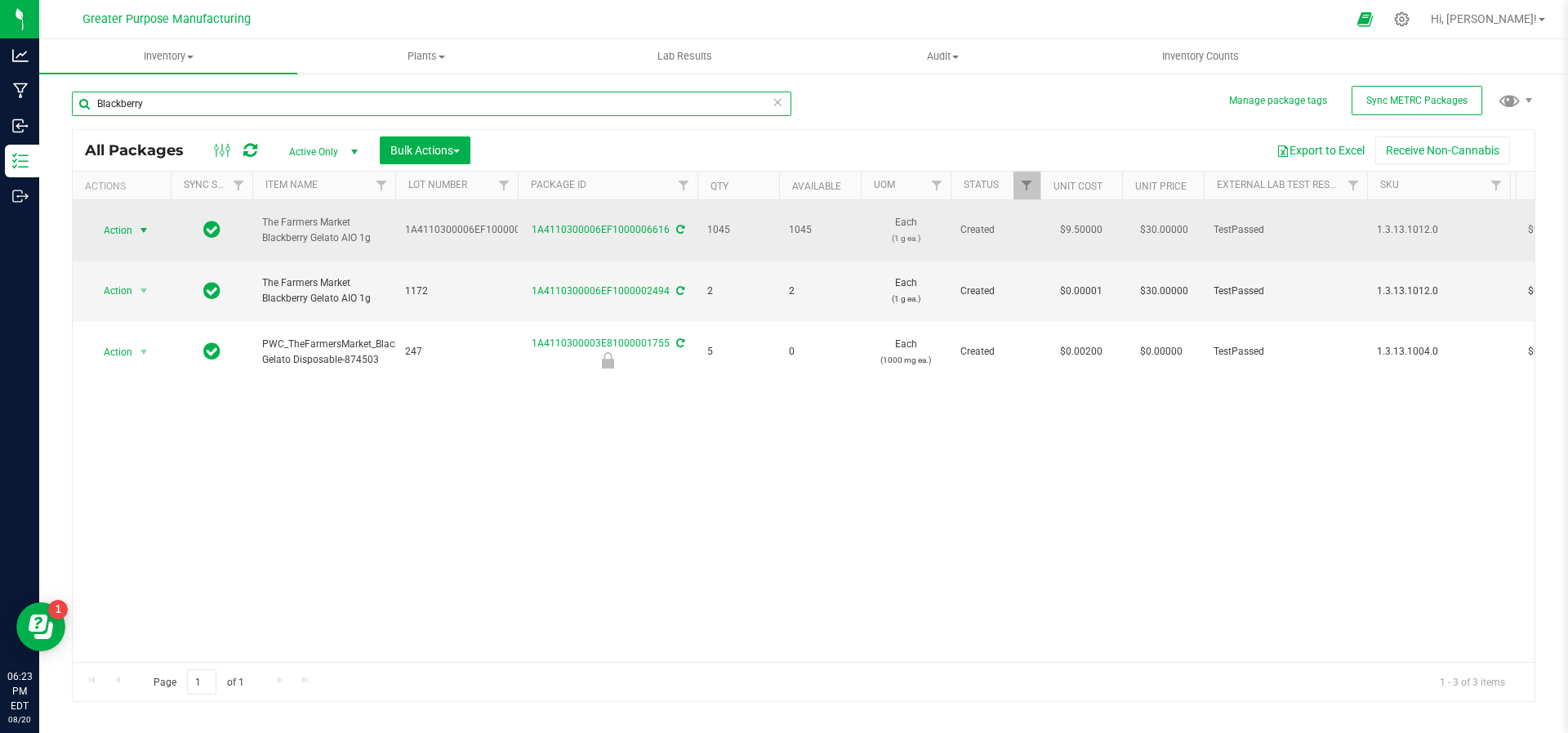
type input "Blackberry"
click at [142, 226] on span "select" at bounding box center [144, 230] width 13 height 13
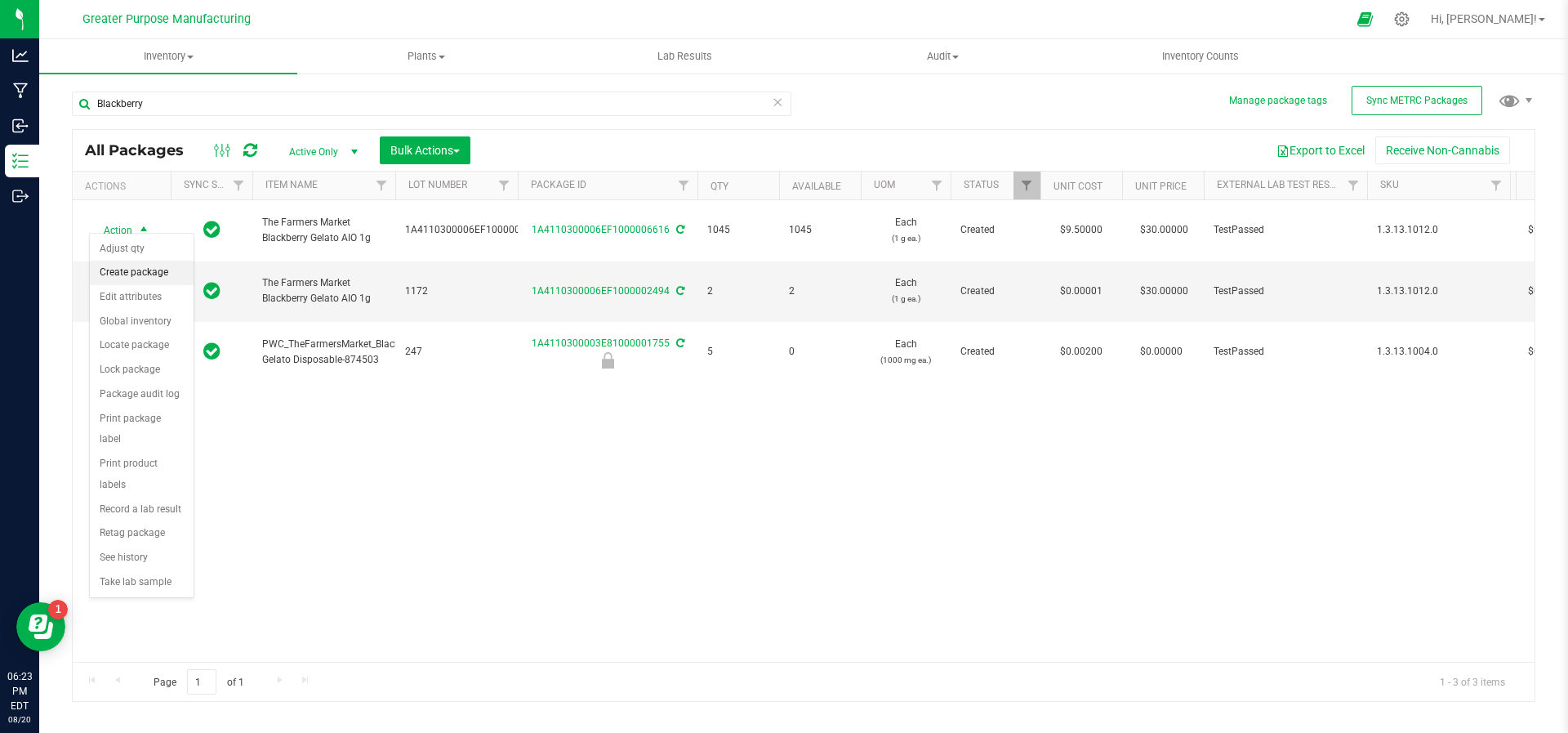
click at [140, 267] on li "Create package" at bounding box center [142, 273] width 104 height 25
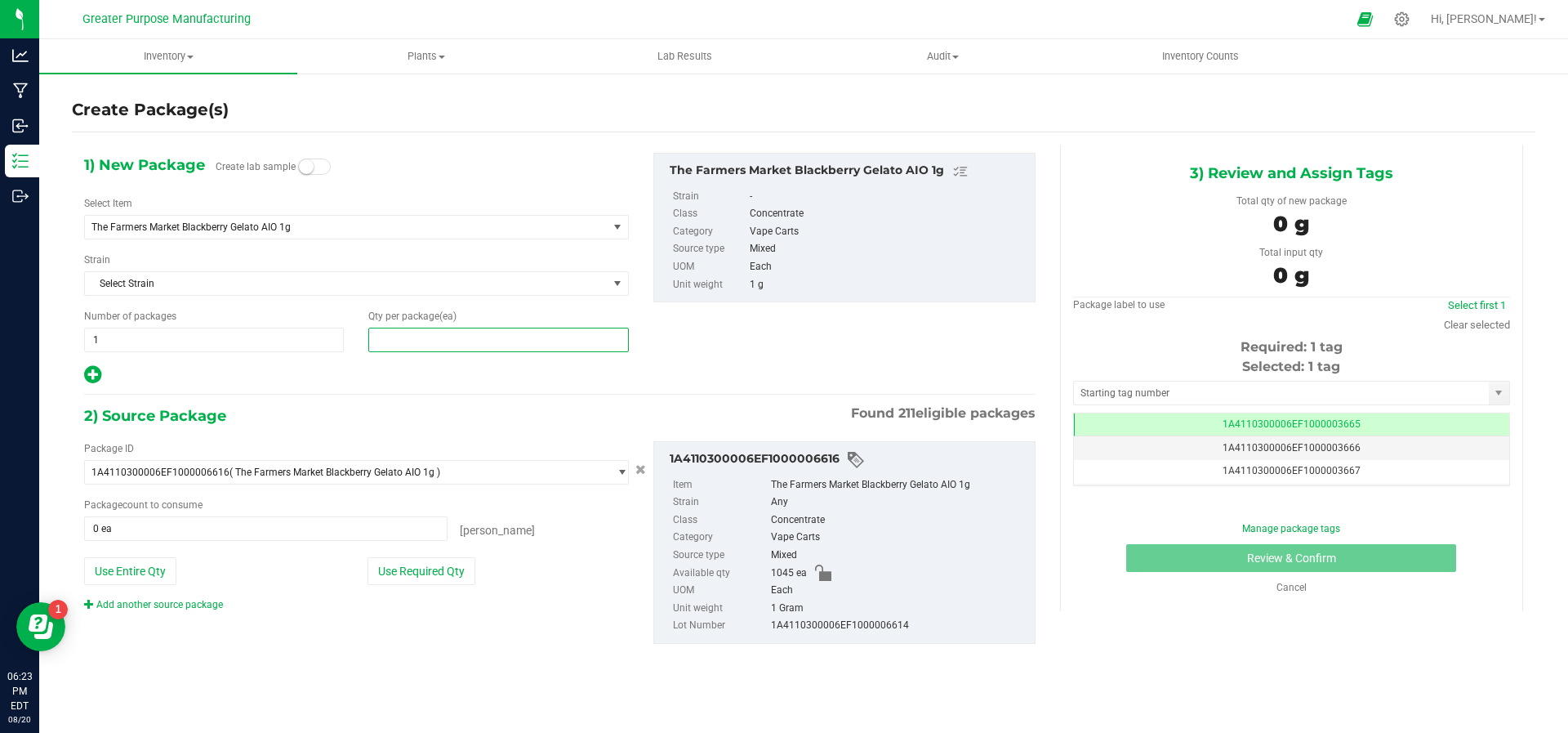
click at [445, 341] on span at bounding box center [498, 340] width 260 height 25
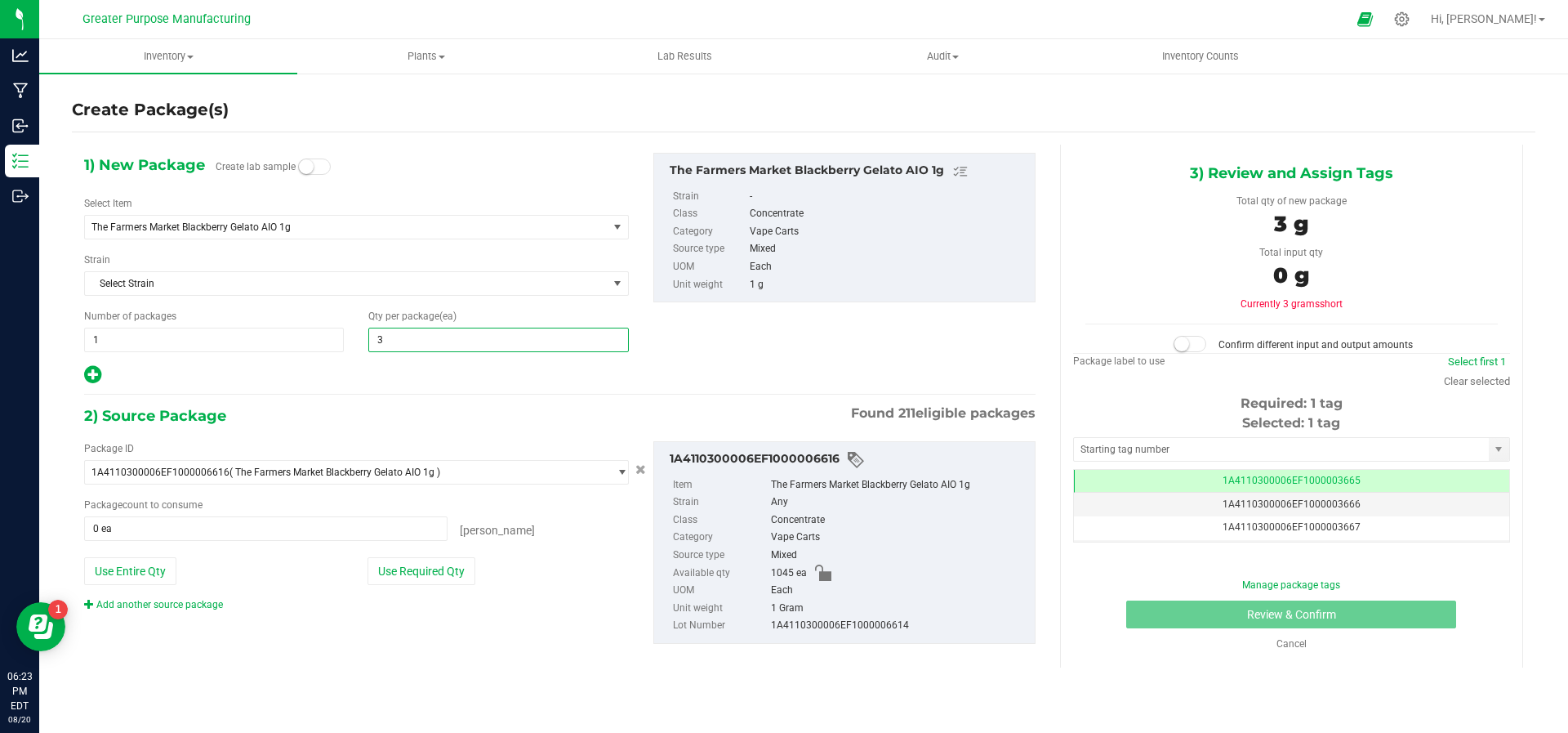
type input "37"
click at [292, 625] on div "Package ID 1A4110300006EF1000006616 ( The Farmers Market Blackberry Gelato AIO …" at bounding box center [560, 543] width 976 height 229
click at [383, 580] on button "Use Required Qty" at bounding box center [421, 571] width 107 height 28
type input "37 ea"
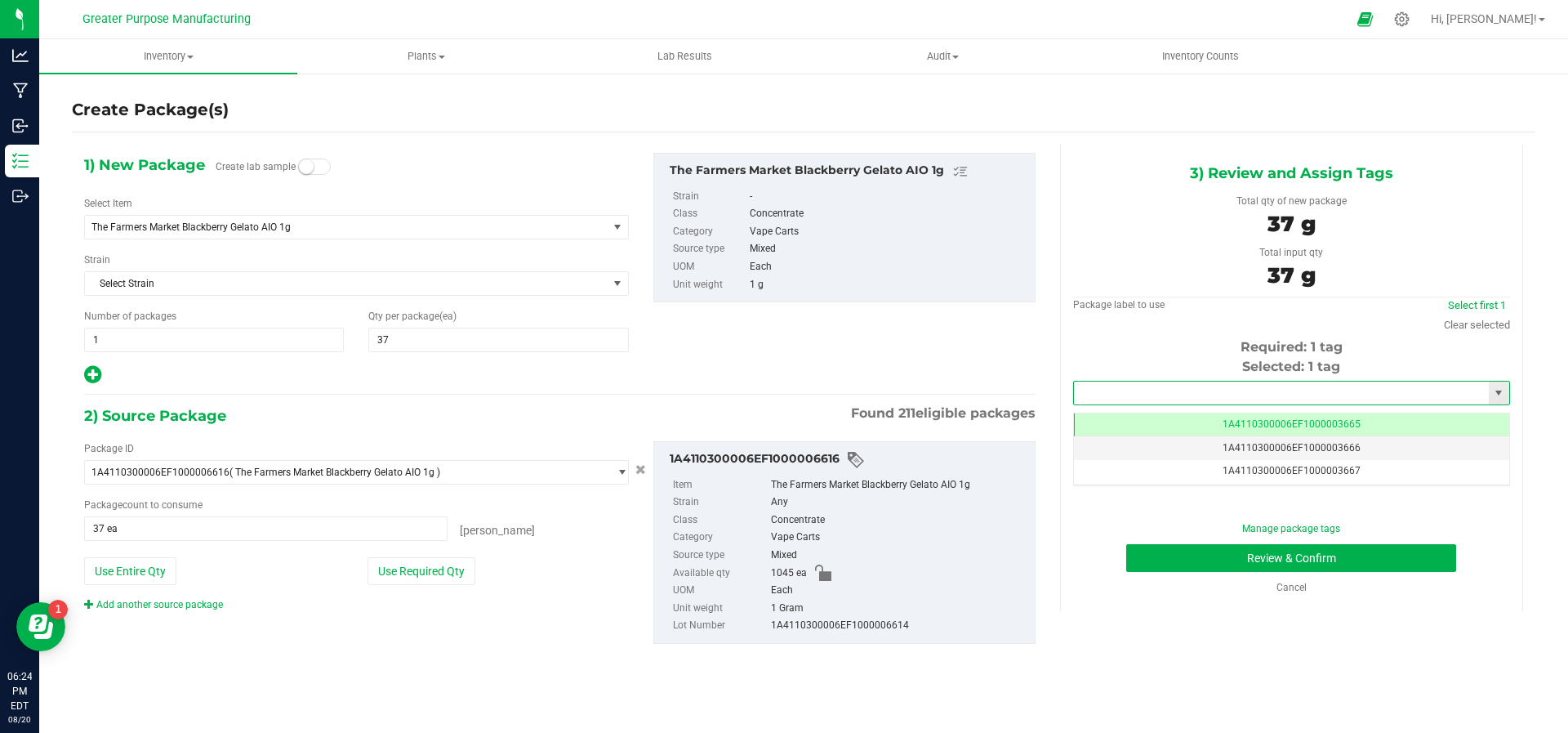
click at [1178, 389] on input "text" at bounding box center [1281, 393] width 415 height 23
click at [1173, 423] on li "1A4110300006EF1000006663" at bounding box center [1291, 419] width 436 height 25
type input "1A4110300006EF1000006663"
click at [1178, 549] on button "Review & Confirm" at bounding box center [1291, 559] width 330 height 28
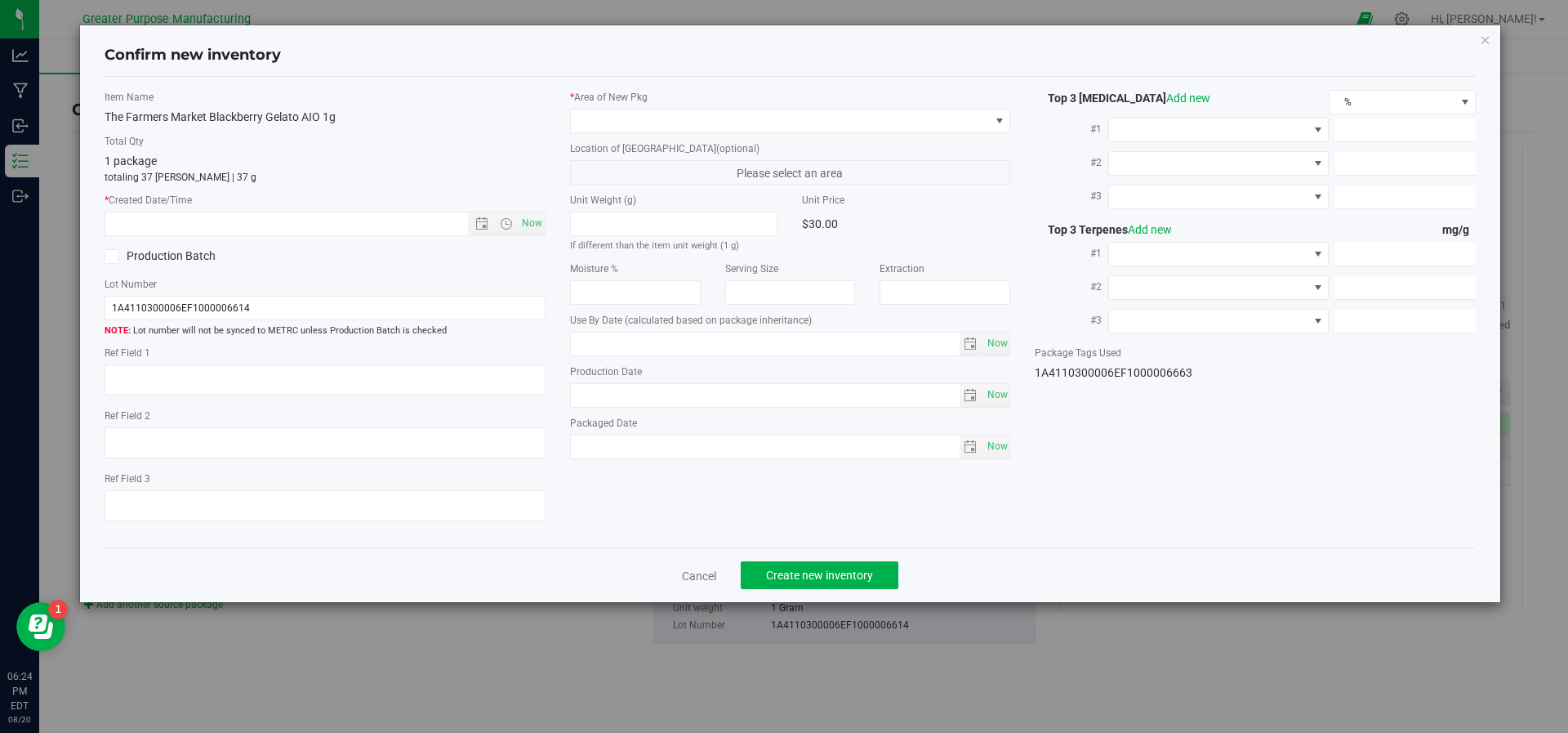
type input "[DATE]"
click at [544, 219] on span "Now" at bounding box center [325, 224] width 441 height 25
click at [525, 228] on span "Now" at bounding box center [532, 223] width 28 height 24
type input "[DATE] 6:24 PM"
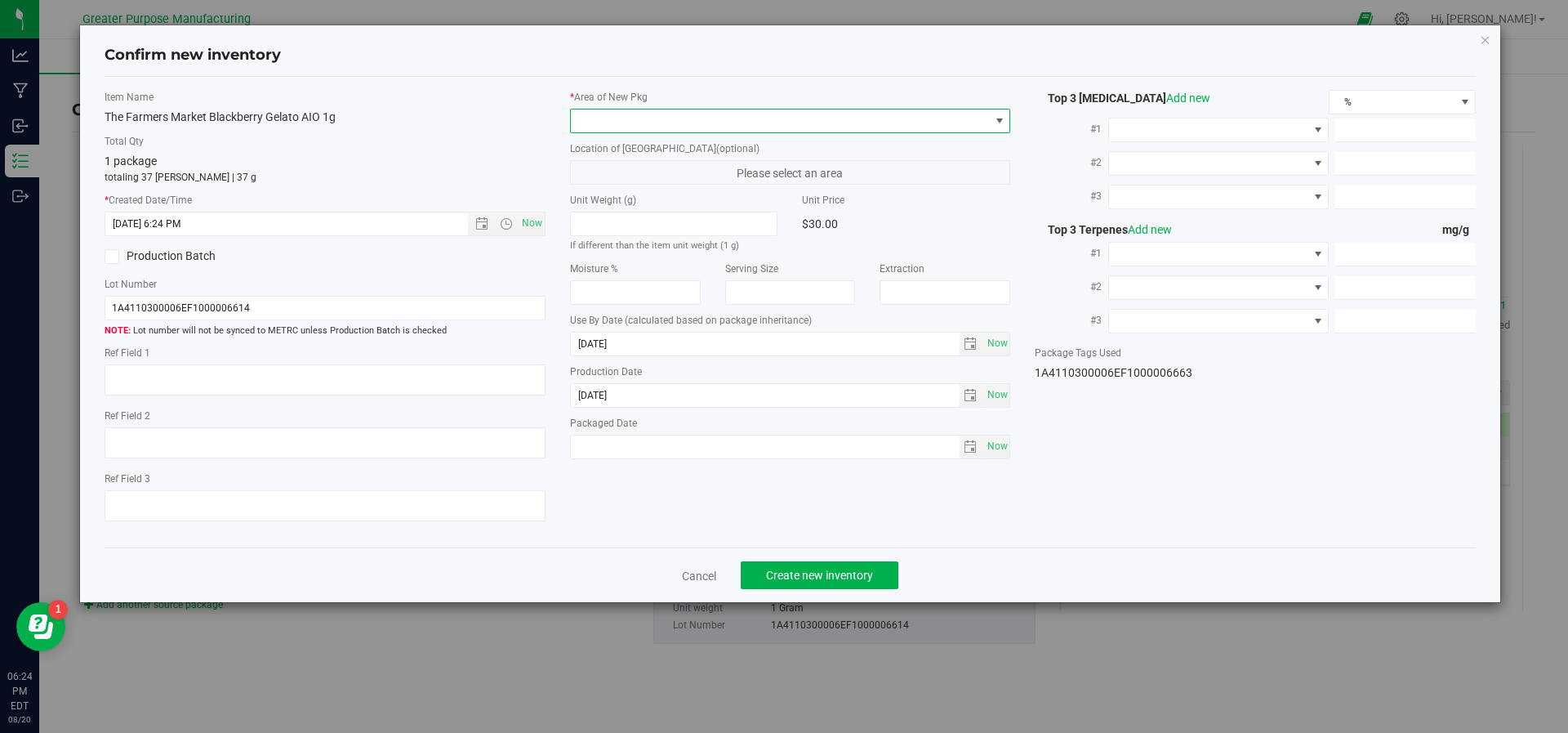
click at [885, 117] on span at bounding box center [780, 121] width 419 height 23
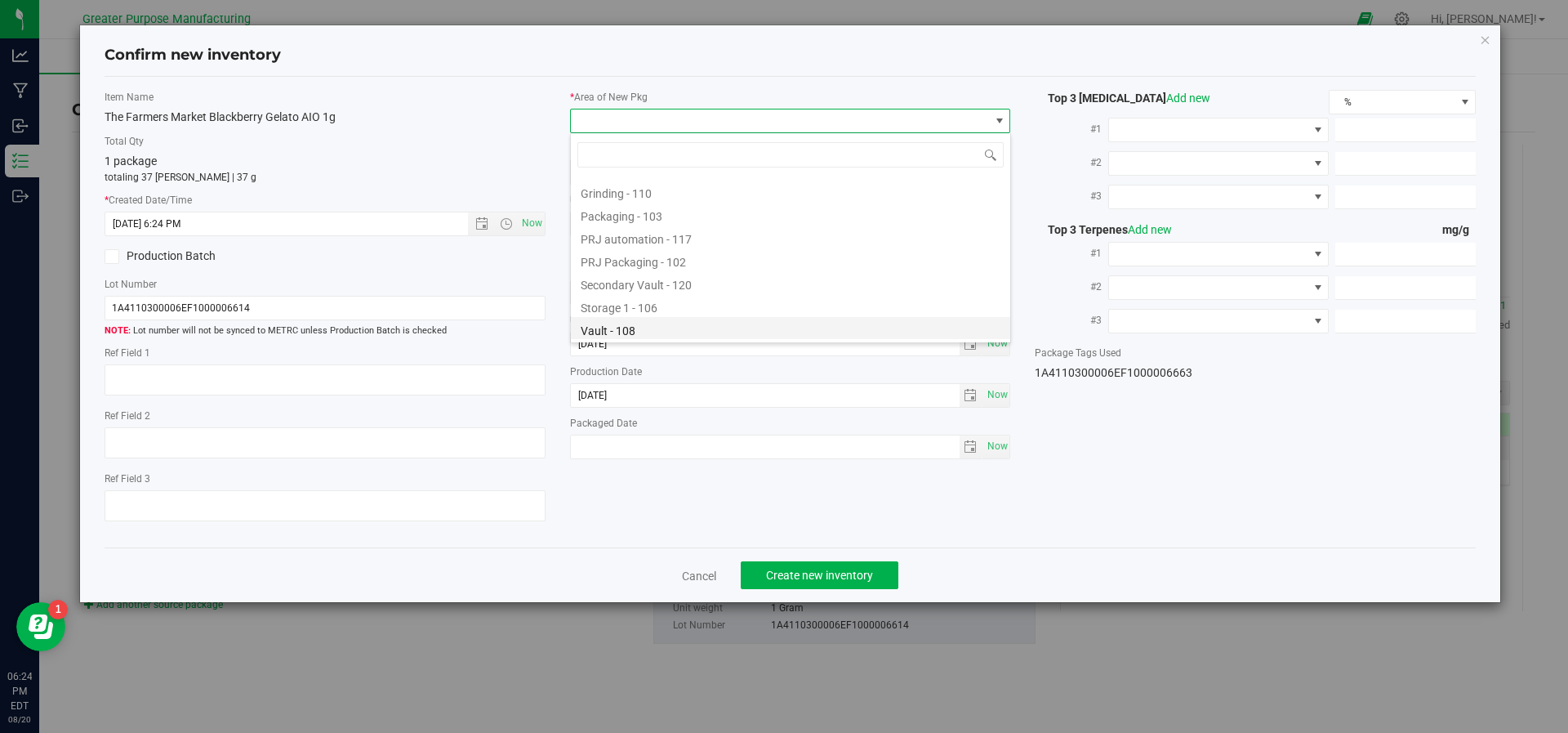
click at [738, 336] on li "Vault - 108" at bounding box center [790, 329] width 440 height 23
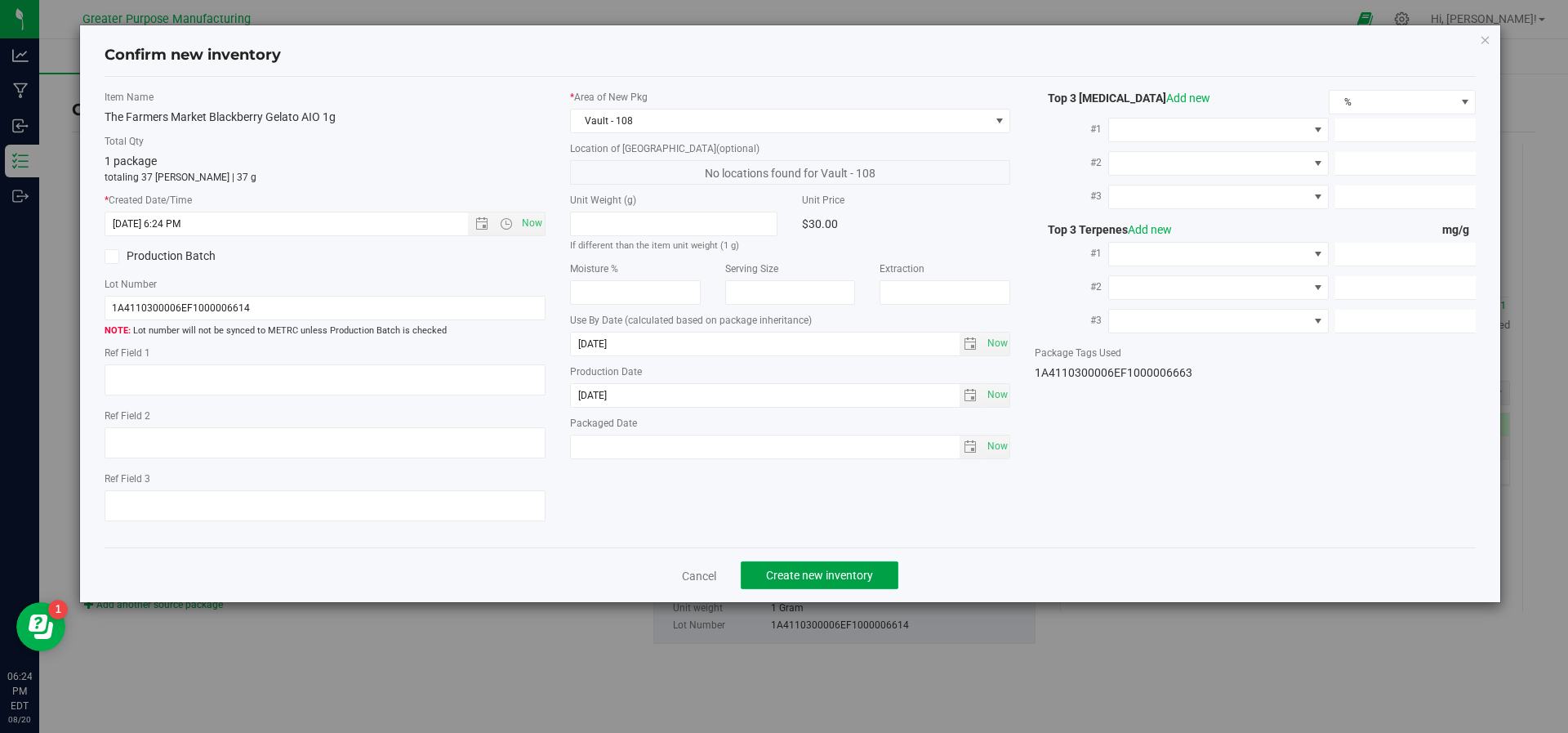
click at [787, 572] on span "Create new inventory" at bounding box center [819, 574] width 107 height 13
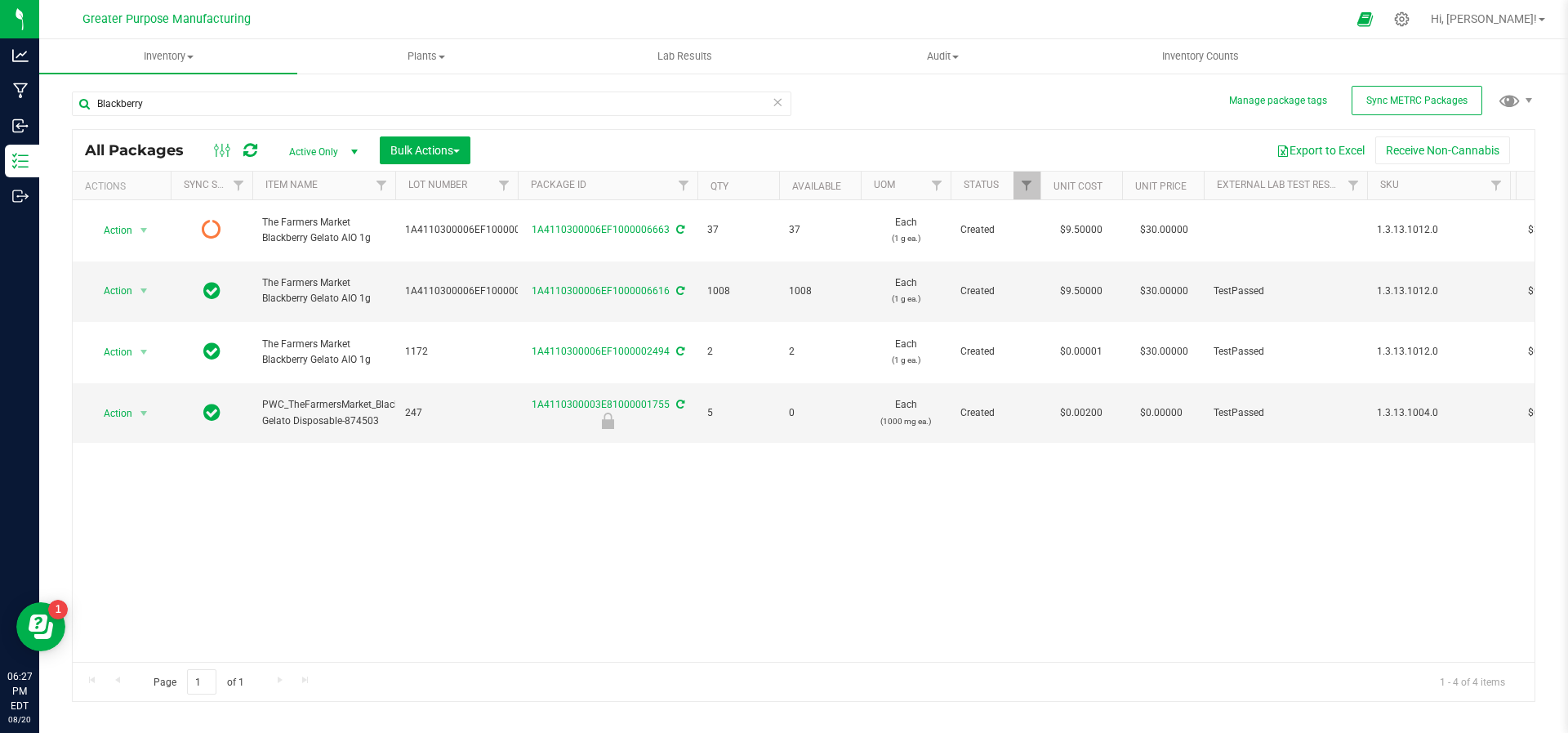
click at [1103, 548] on div "Action Action Edit attributes Global inventory Lock package Package audit log P…" at bounding box center [804, 431] width 1462 height 462
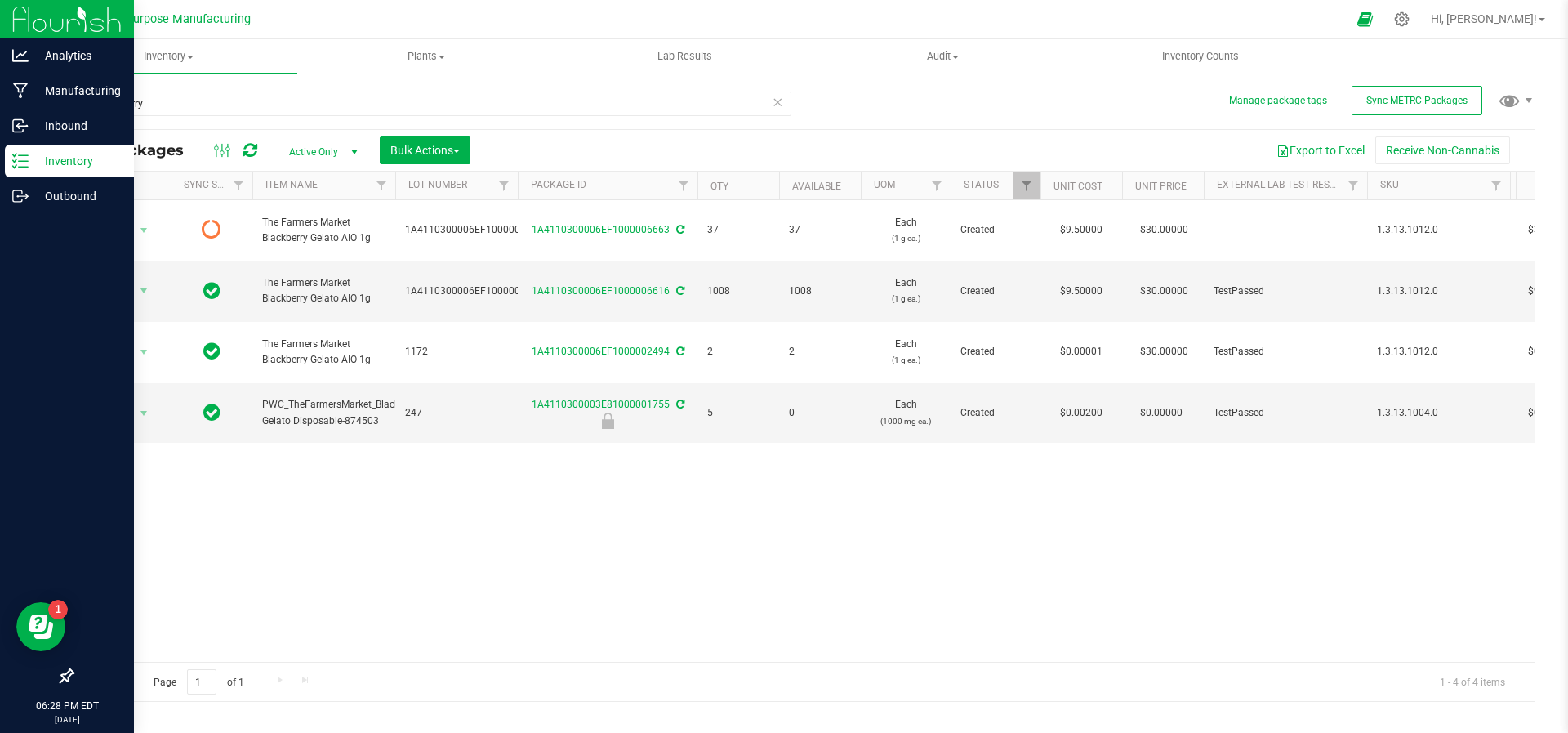
click at [18, 168] on icon at bounding box center [20, 160] width 17 height 17
click at [93, 163] on p "Inventory" at bounding box center [77, 161] width 98 height 19
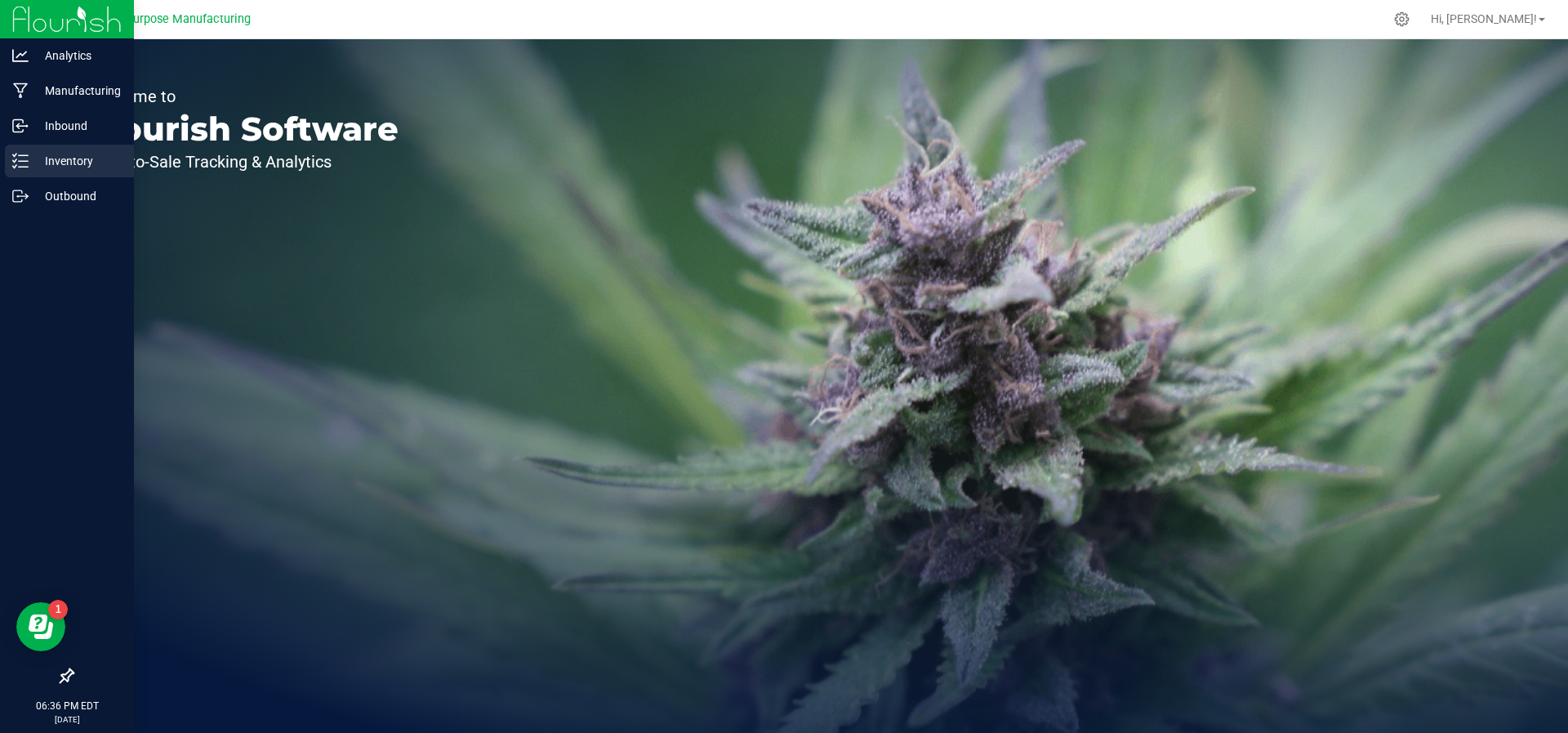
click at [68, 155] on p "Inventory" at bounding box center [77, 161] width 98 height 19
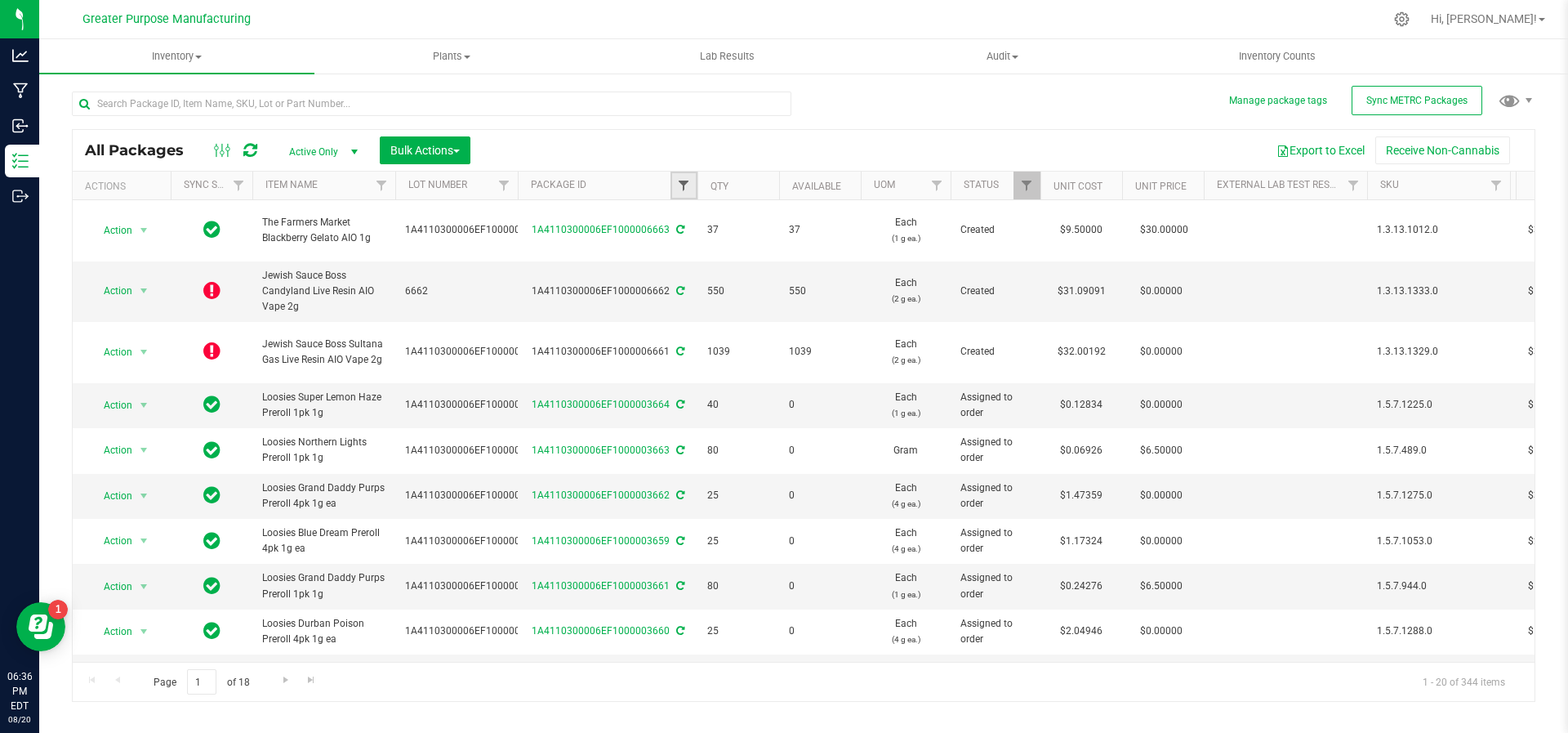
click at [689, 186] on span "Filter" at bounding box center [684, 185] width 13 height 13
type input "6560"
click at [680, 246] on button "Filter" at bounding box center [719, 263] width 78 height 36
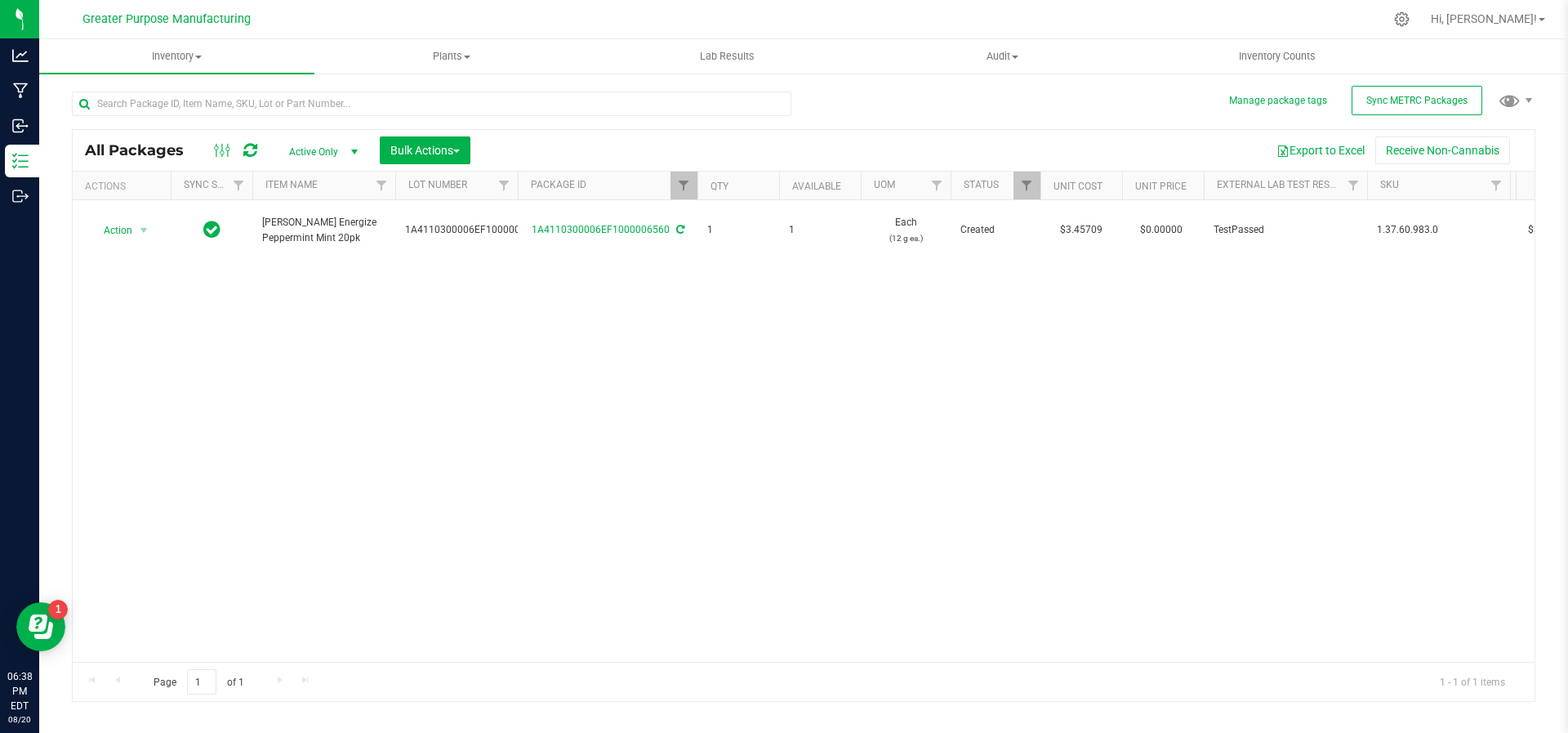
click at [943, 445] on div "Action Action Adjust qty Create package Edit attributes Global inventory Locate…" at bounding box center [804, 431] width 1462 height 462
